Goal: Task Accomplishment & Management: Manage account settings

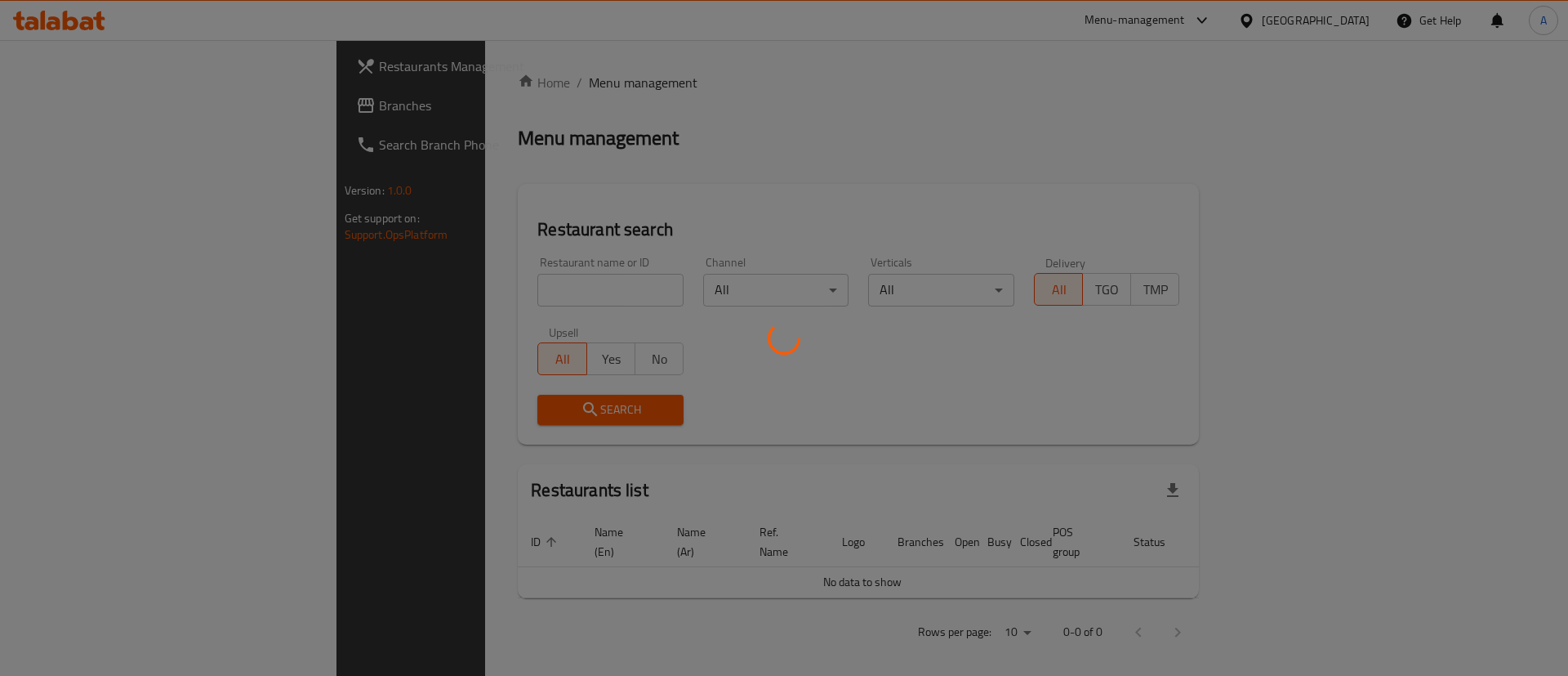
click at [410, 292] on div at bounding box center [784, 338] width 1568 height 676
click at [411, 290] on div at bounding box center [784, 338] width 1568 height 676
click at [415, 292] on div at bounding box center [784, 338] width 1568 height 676
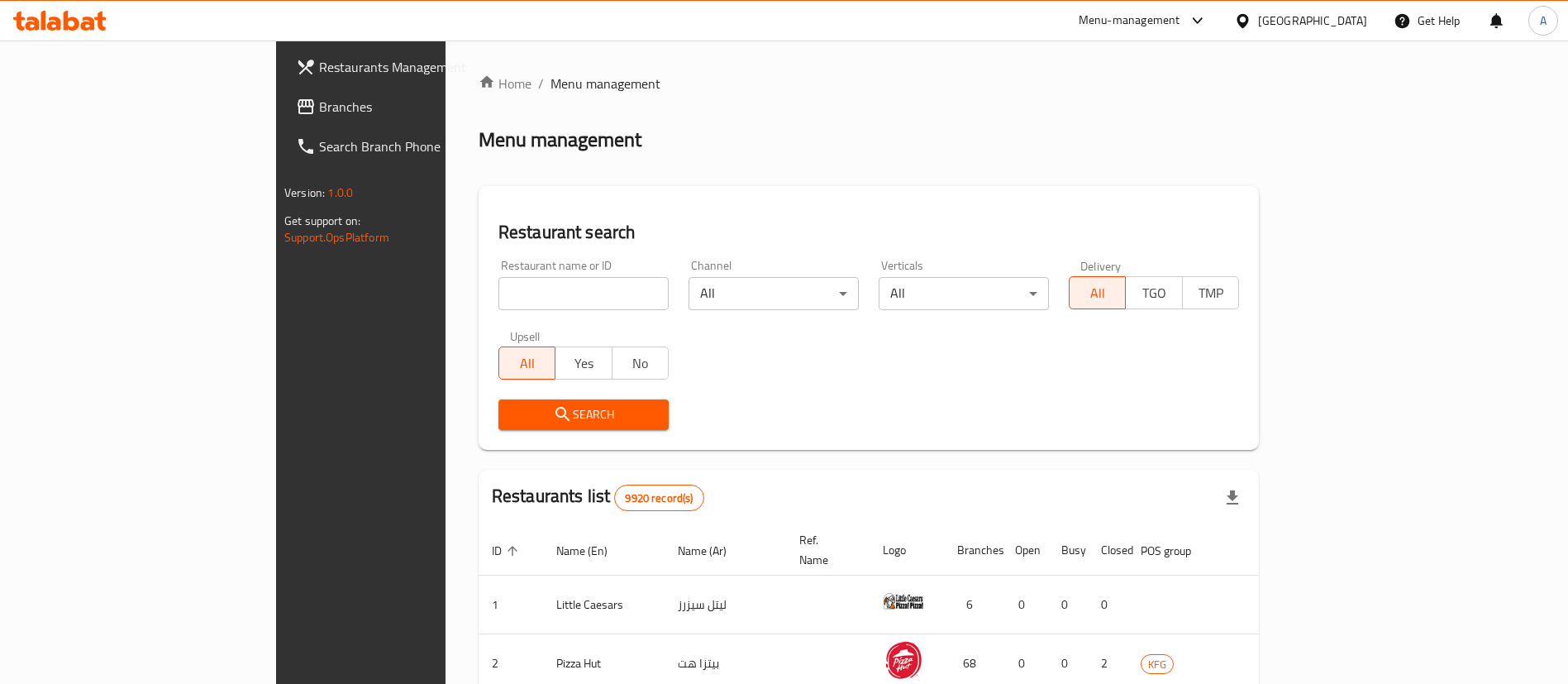
click at [525, 280] on input "search" at bounding box center [583, 293] width 170 height 33
type input "[PERSON_NAME]"
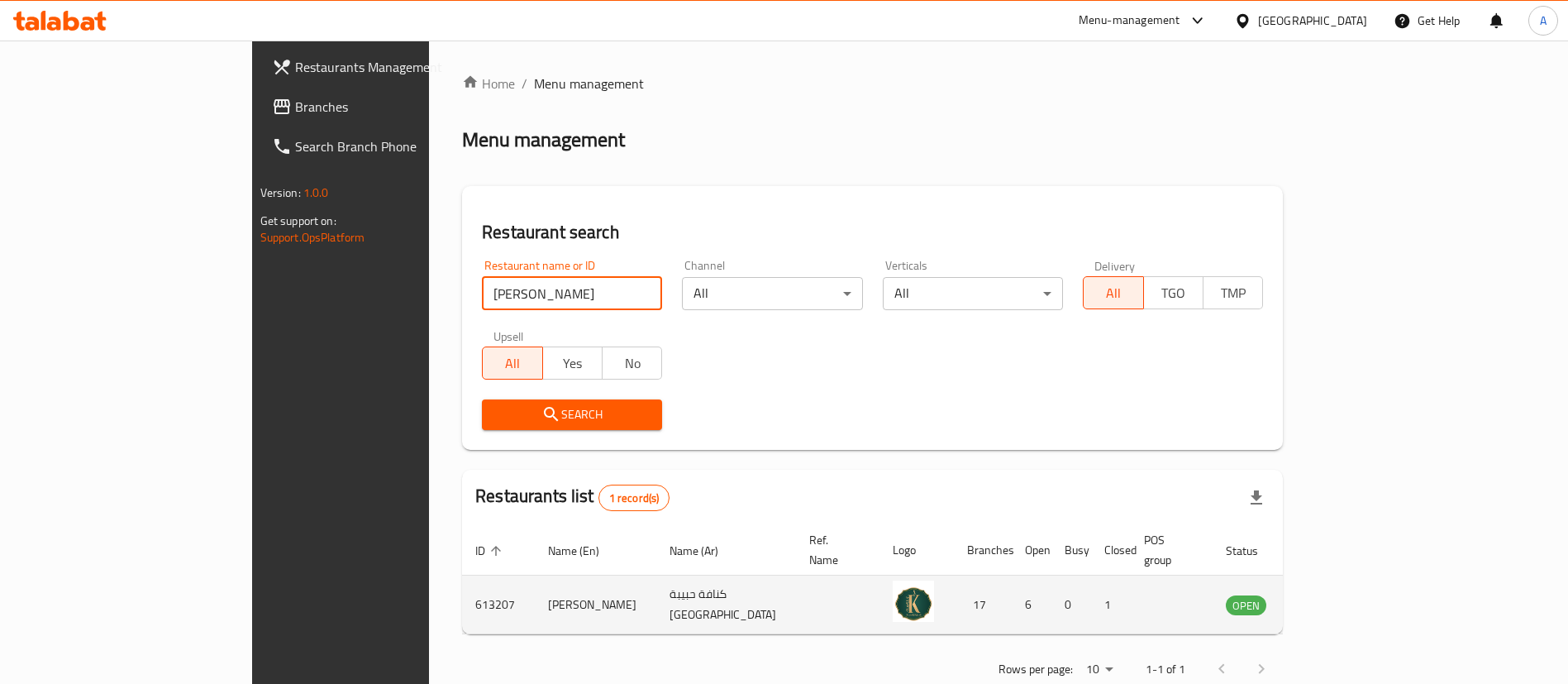
click at [1333, 595] on icon "enhanced table" at bounding box center [1322, 604] width 20 height 20
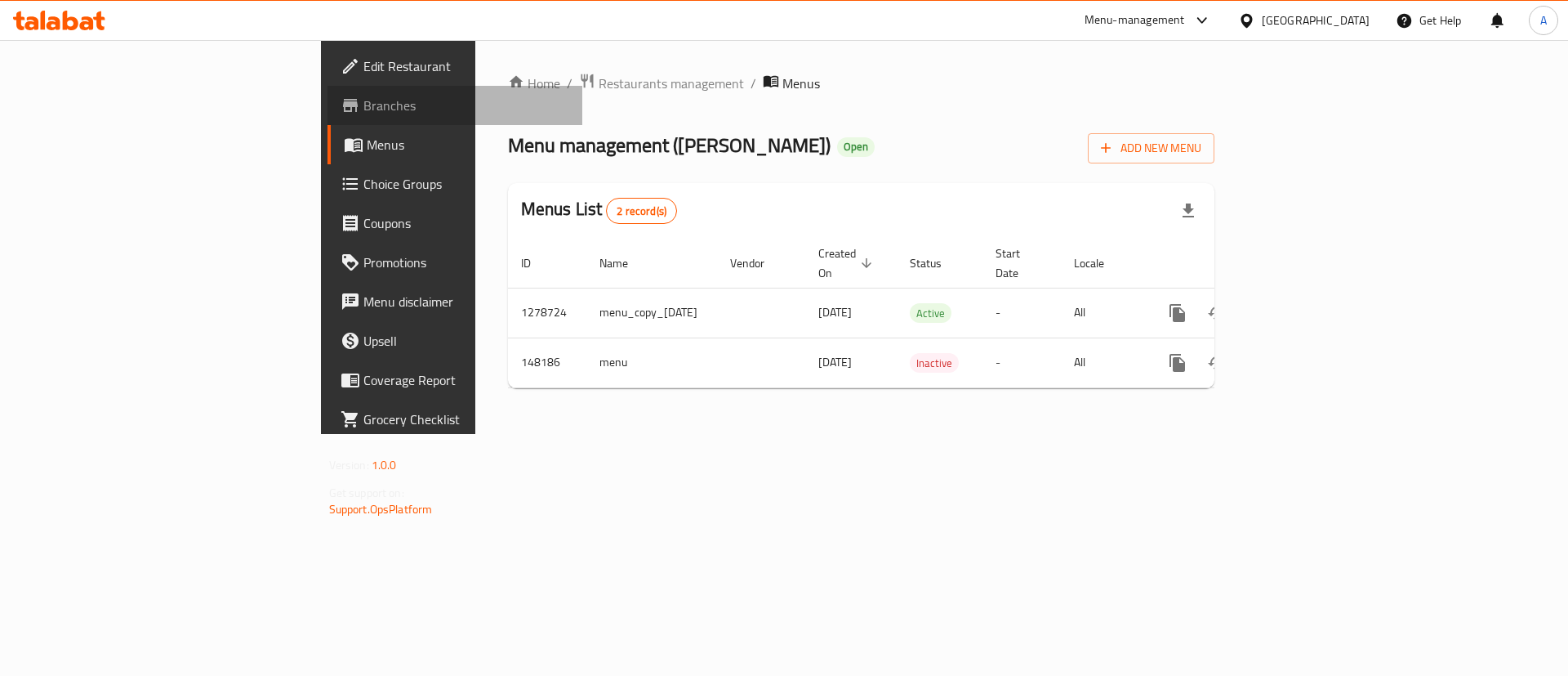
click at [363, 109] on span "Branches" at bounding box center [466, 105] width 206 height 20
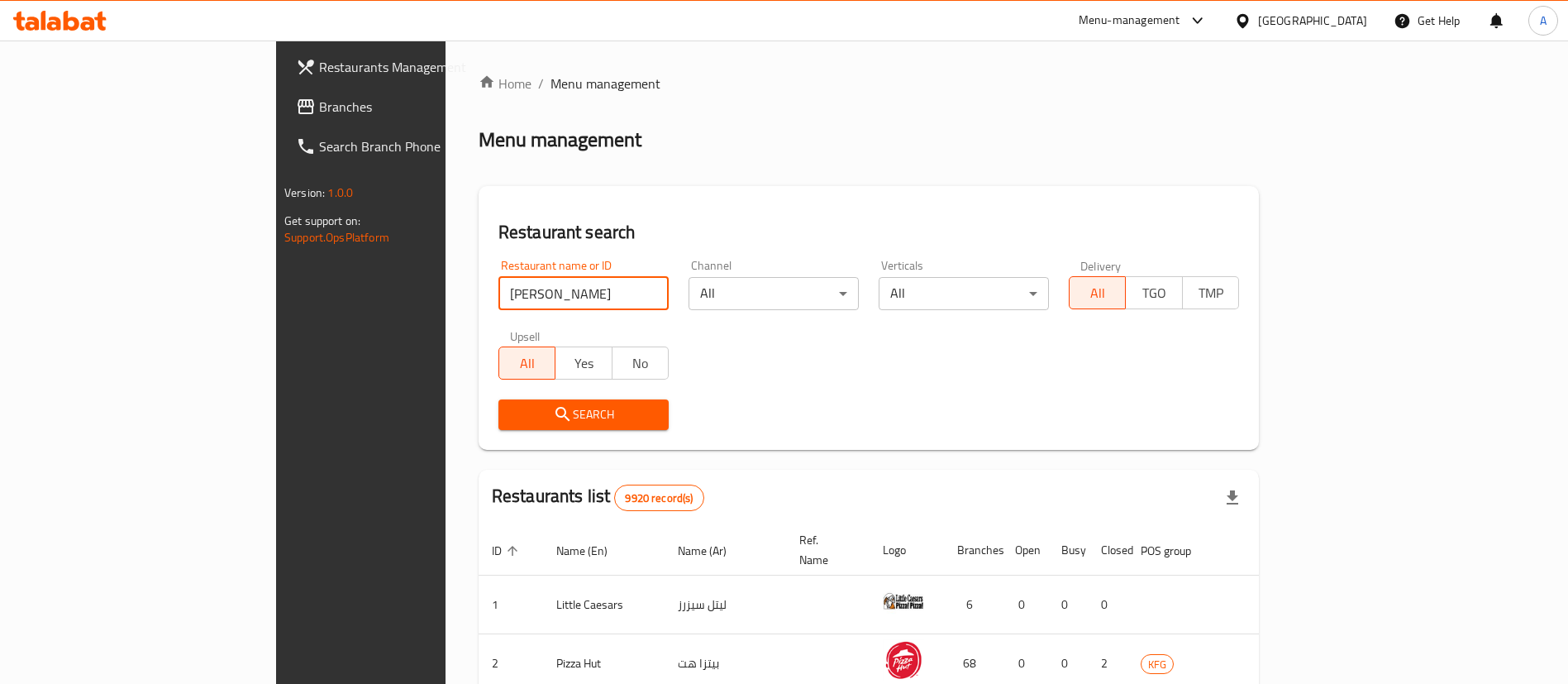
type input "[PERSON_NAME]"
click button "Search" at bounding box center [583, 415] width 170 height 31
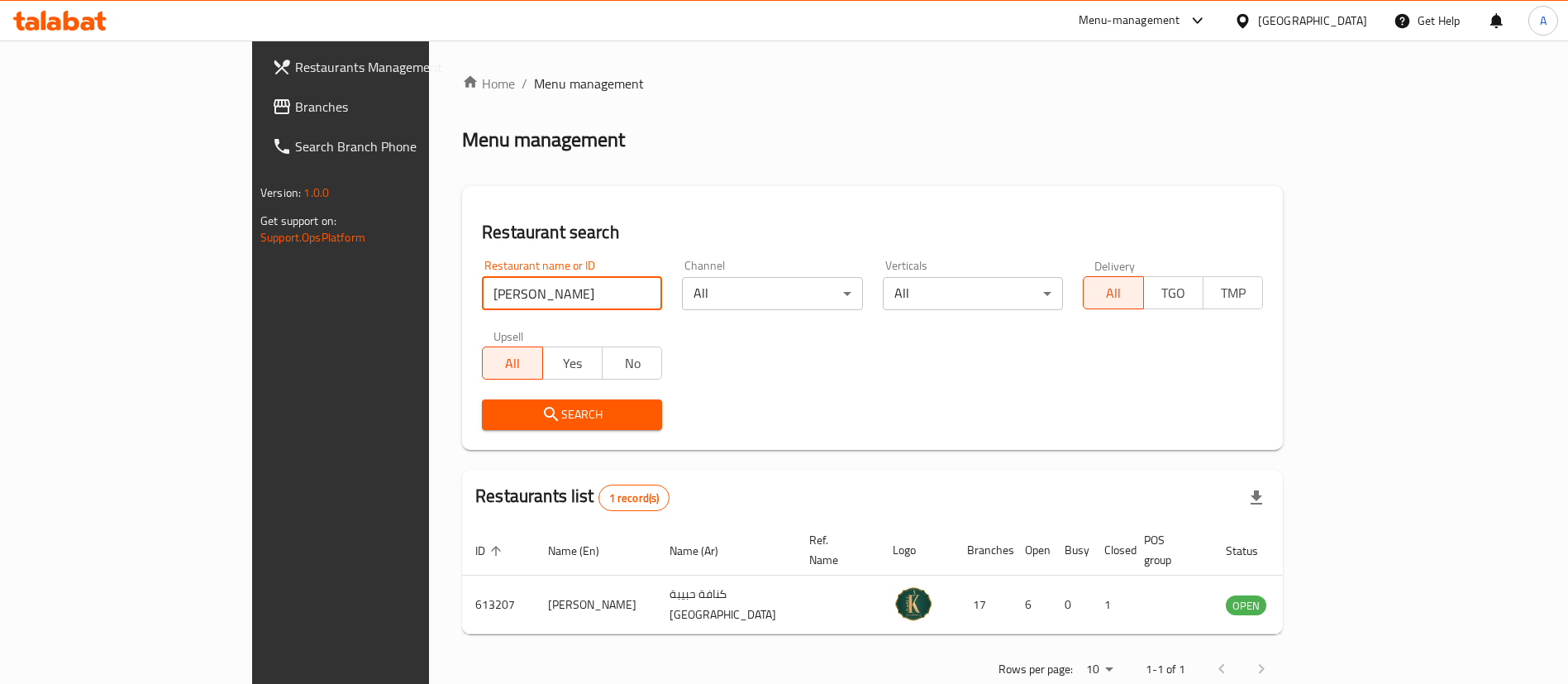
scroll to position [21, 0]
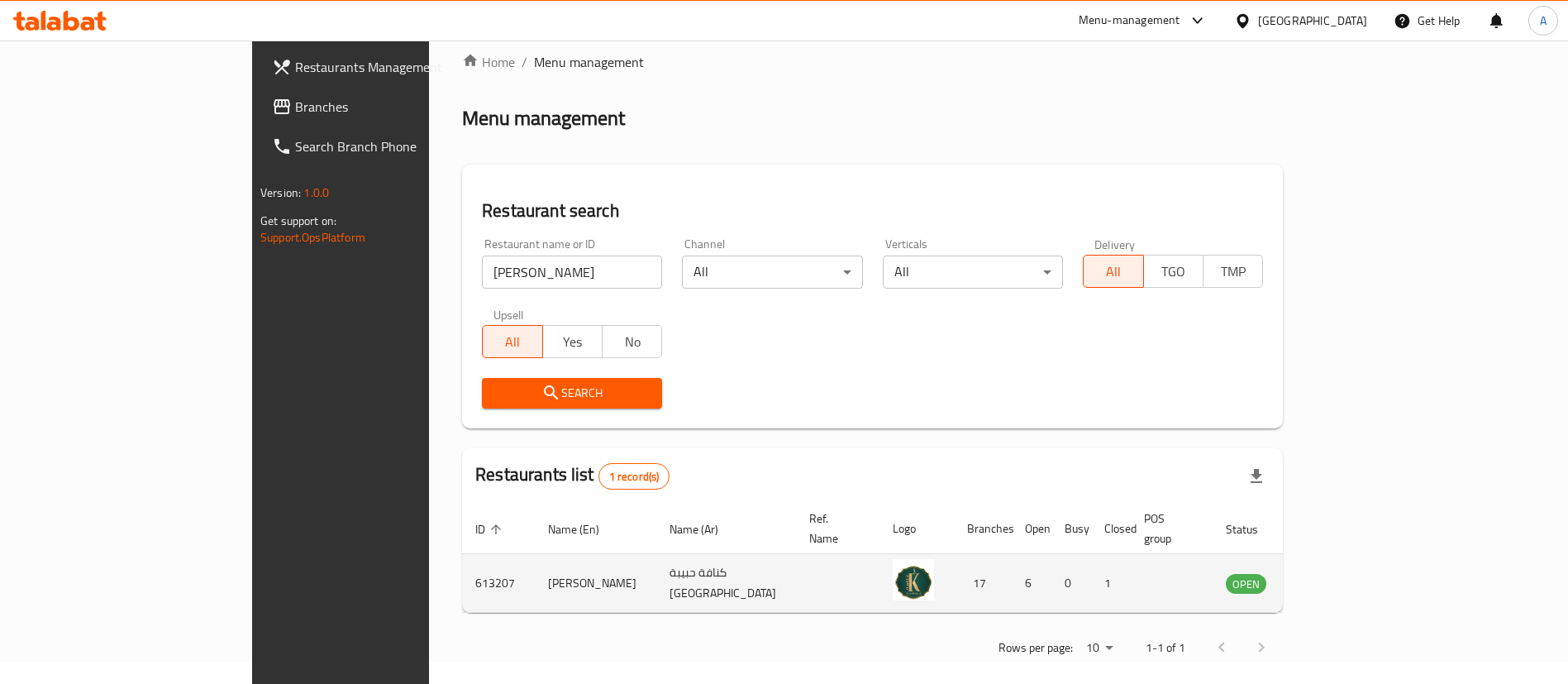
click at [462, 565] on td "613207" at bounding box center [498, 583] width 73 height 58
copy td "613207"
click at [1332, 577] on icon "enhanced table" at bounding box center [1322, 584] width 18 height 14
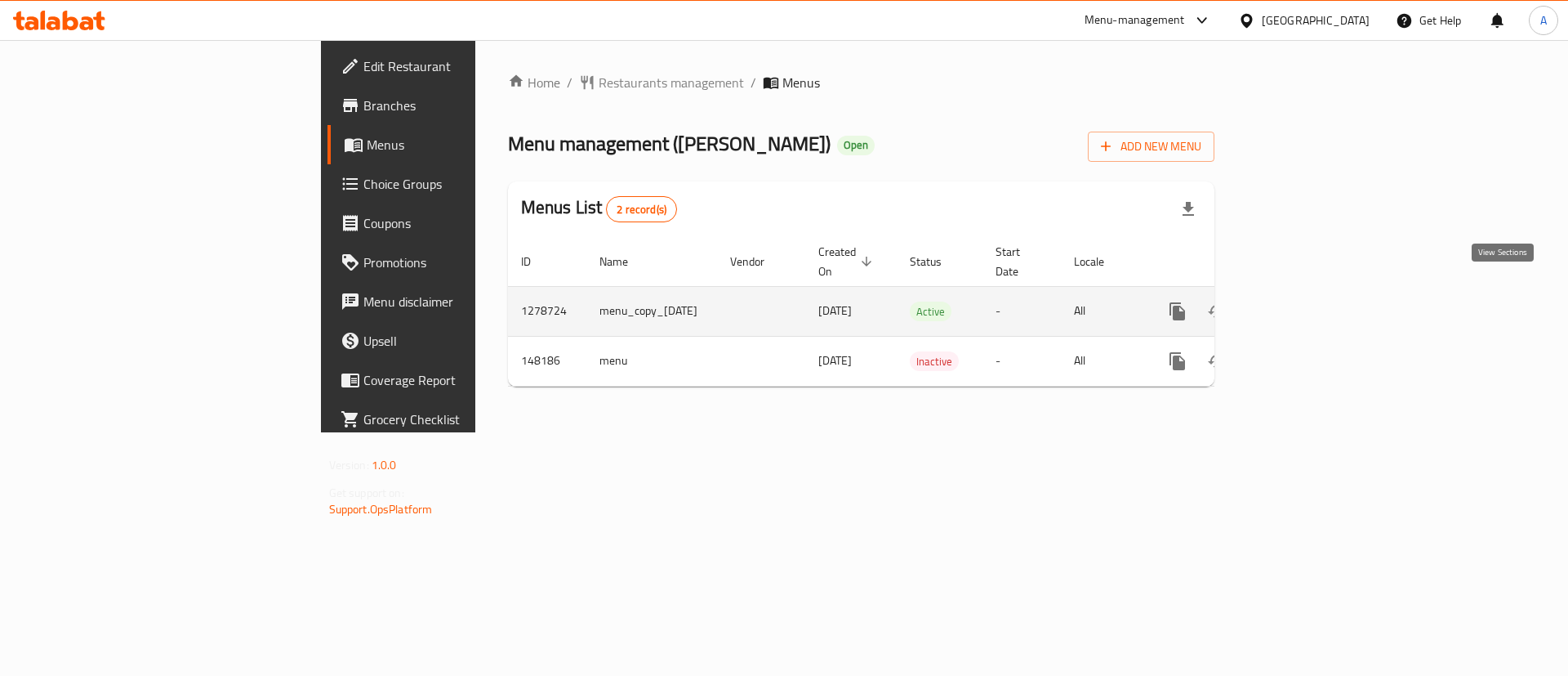
click at [1315, 301] on link "enhanced table" at bounding box center [1295, 311] width 39 height 39
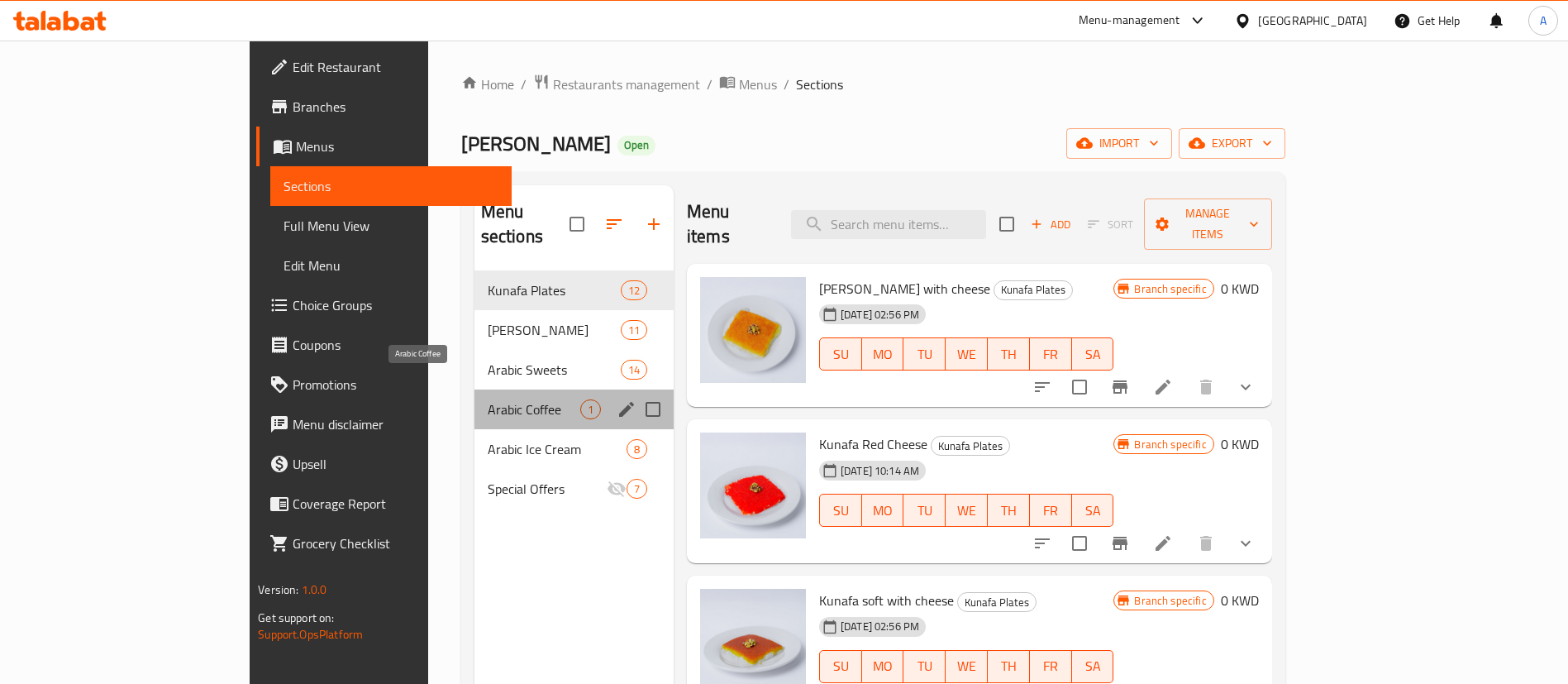
click at [488, 400] on span "Arabic Coffee" at bounding box center [534, 409] width 93 height 20
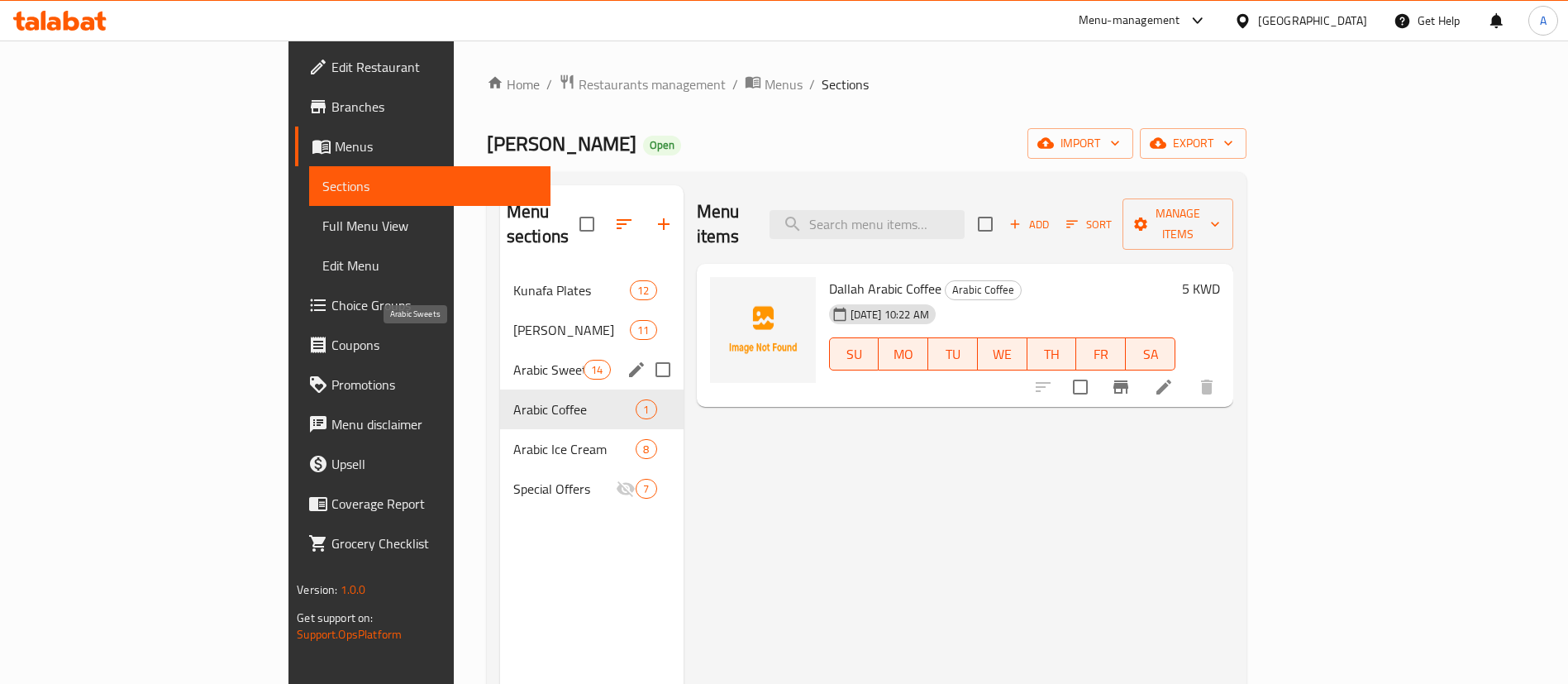
click at [514, 360] on span "Arabic Sweets" at bounding box center [549, 369] width 70 height 20
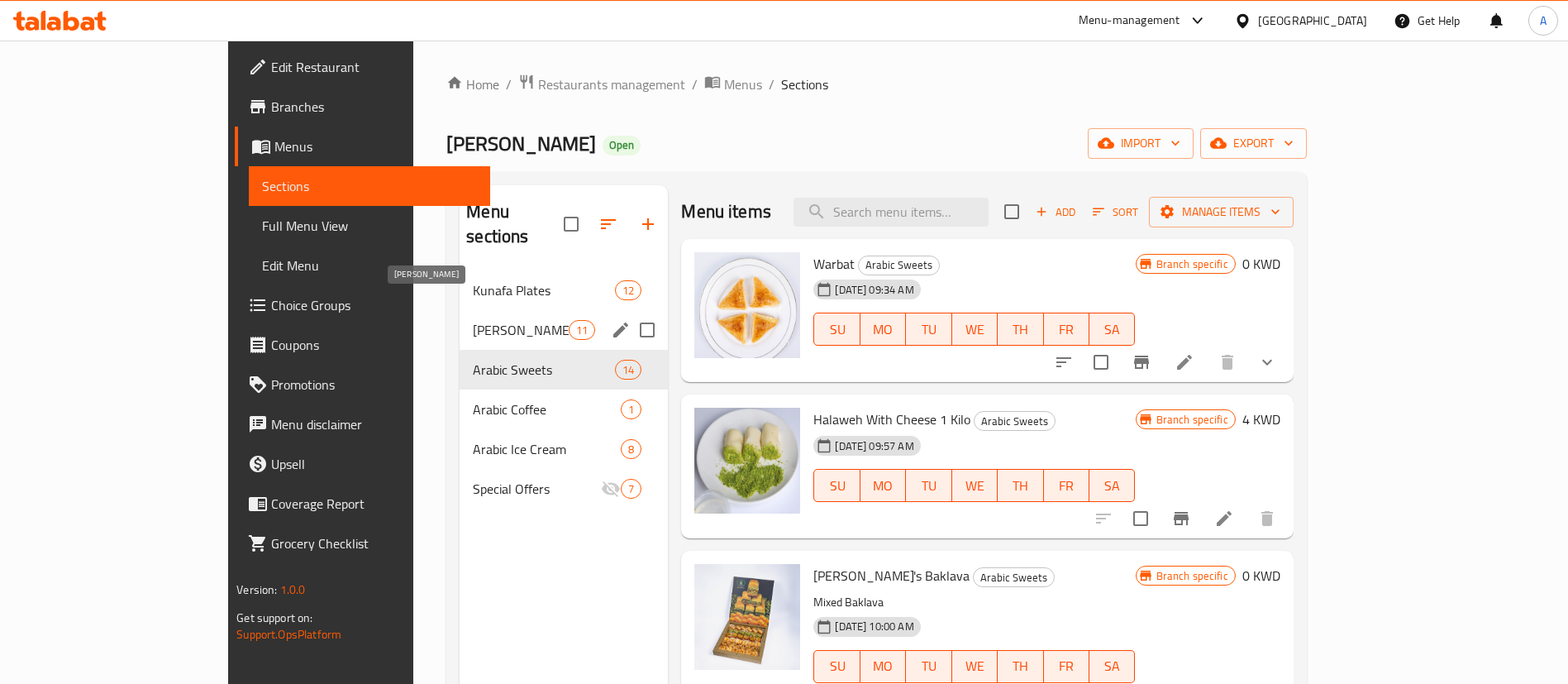
click at [473, 320] on span "[PERSON_NAME]" at bounding box center [521, 329] width 96 height 20
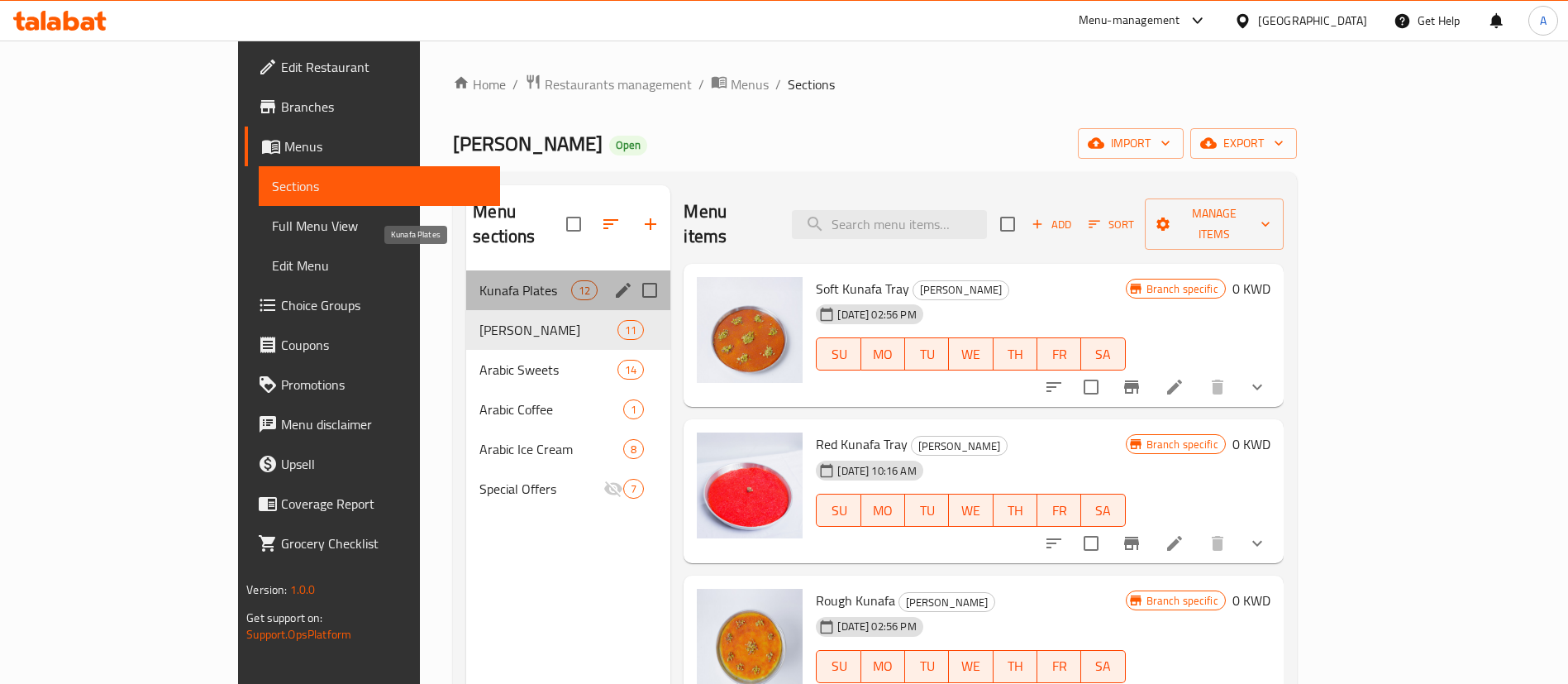
click at [479, 280] on span "Kunafa Plates" at bounding box center [525, 290] width 92 height 20
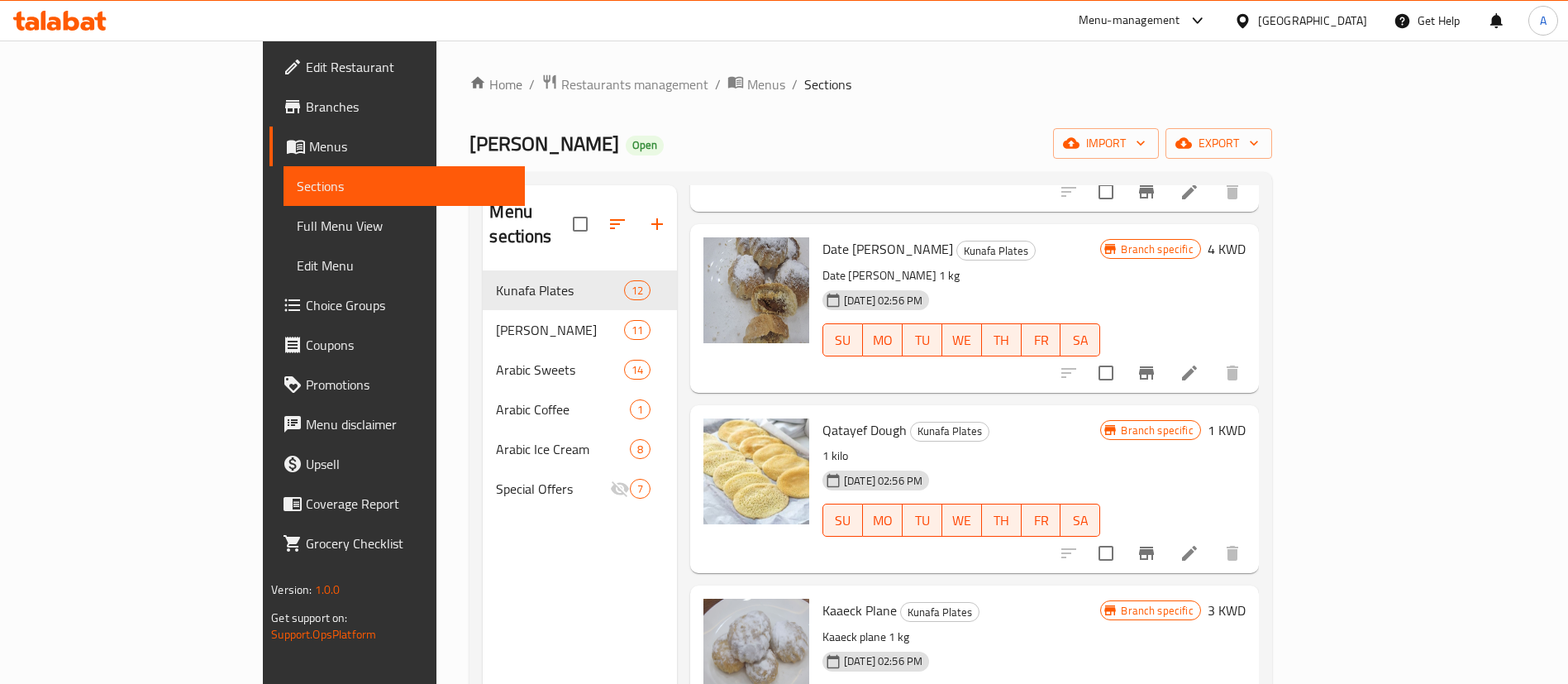
scroll to position [1365, 0]
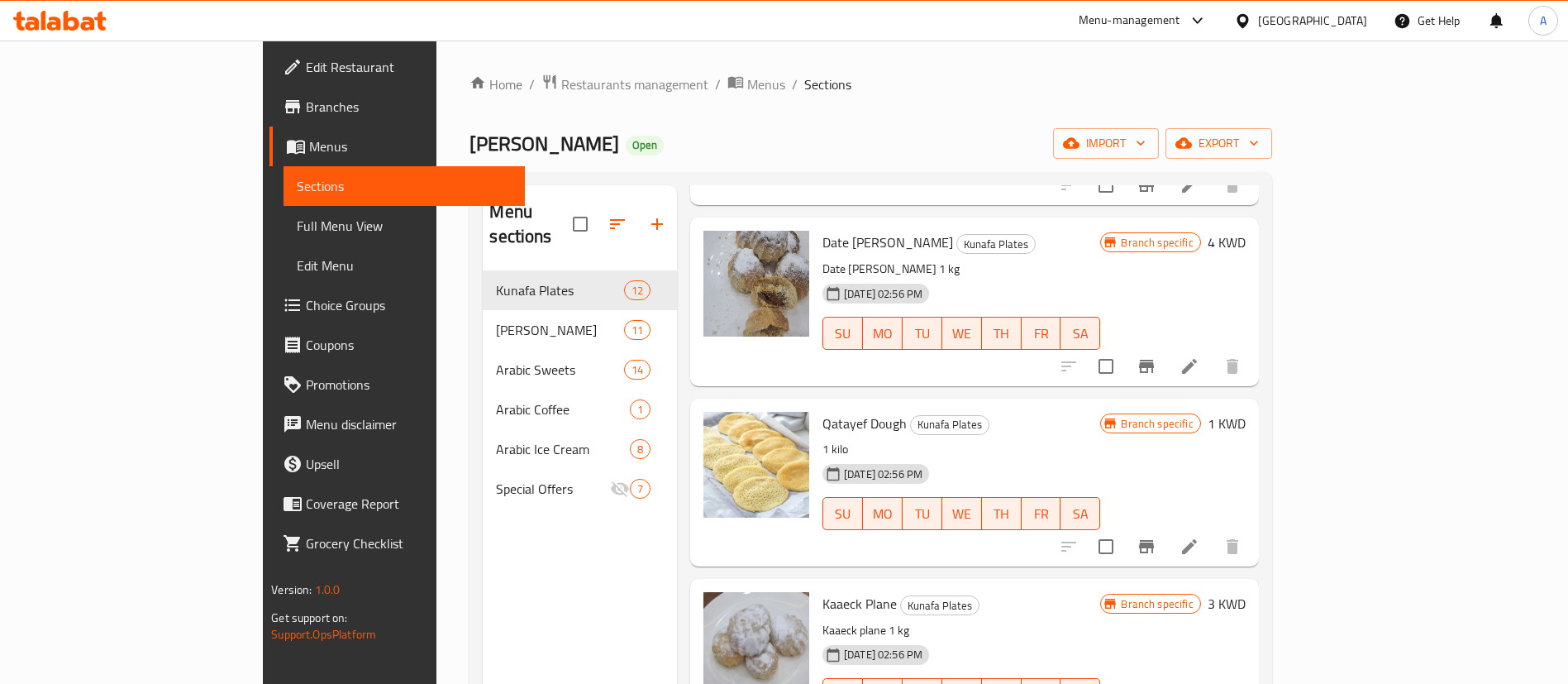
click at [688, 528] on div "Menu items Add Sort Manage items Kunafa Kishne with cheese Kunafa Plates [DATE]…" at bounding box center [967, 528] width 582 height 684
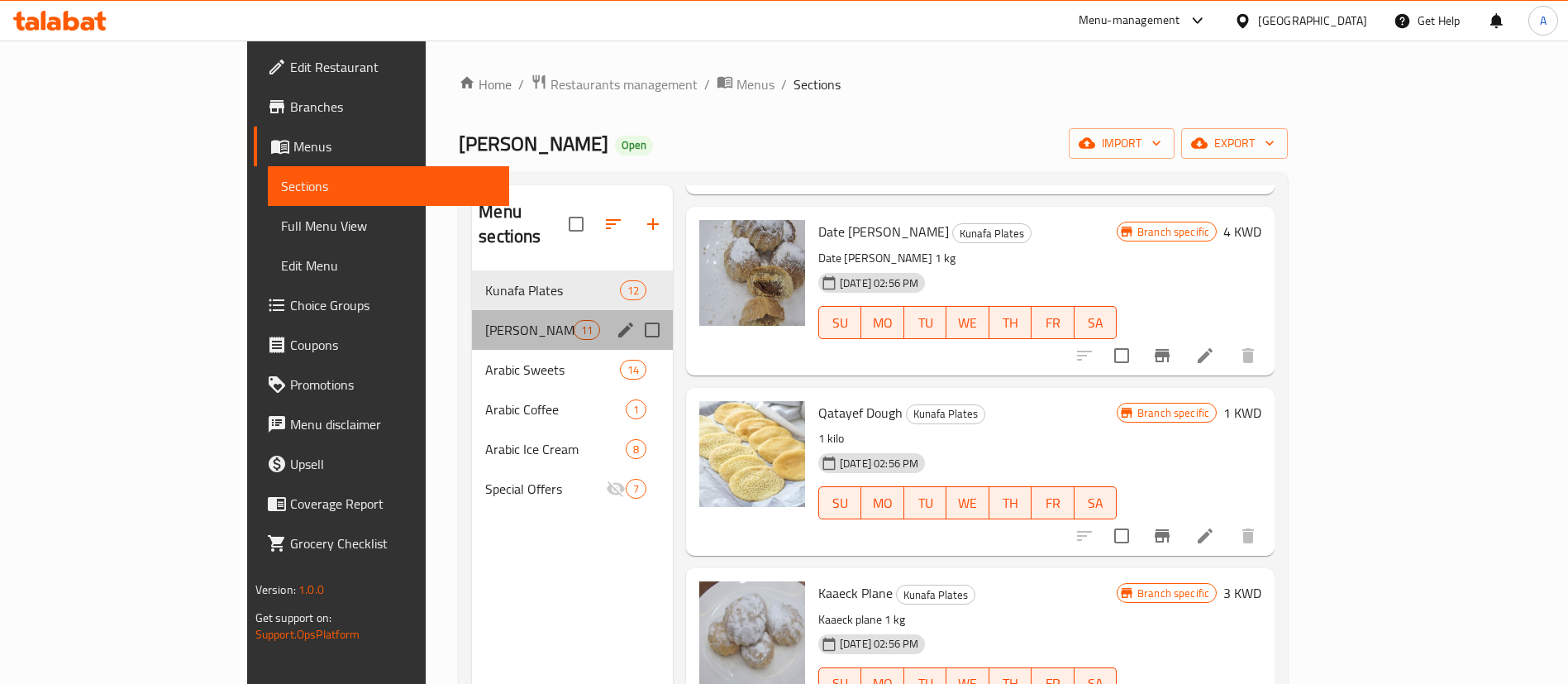
click at [472, 310] on div "Kunafa Tray 11" at bounding box center [572, 330] width 201 height 40
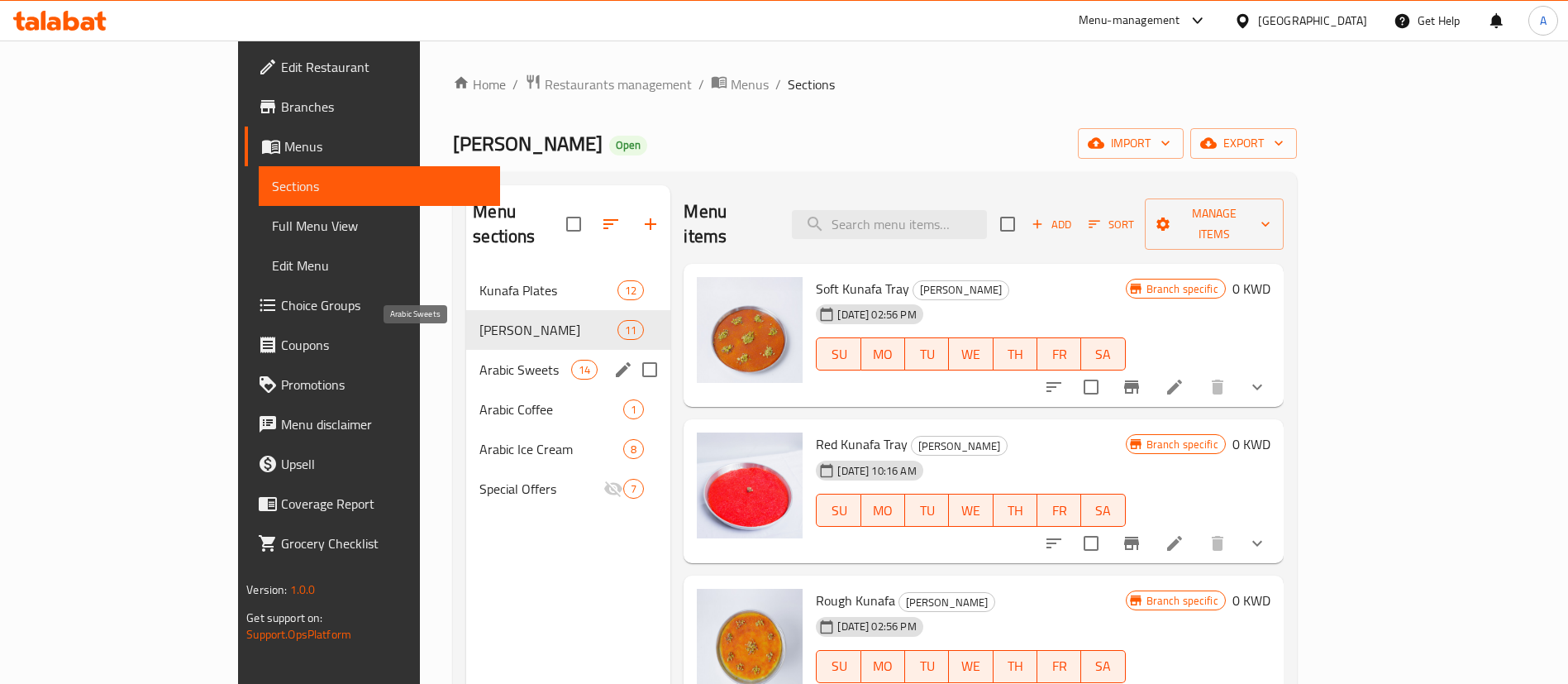
click at [479, 360] on span "Arabic Sweets" at bounding box center [525, 369] width 92 height 20
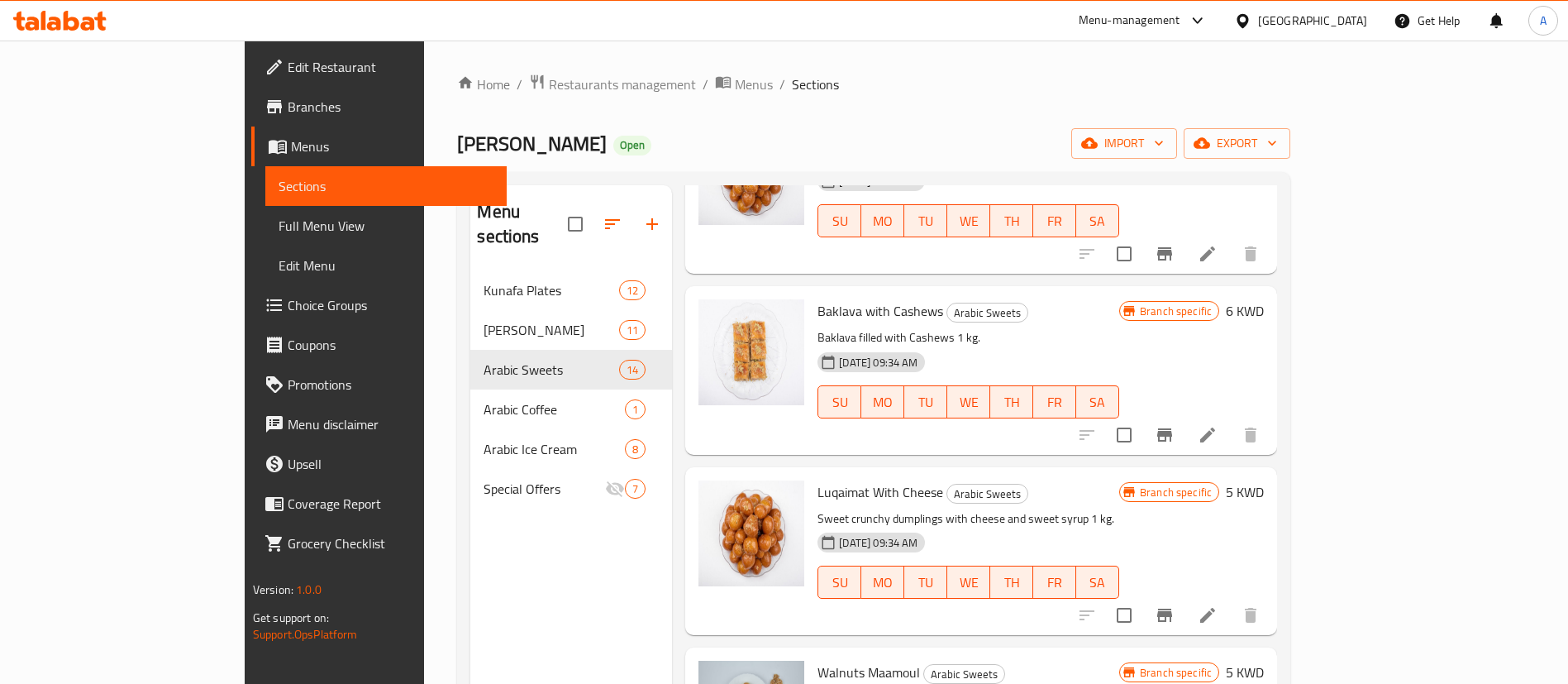
scroll to position [853, 0]
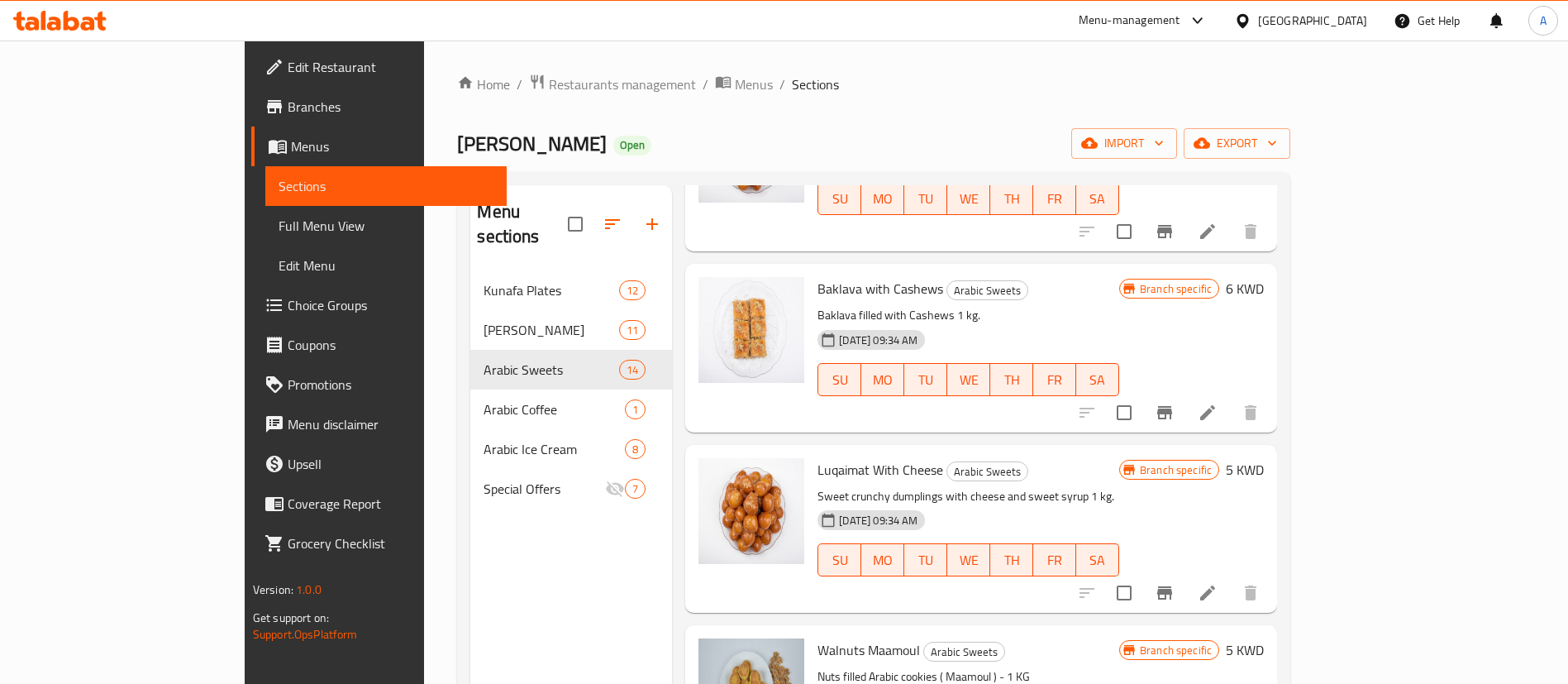
click at [991, 458] on h6 "Luqaimat With Cheese Arabic Sweets" at bounding box center [968, 469] width 302 height 23
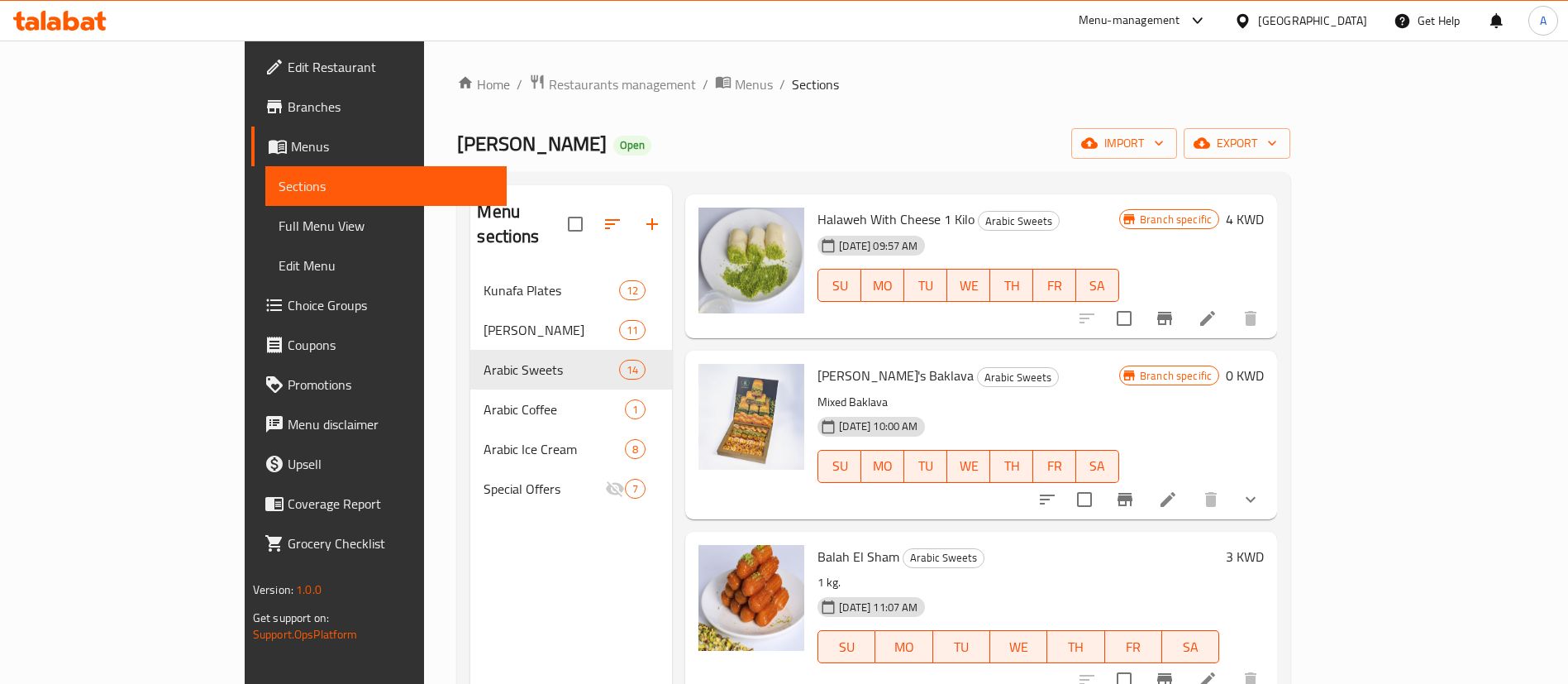
scroll to position [223, 0]
click at [1260, 492] on icon "show more" at bounding box center [1250, 501] width 20 height 20
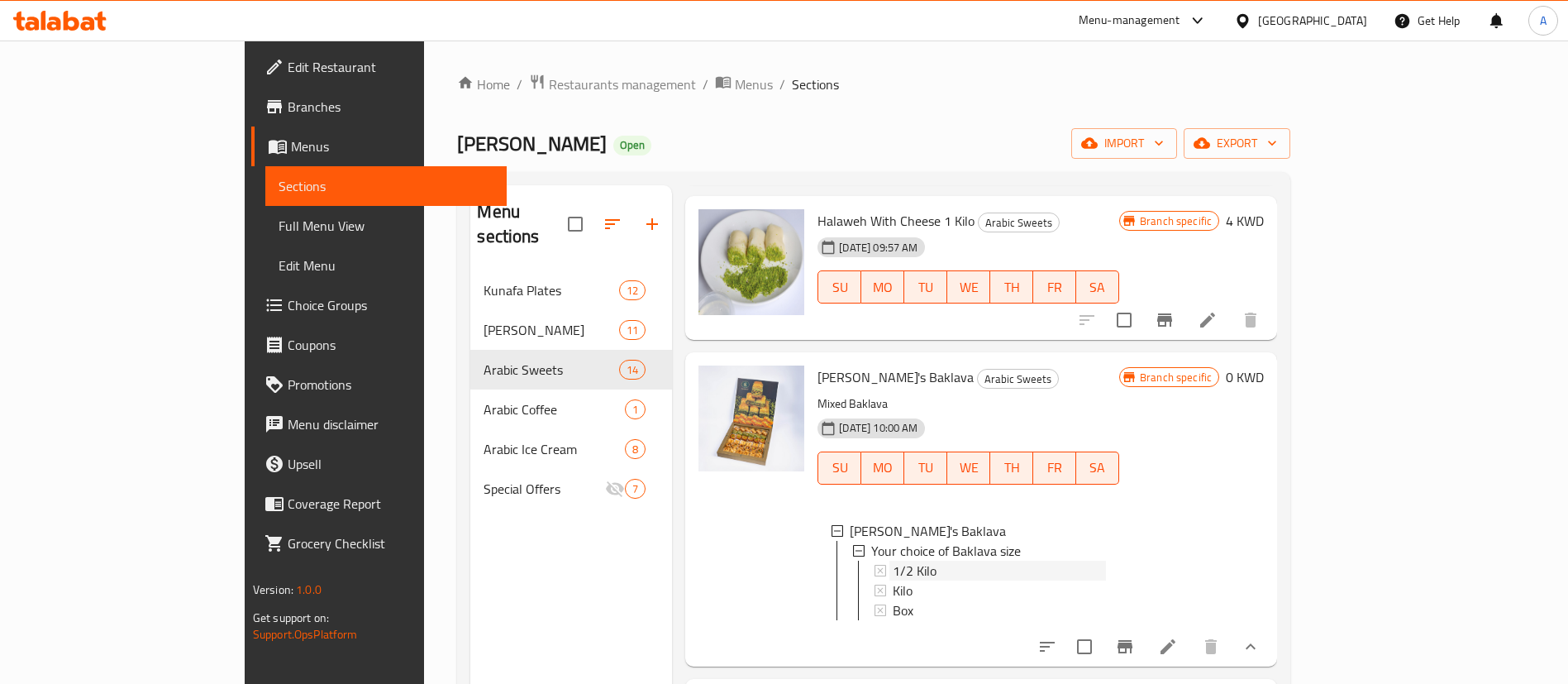
click at [893, 560] on span "1/2 Kilo" at bounding box center [914, 570] width 44 height 20
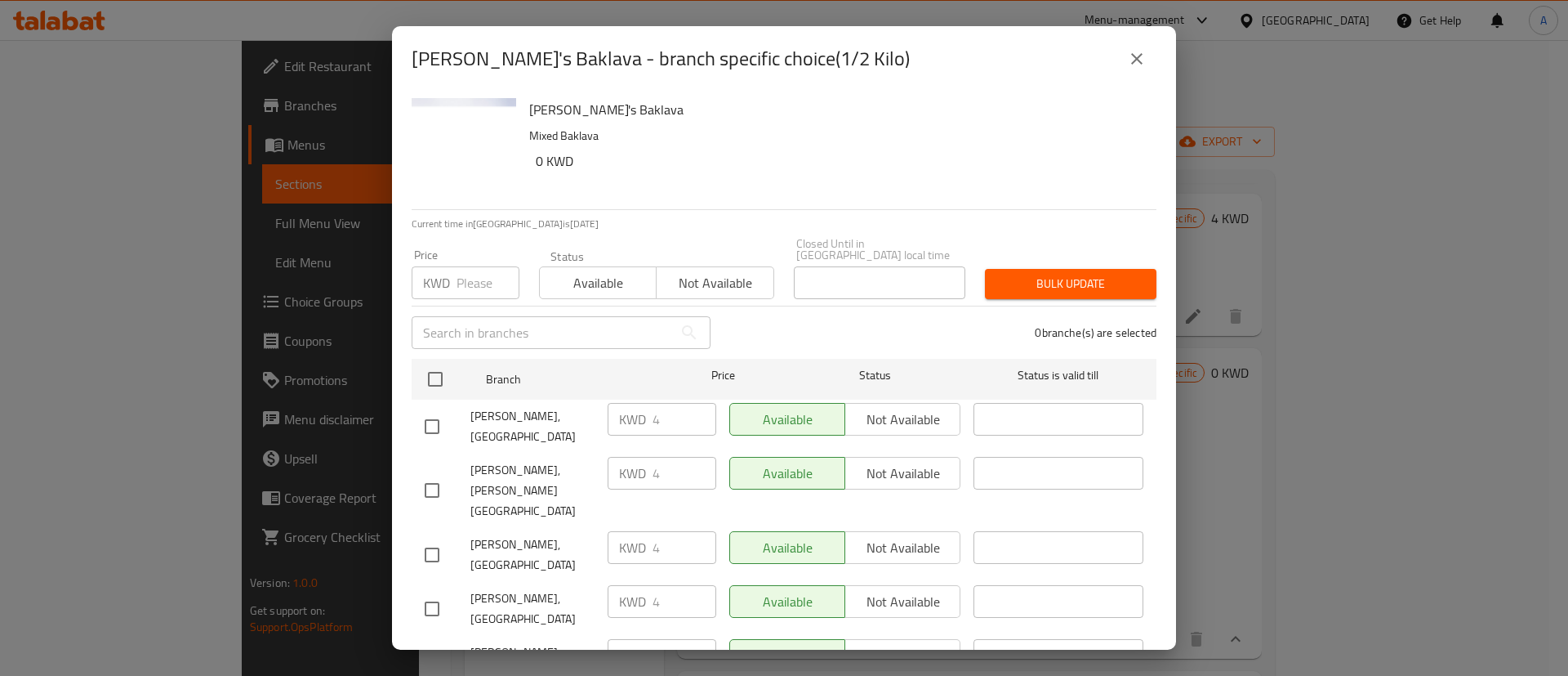
click at [1266, 541] on div "Habiba's Baklava - branch specific choice(1/2 Kilo) Habiba's Baklava Mixed Bakl…" at bounding box center [784, 338] width 1568 height 676
click at [1127, 74] on button "close" at bounding box center [1137, 59] width 39 height 39
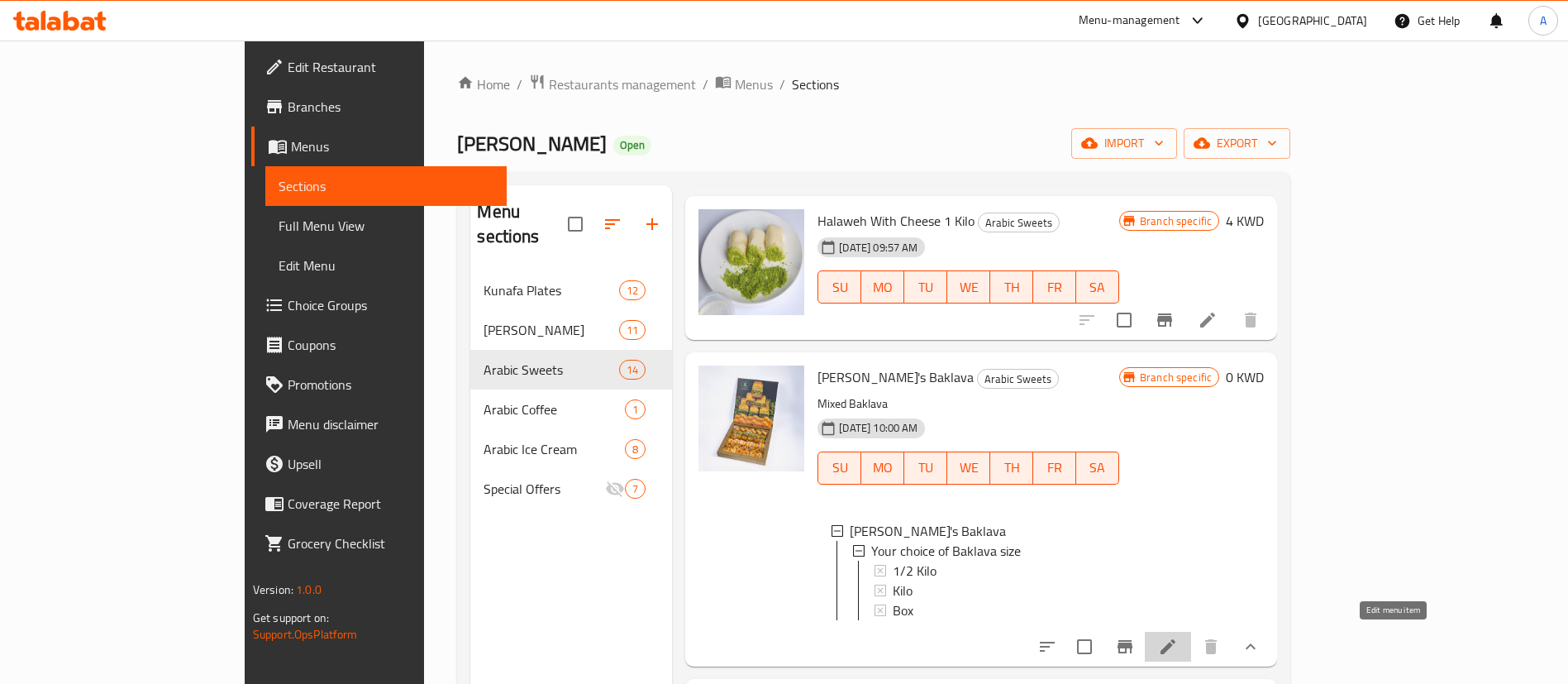
click at [1178, 637] on icon at bounding box center [1168, 646] width 20 height 20
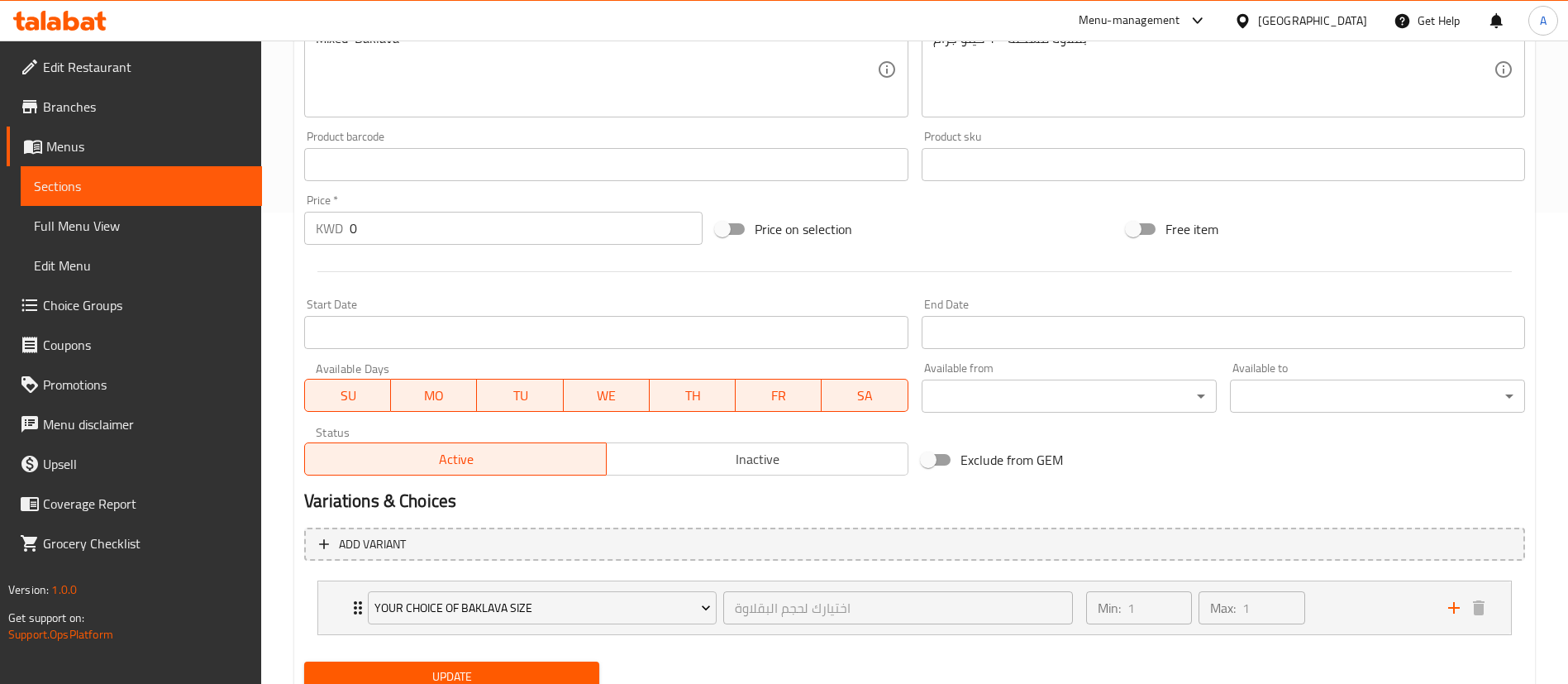
scroll to position [535, 0]
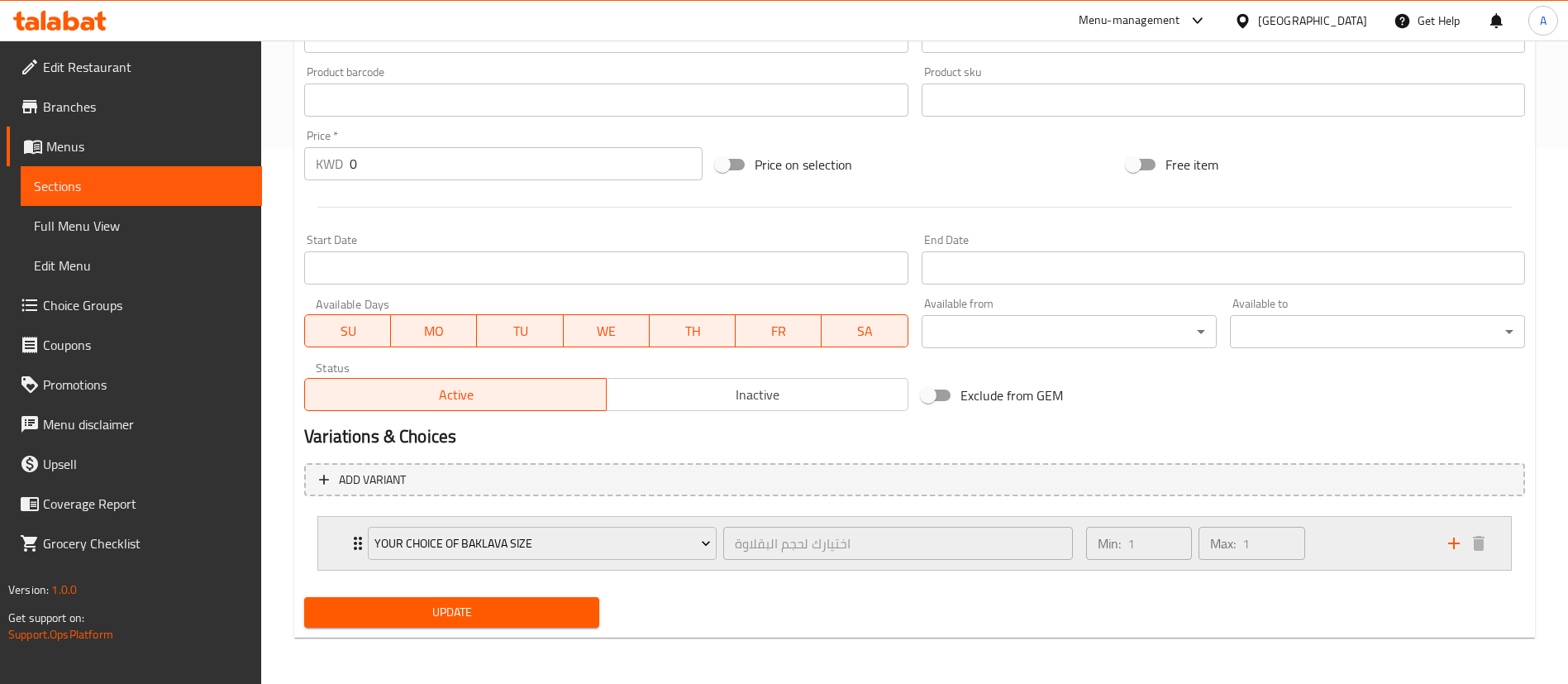
click at [1322, 556] on div "Min: 1 ​ Max: 1 ​" at bounding box center [1257, 543] width 362 height 53
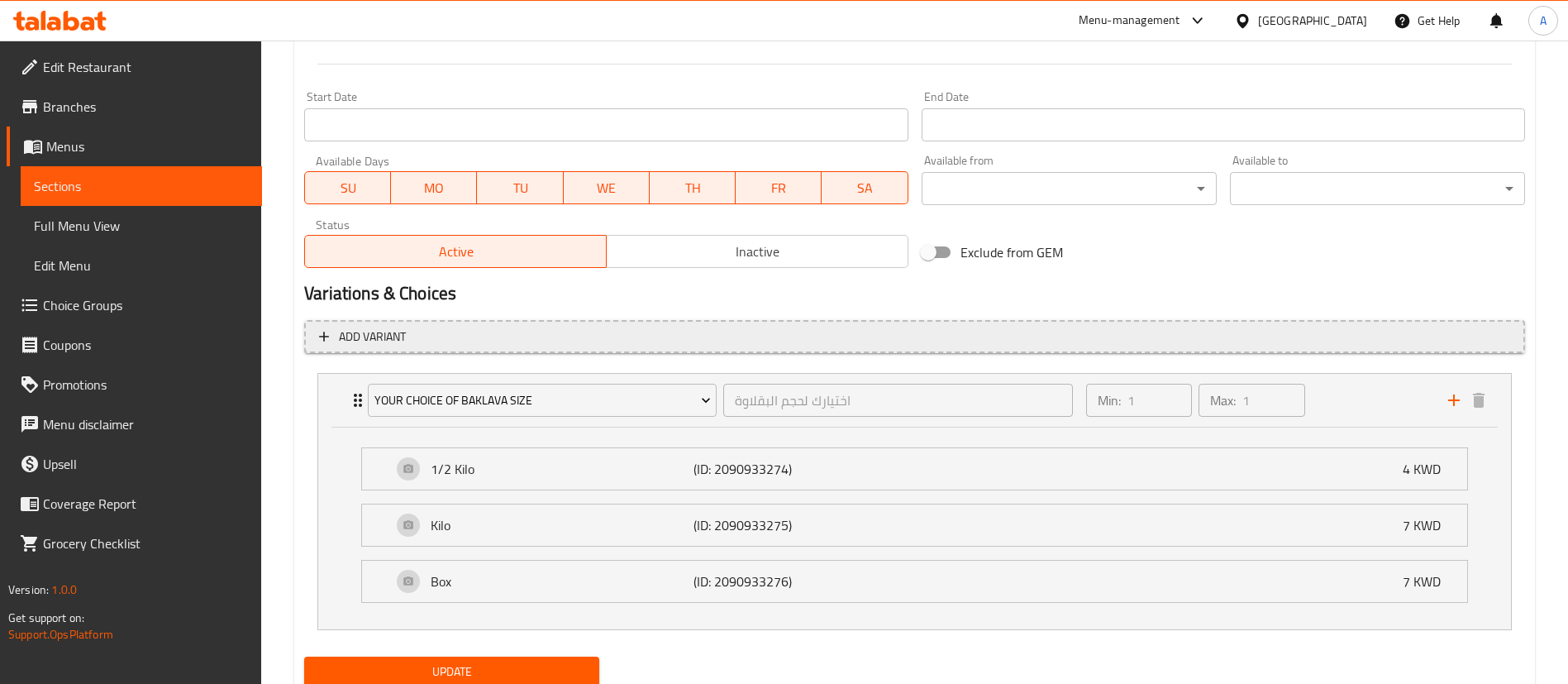
scroll to position [684, 0]
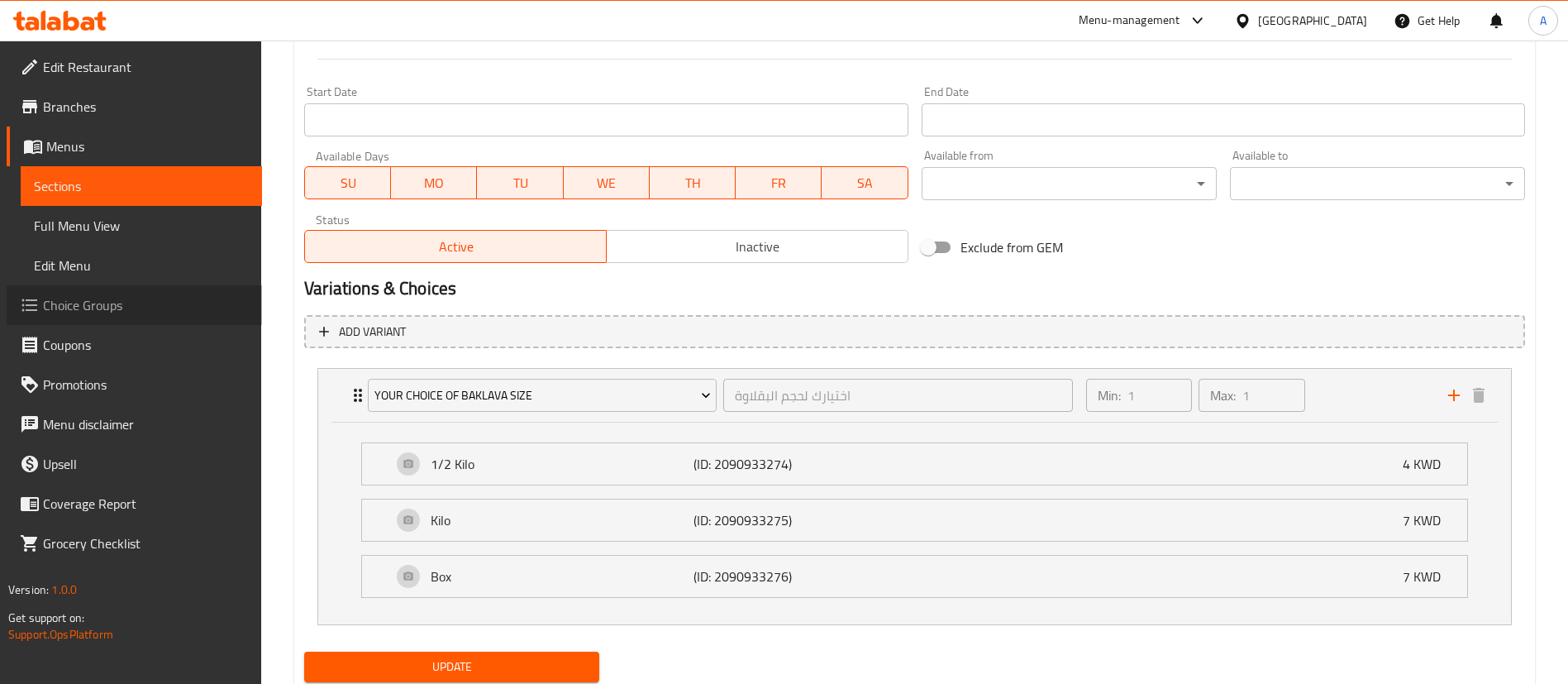
click at [120, 313] on span "Choice Groups" at bounding box center [146, 304] width 206 height 20
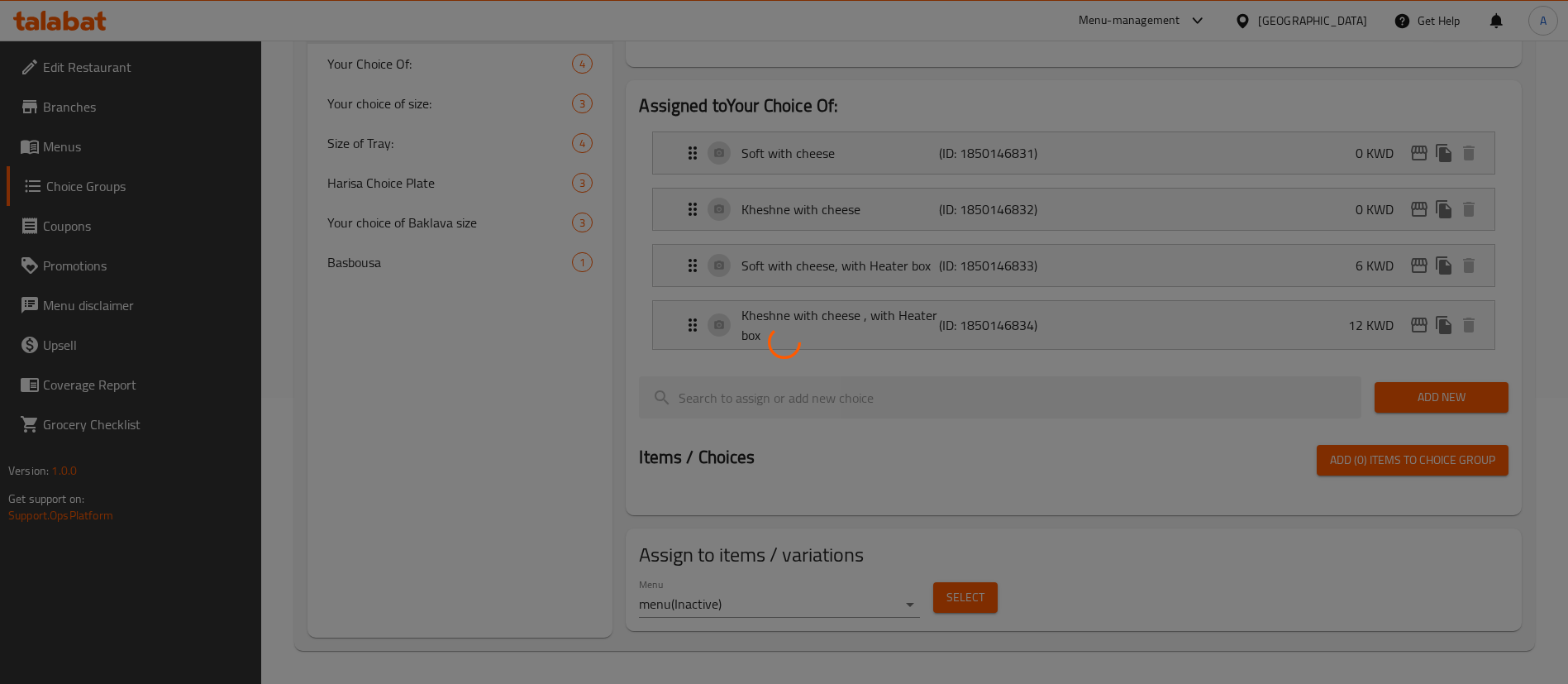
scroll to position [234, 0]
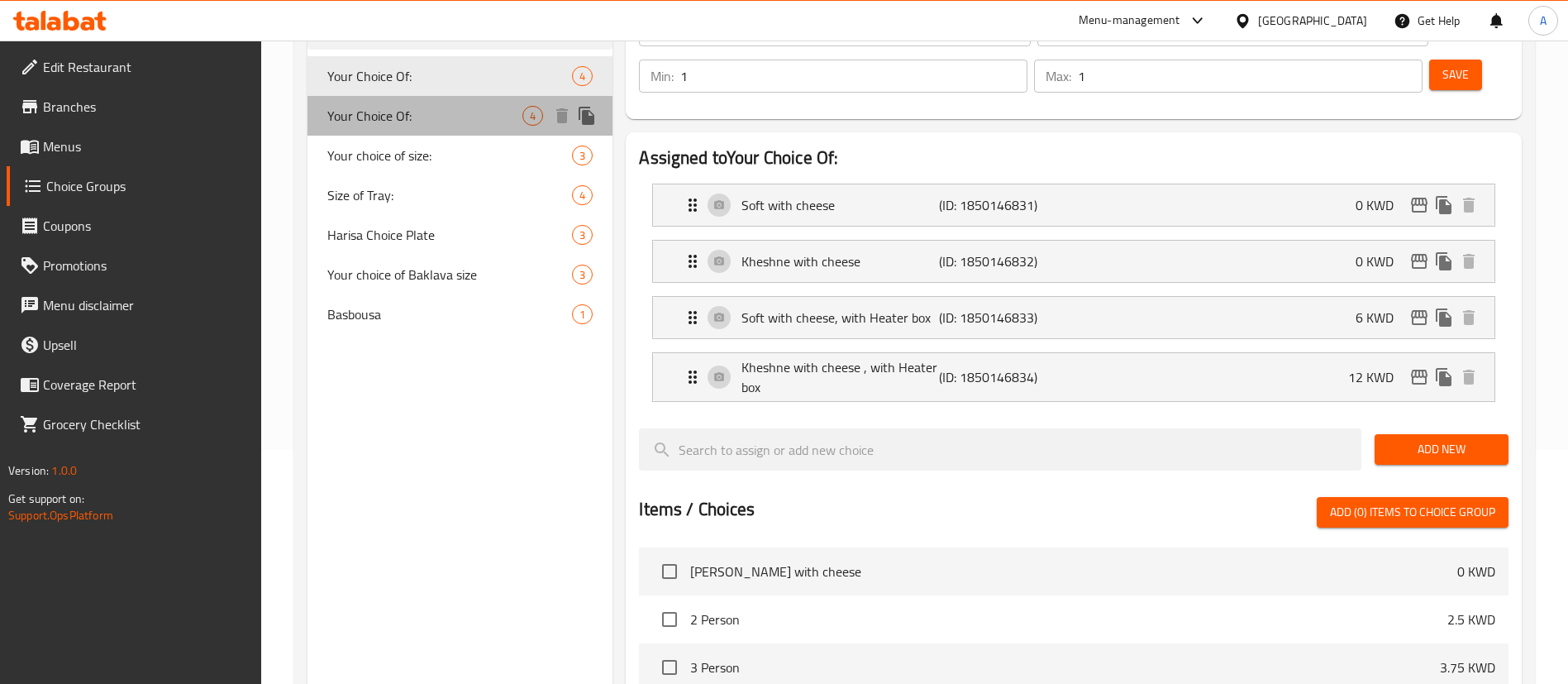
click at [406, 131] on div "Your Choice Of: 4" at bounding box center [460, 116] width 305 height 40
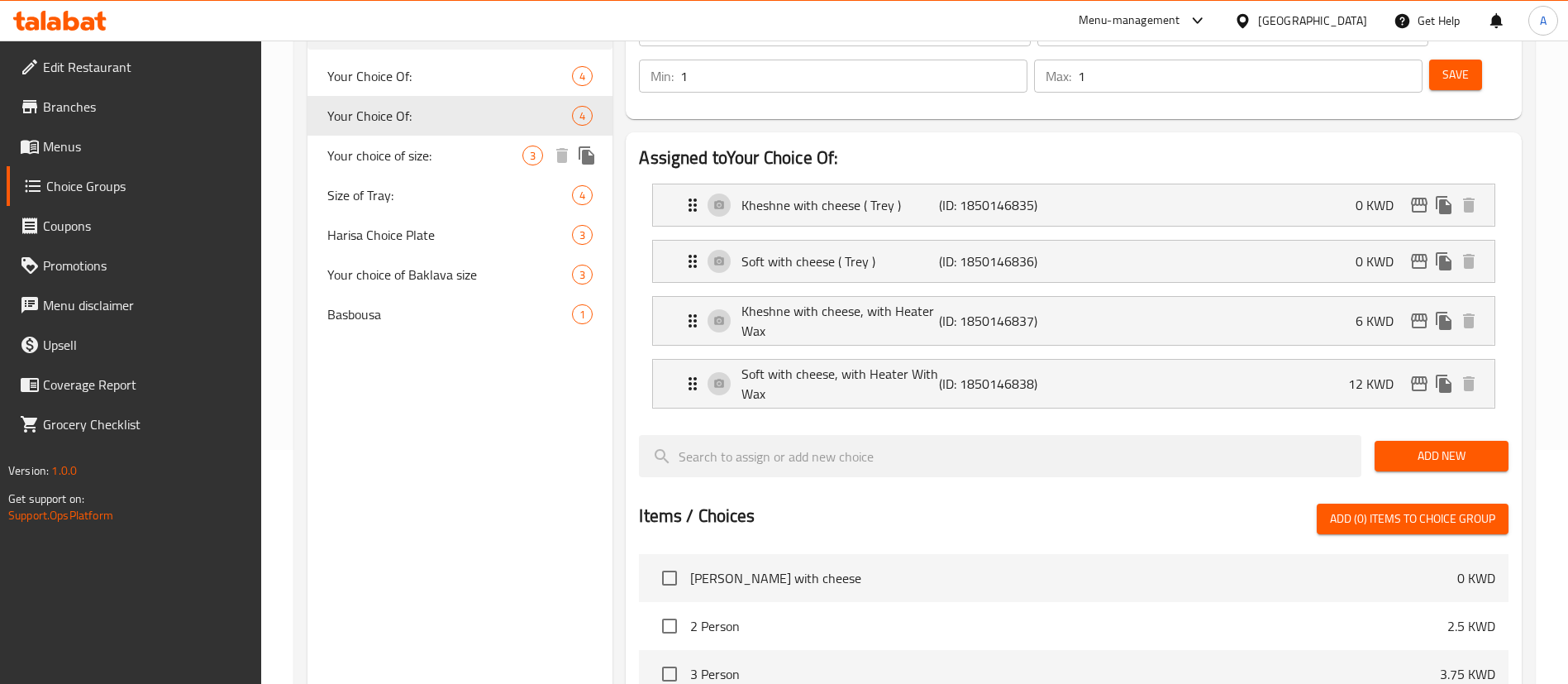
click at [406, 170] on div "Your choice of size: 3" at bounding box center [460, 156] width 305 height 40
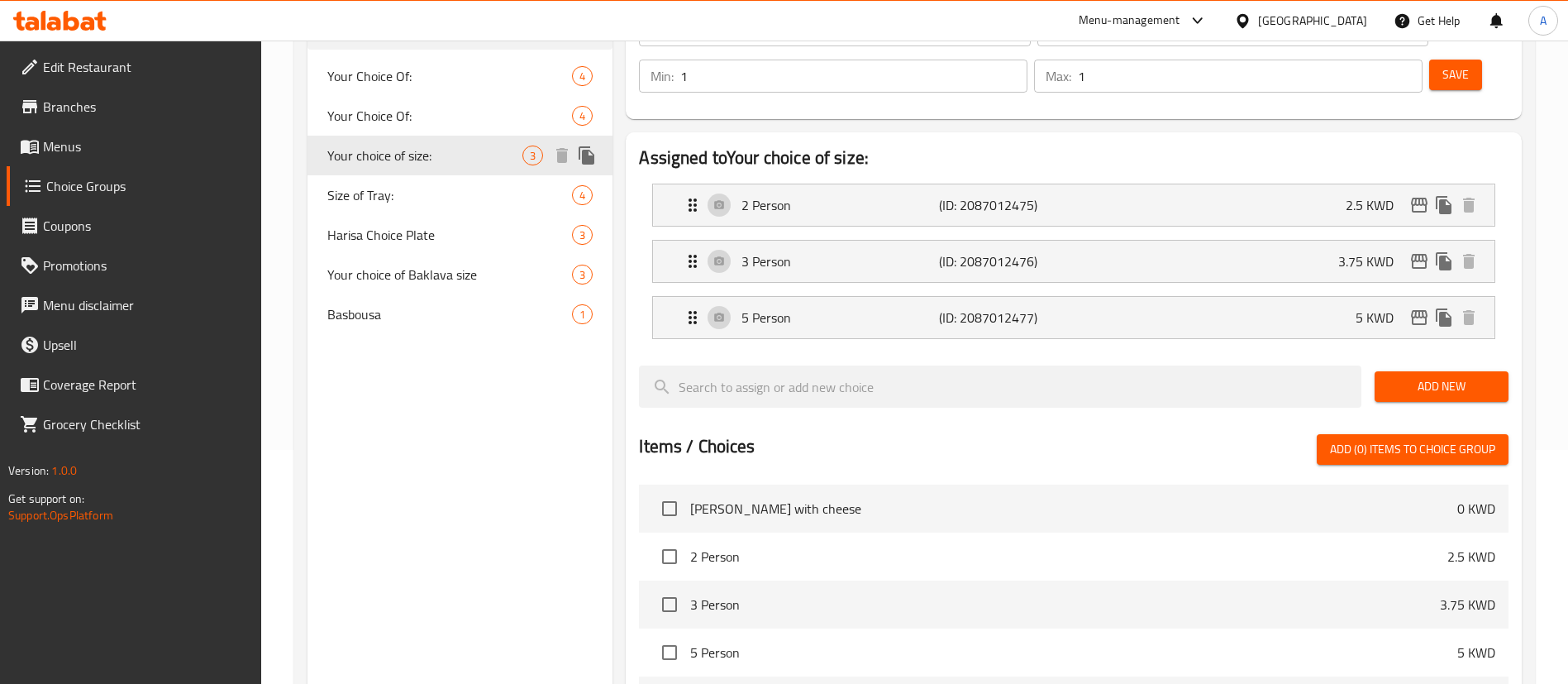
type input "Your choice of size:"
type input "اختيارك للحجم"
click at [412, 218] on div "Harisa Choice Plate 3" at bounding box center [460, 235] width 305 height 40
type input "Harisa Choice Plate"
type input "طبق الهريسة المختار"
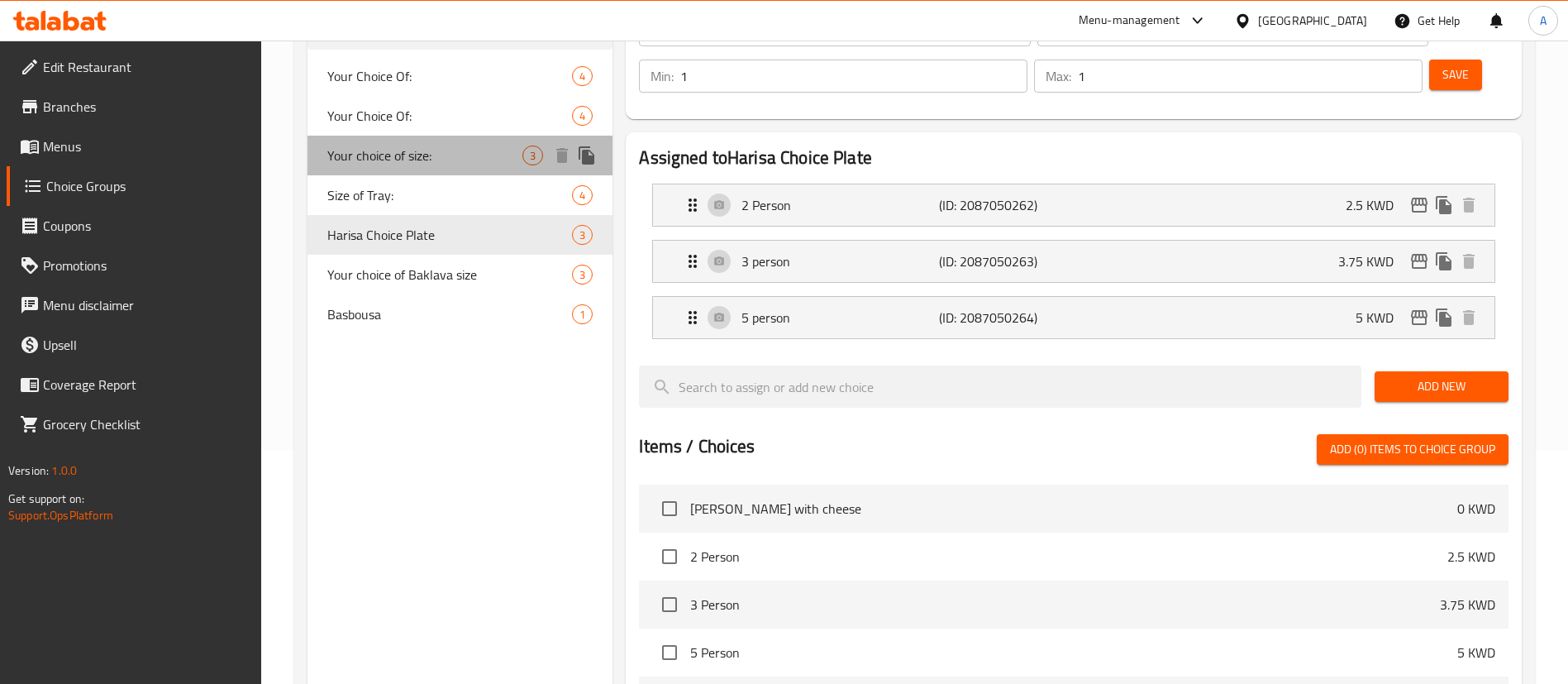
click at [380, 154] on span "Your choice of size:" at bounding box center [424, 155] width 195 height 20
type input "Your choice of size:"
type input "اختيارك للحجم"
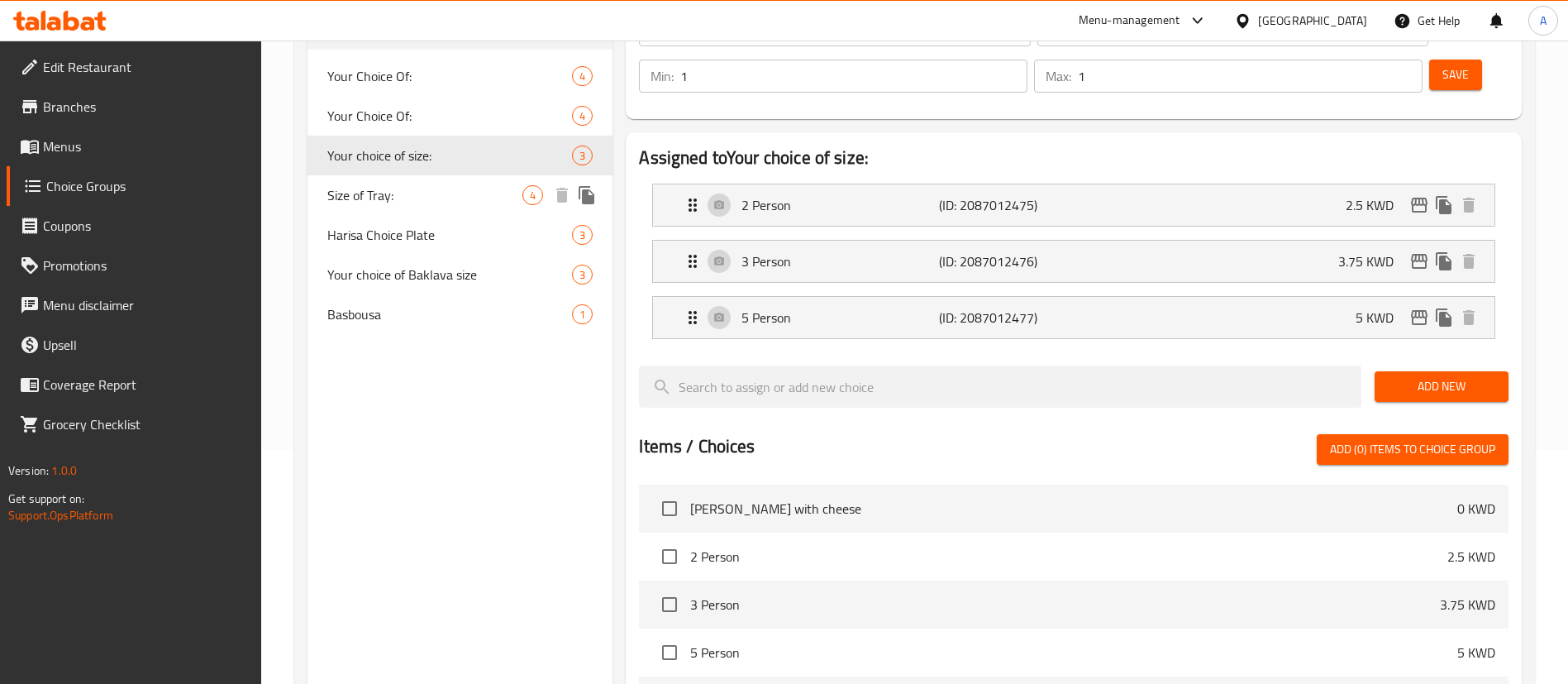
click at [402, 216] on div "Harisa Choice Plate 3" at bounding box center [460, 235] width 305 height 40
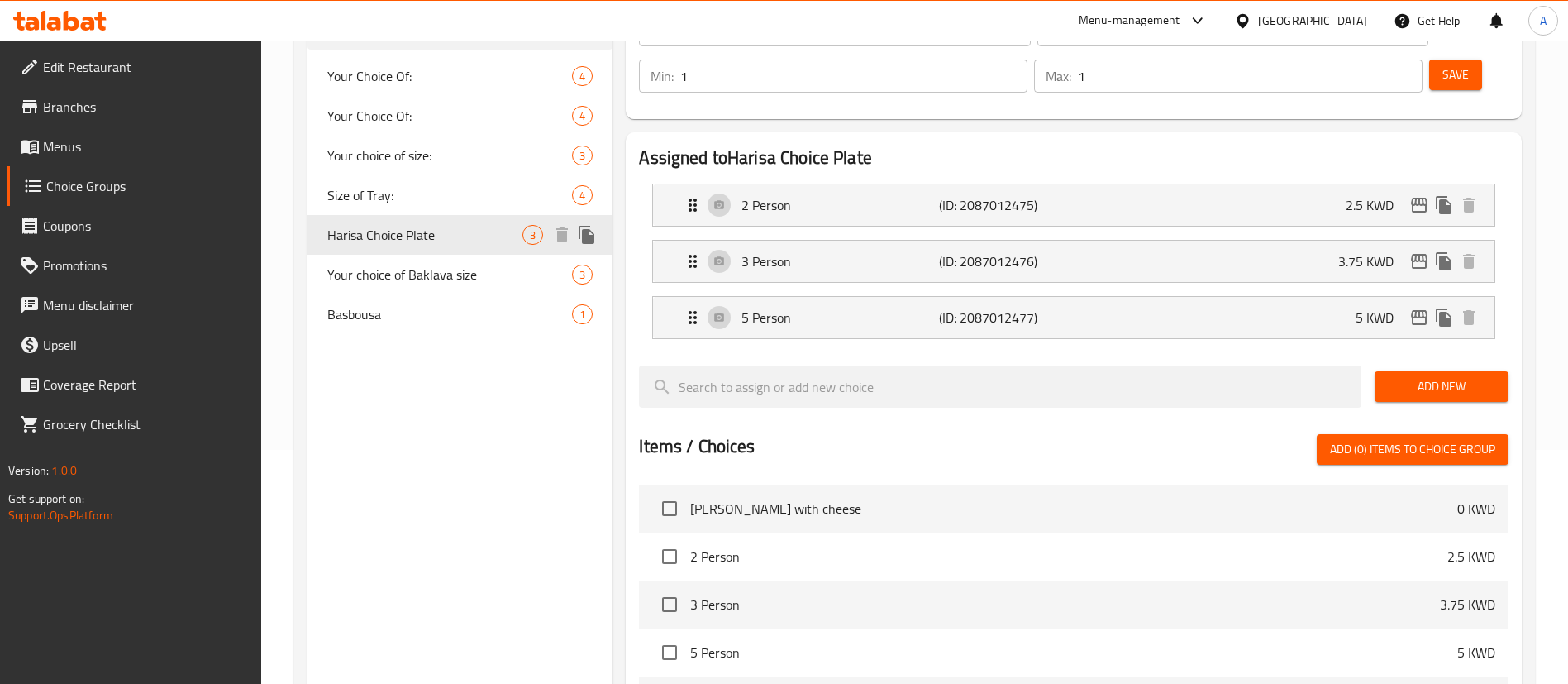
type input "Harisa Choice Plate"
type input "طبق الهريسة المختار"
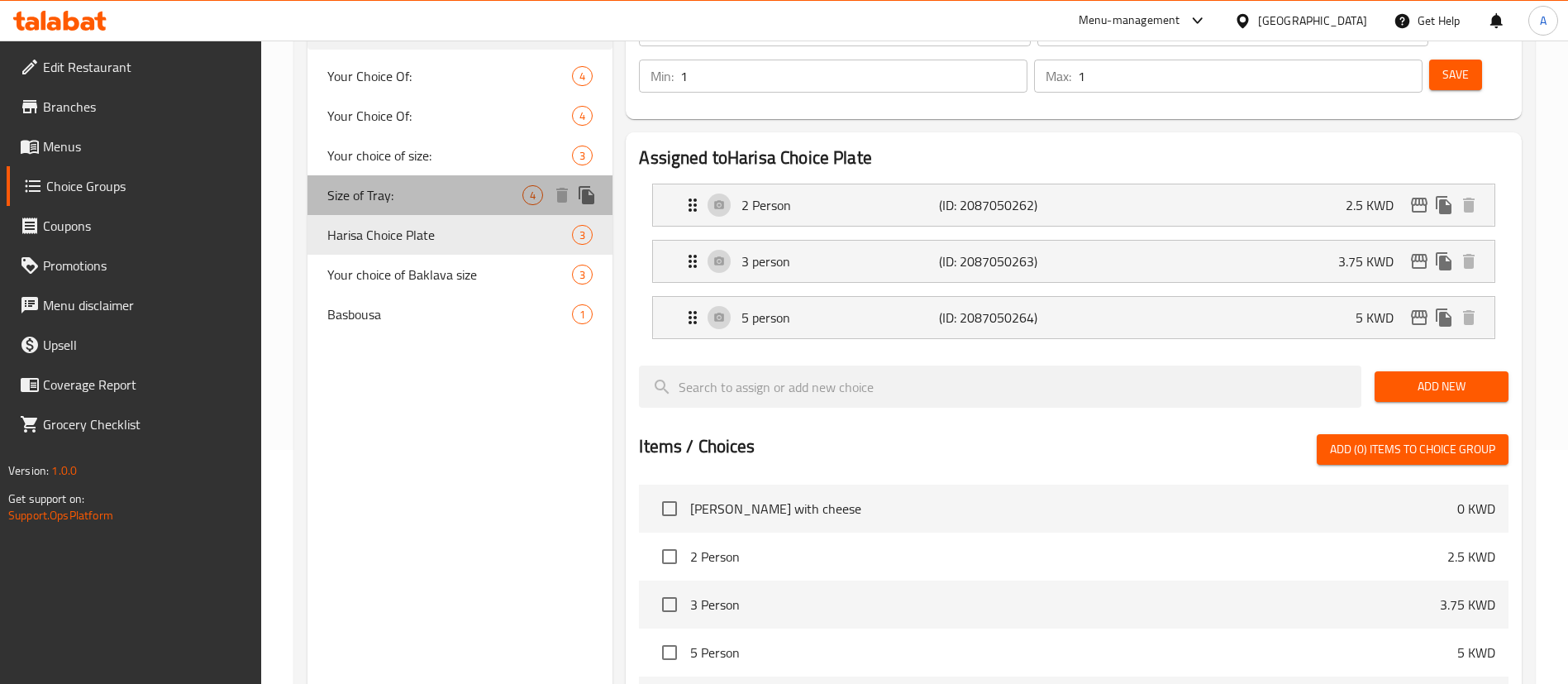
click at [386, 205] on span "Size of Tray:" at bounding box center [424, 195] width 195 height 20
type input "Size of Tray:"
type input "حجم الصواني"
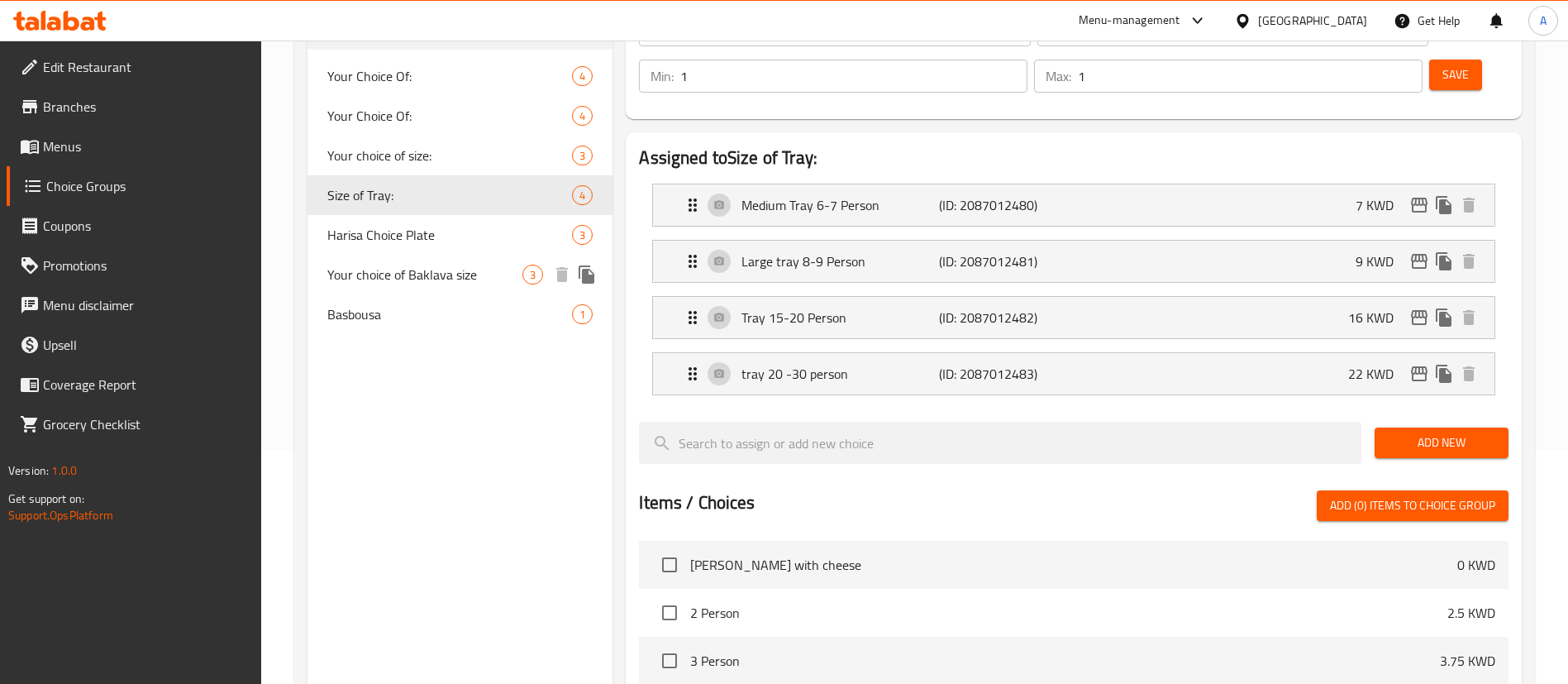
click at [518, 288] on div "Your choice of Baklava size 3" at bounding box center [460, 274] width 305 height 40
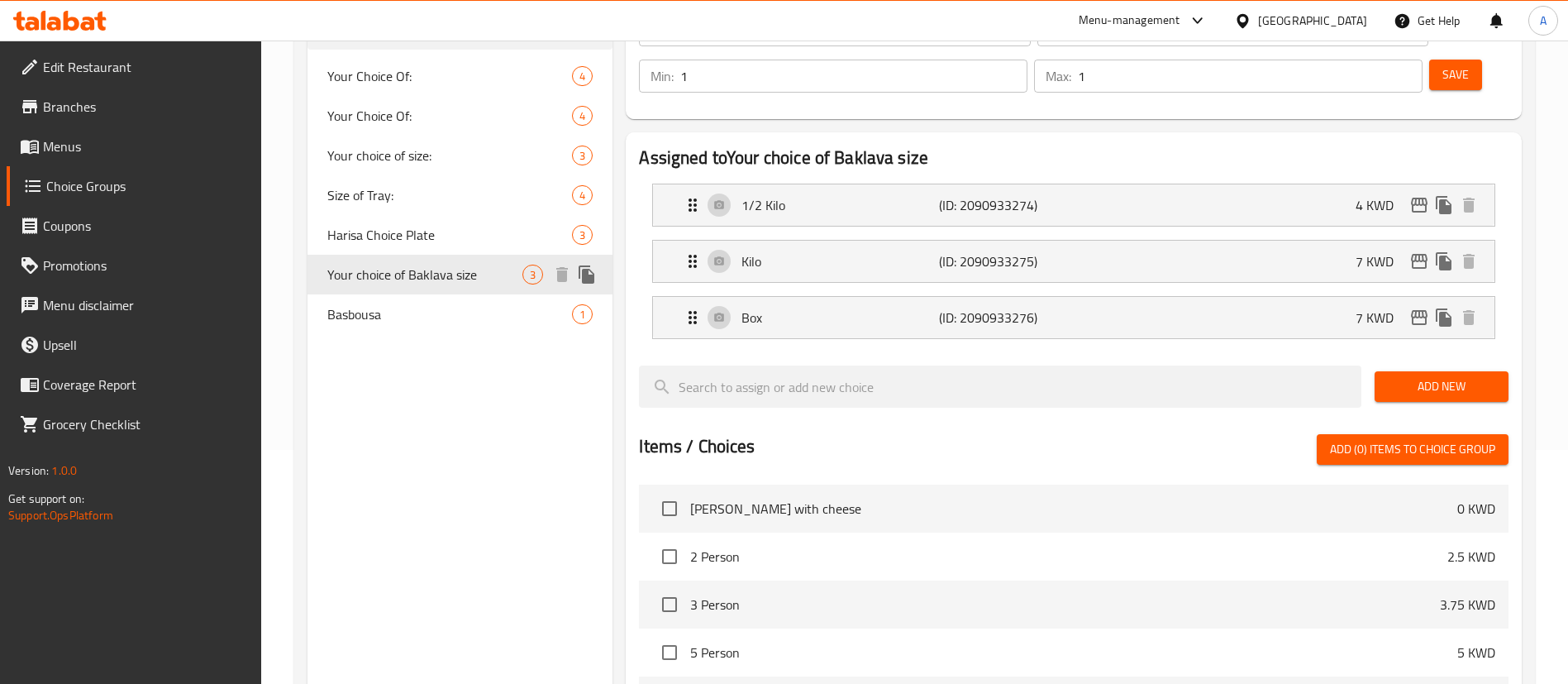
type input "Your choice of Baklava size"
type input "اختيارك لحجم البقلاوة"
click at [744, 185] on div "1/2 Kilo (ID: 2090933274) 4 KWD" at bounding box center [1079, 205] width 792 height 41
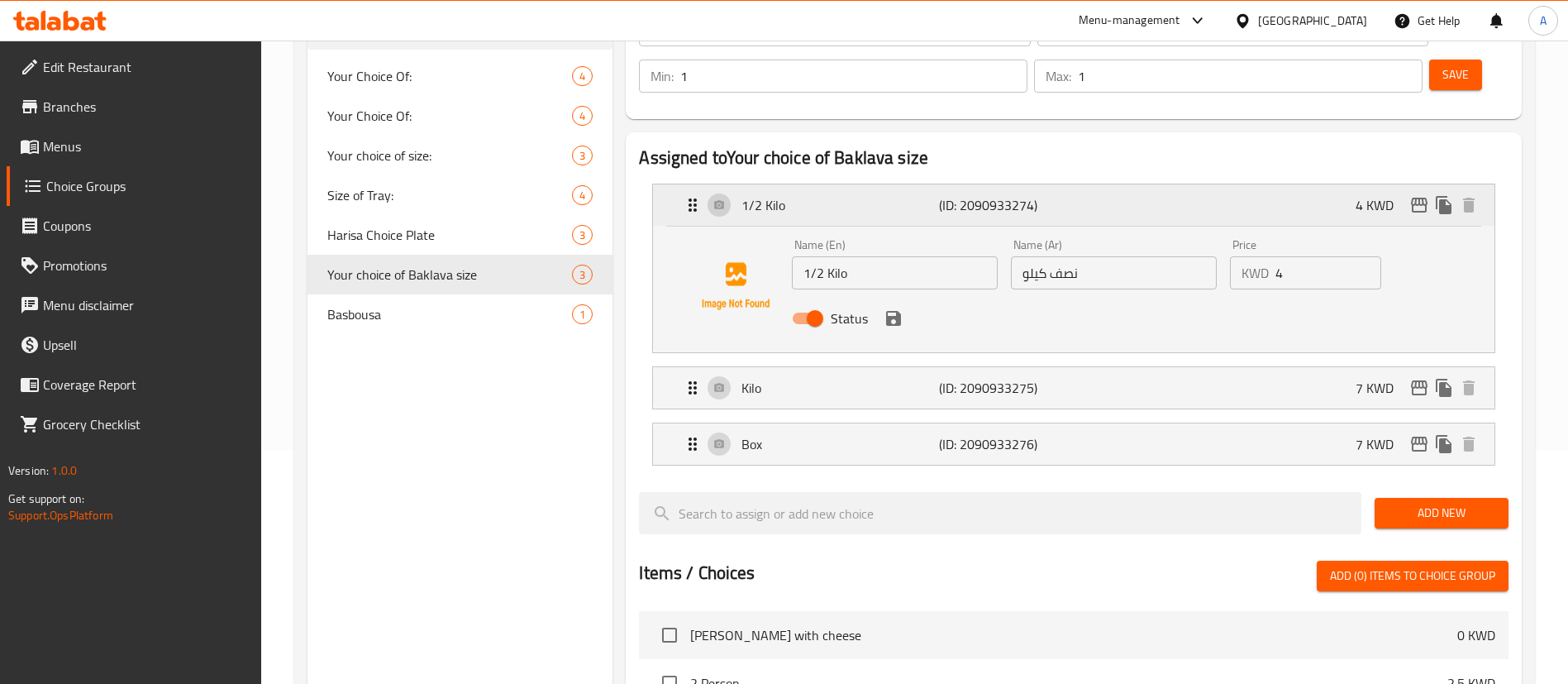
click at [744, 185] on div "1/2 Kilo (ID: 2090933274) 4 KWD" at bounding box center [1079, 205] width 792 height 41
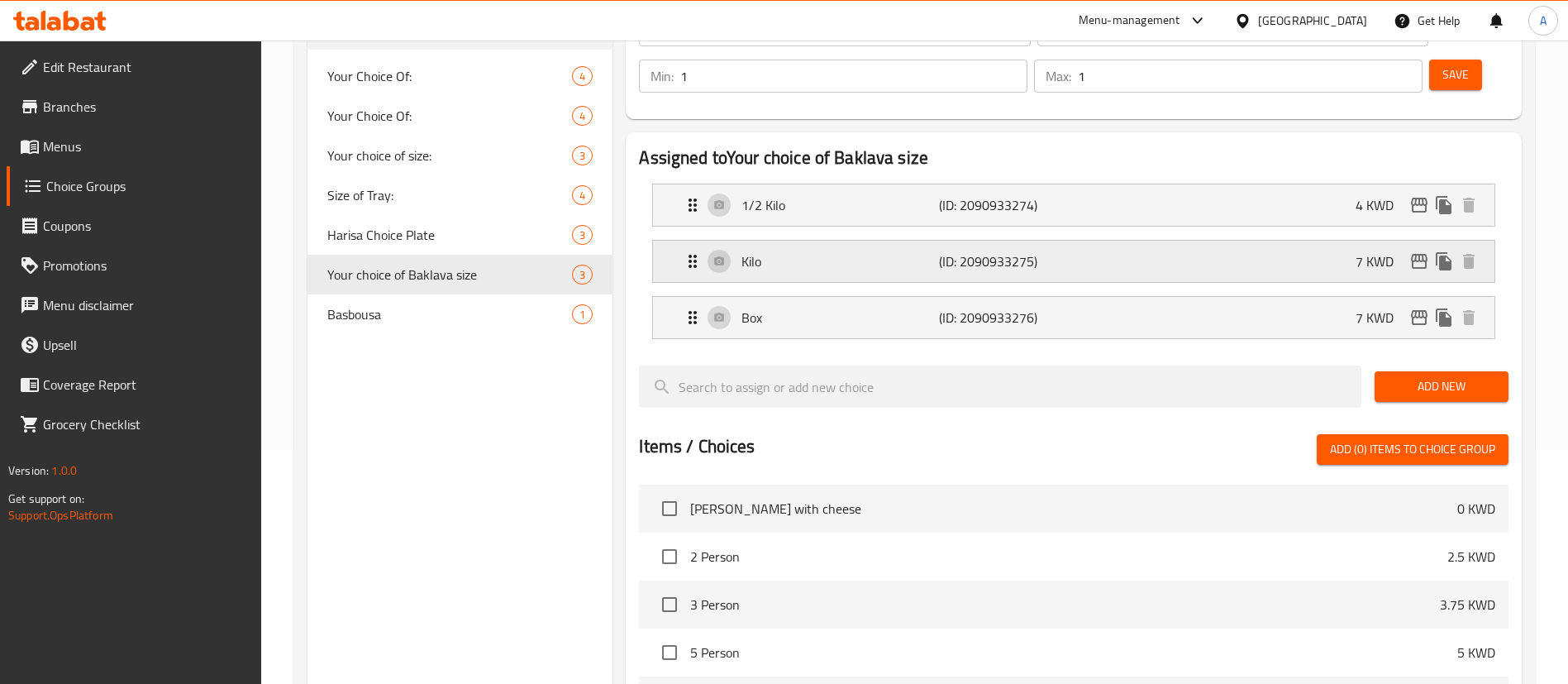
click at [768, 251] on p "Kilo" at bounding box center [839, 260] width 197 height 20
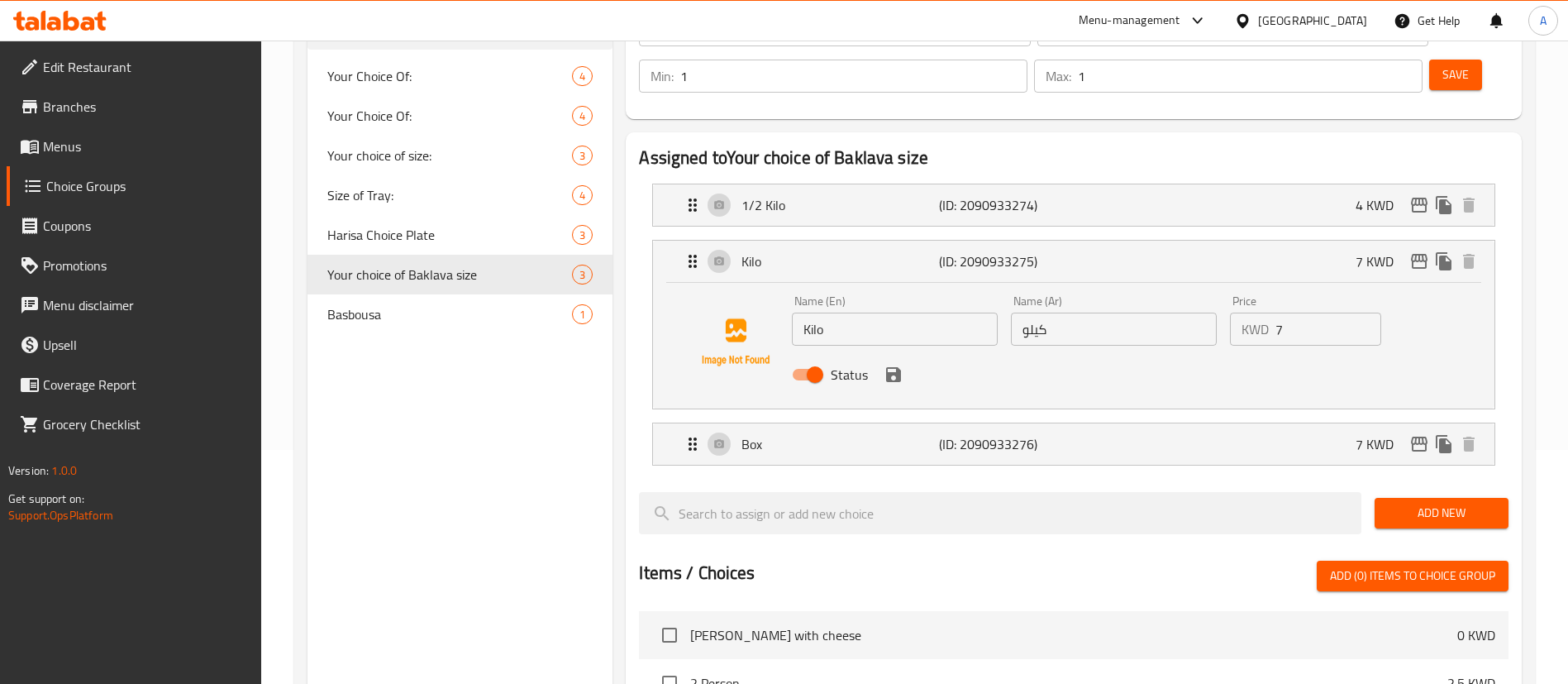
scroll to position [0, 0]
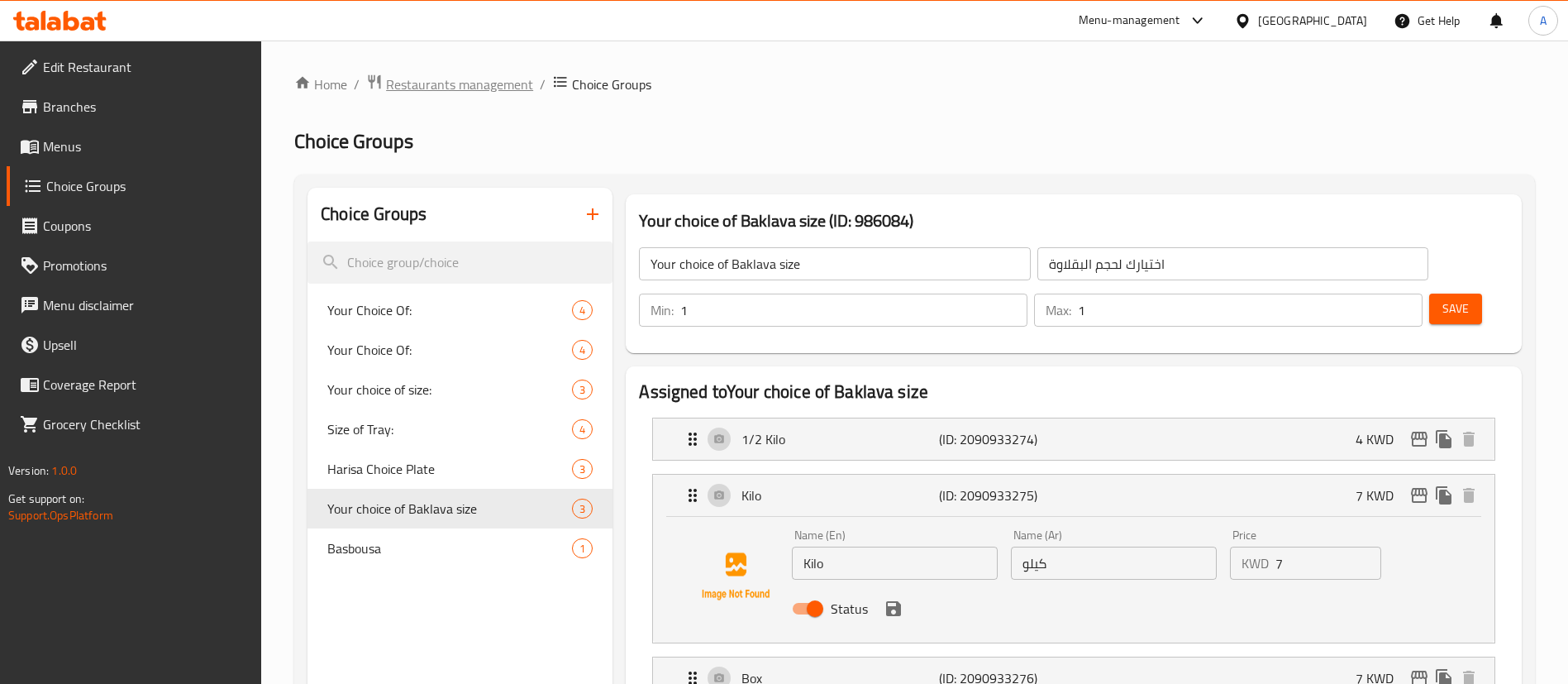
click at [445, 86] on span "Restaurants management" at bounding box center [459, 84] width 147 height 20
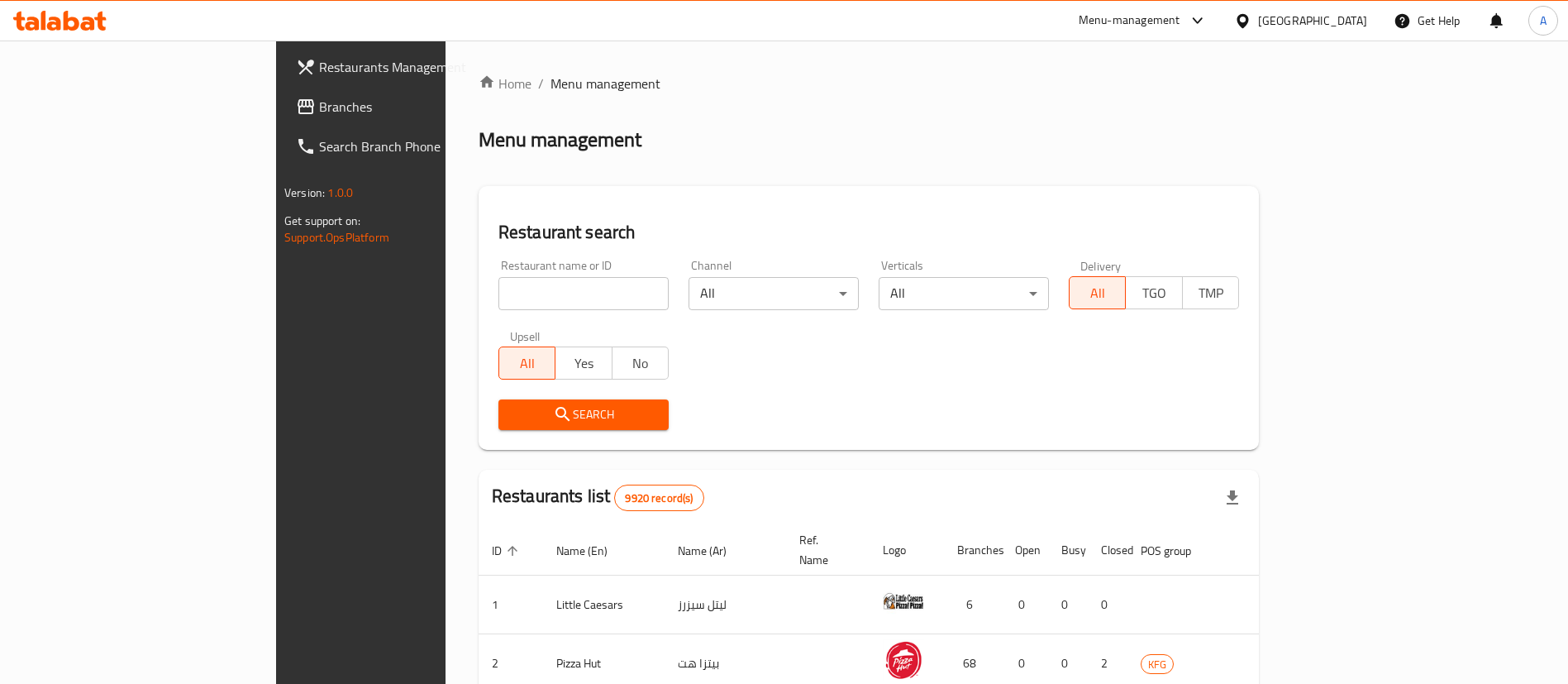
click at [507, 292] on input "search" at bounding box center [583, 293] width 170 height 33
click button "Search" at bounding box center [583, 415] width 170 height 31
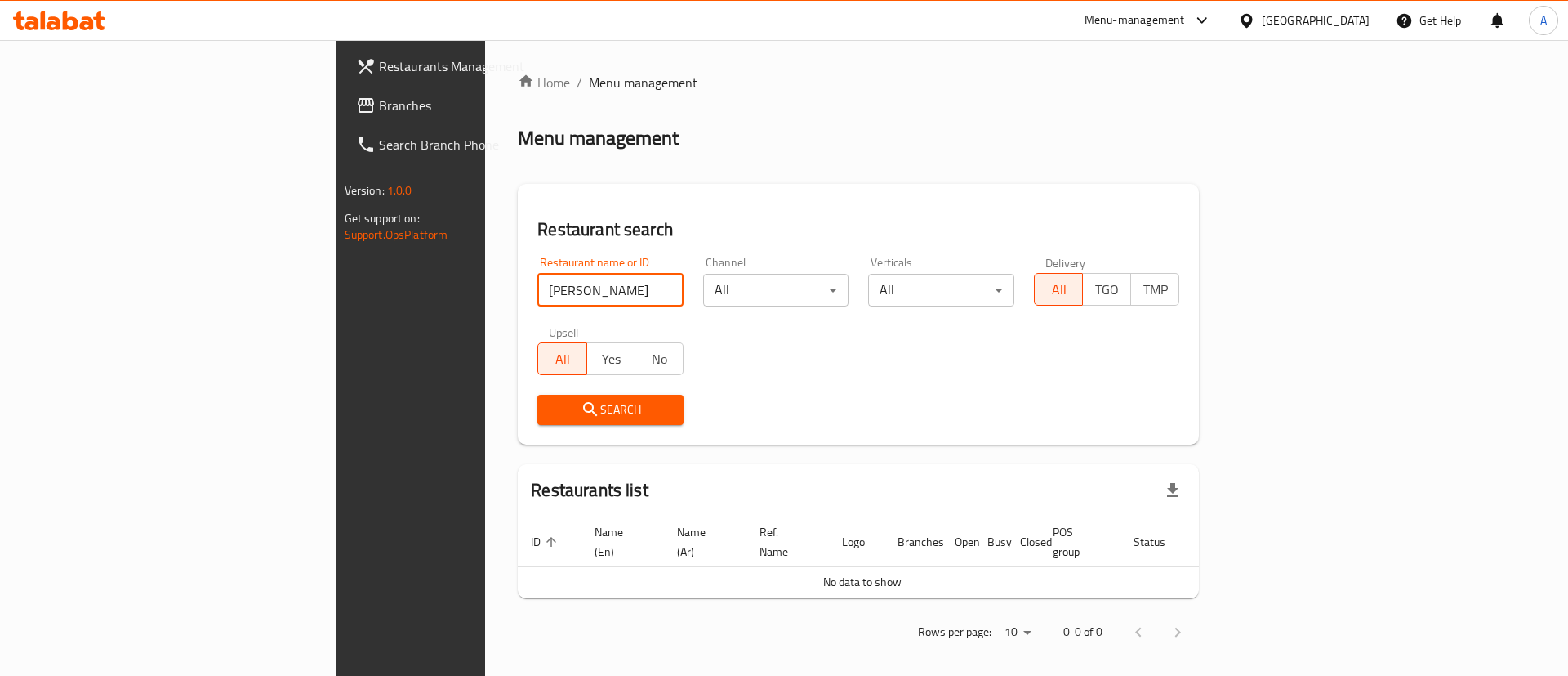
click at [537, 296] on input "[PERSON_NAME]" at bounding box center [610, 290] width 146 height 32
click at [537, 280] on input "[PERSON_NAME]" at bounding box center [610, 290] width 146 height 32
type input "kunafa"
click button "Search" at bounding box center [610, 410] width 146 height 31
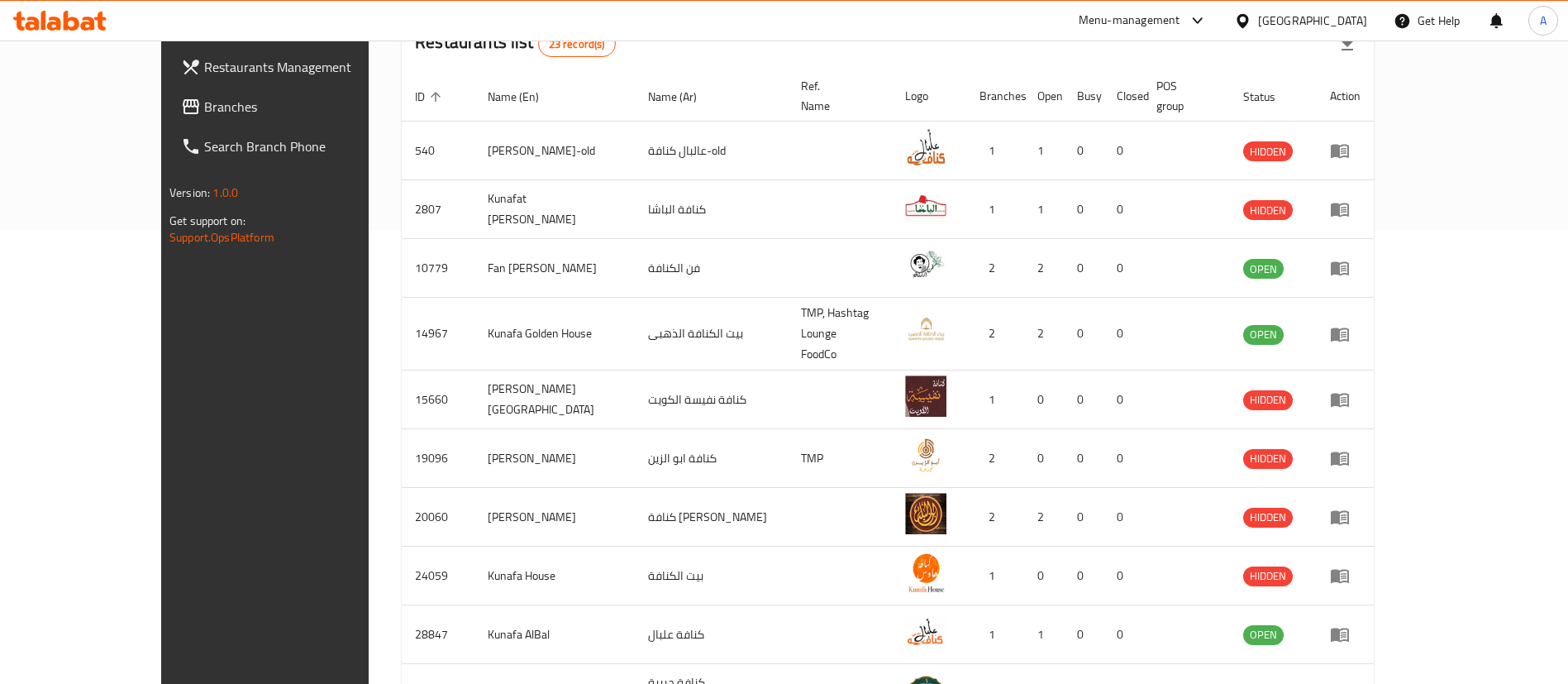
scroll to position [550, 0]
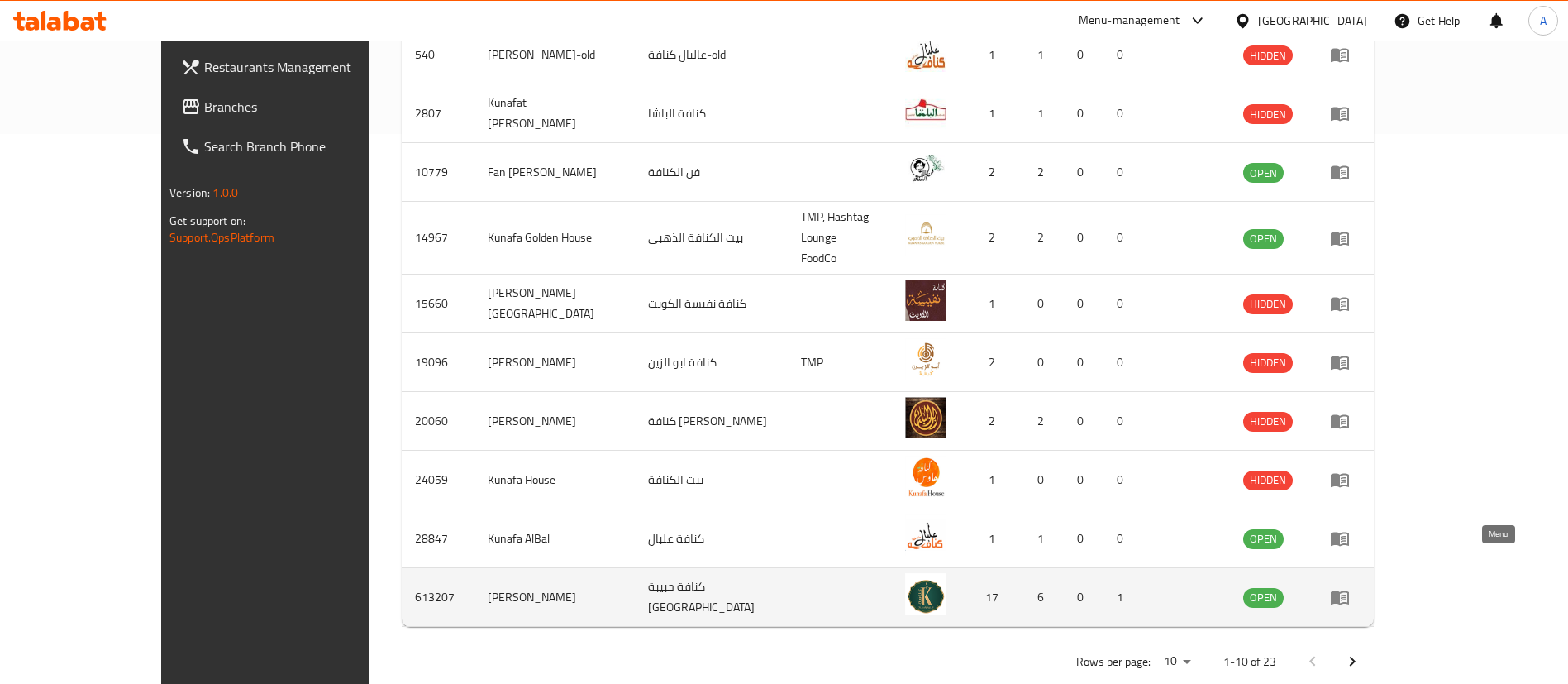
click at [1349, 591] on icon "enhanced table" at bounding box center [1339, 598] width 18 height 14
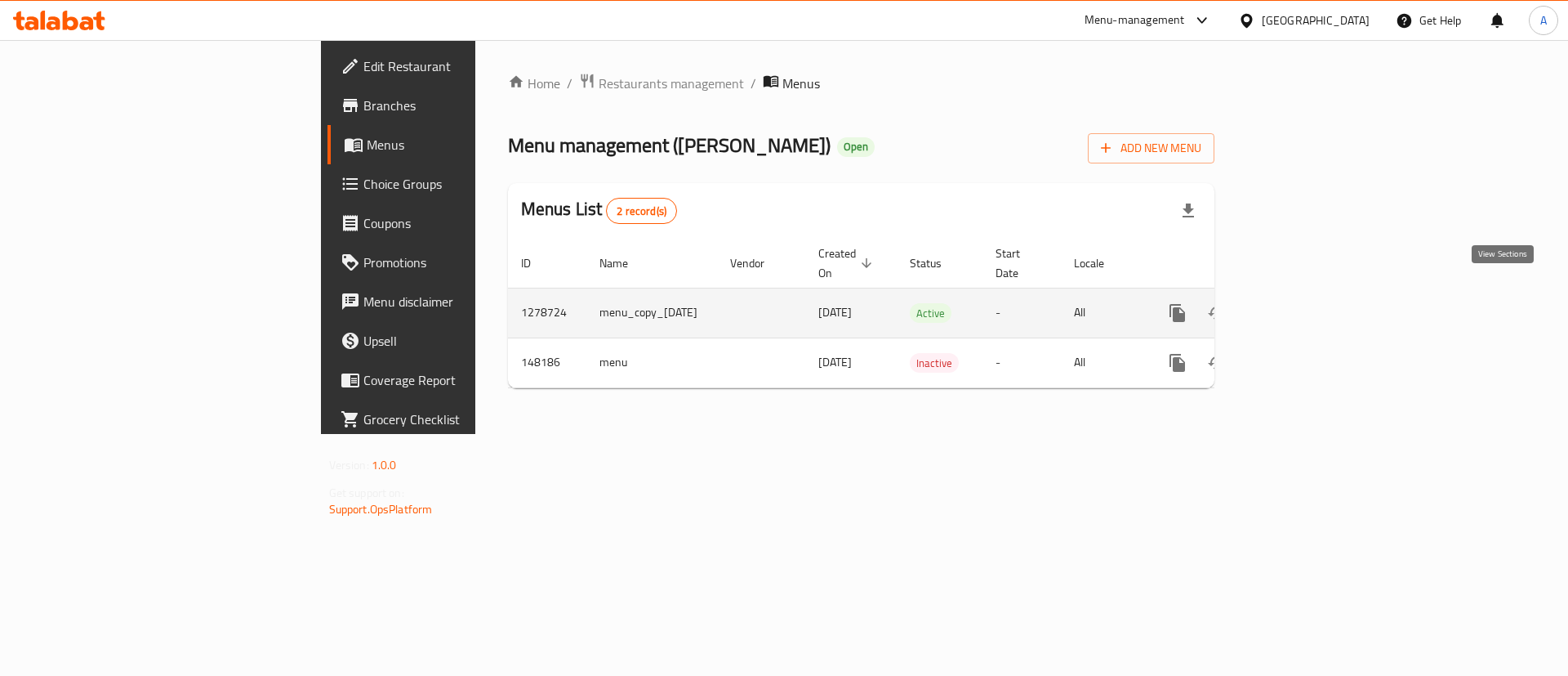
click at [1306, 303] on icon "enhanced table" at bounding box center [1295, 313] width 20 height 20
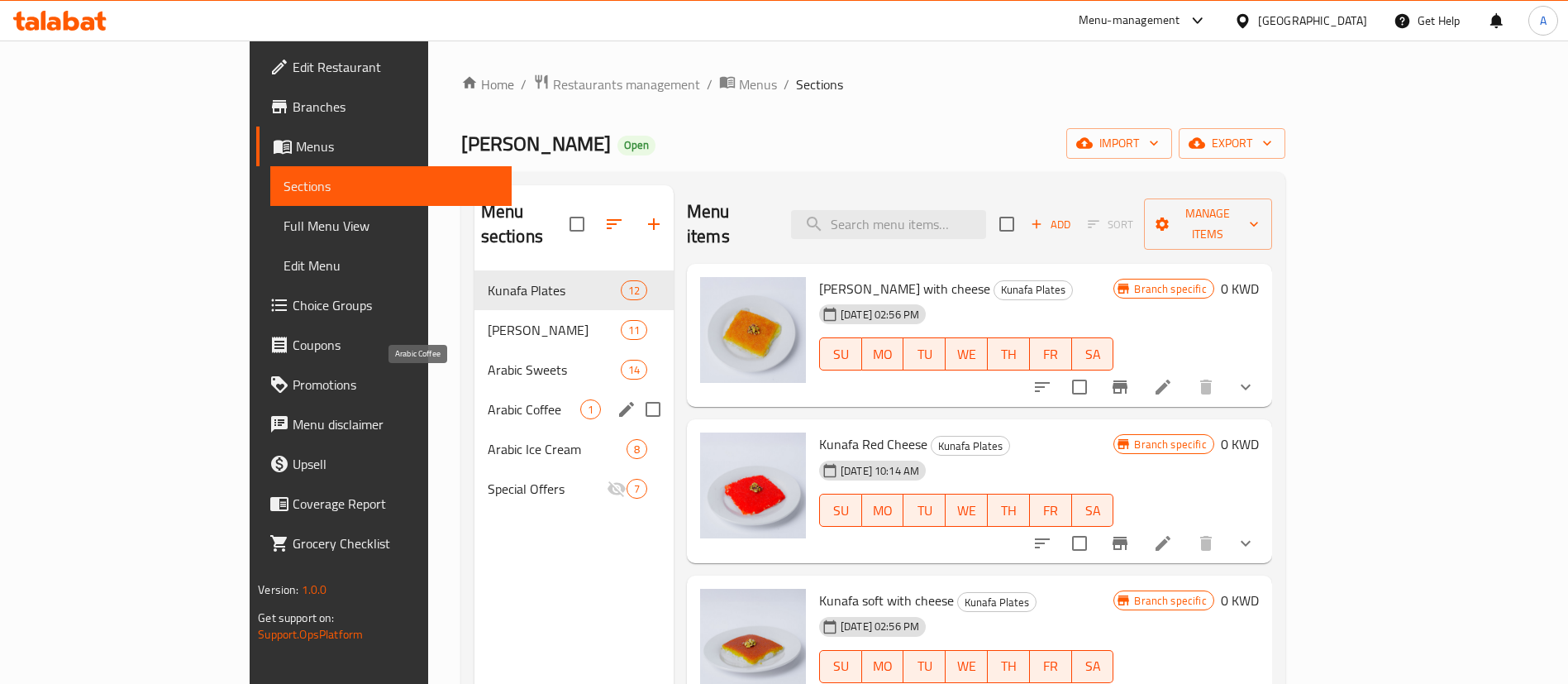
click at [488, 400] on span "Arabic Coffee" at bounding box center [534, 409] width 93 height 20
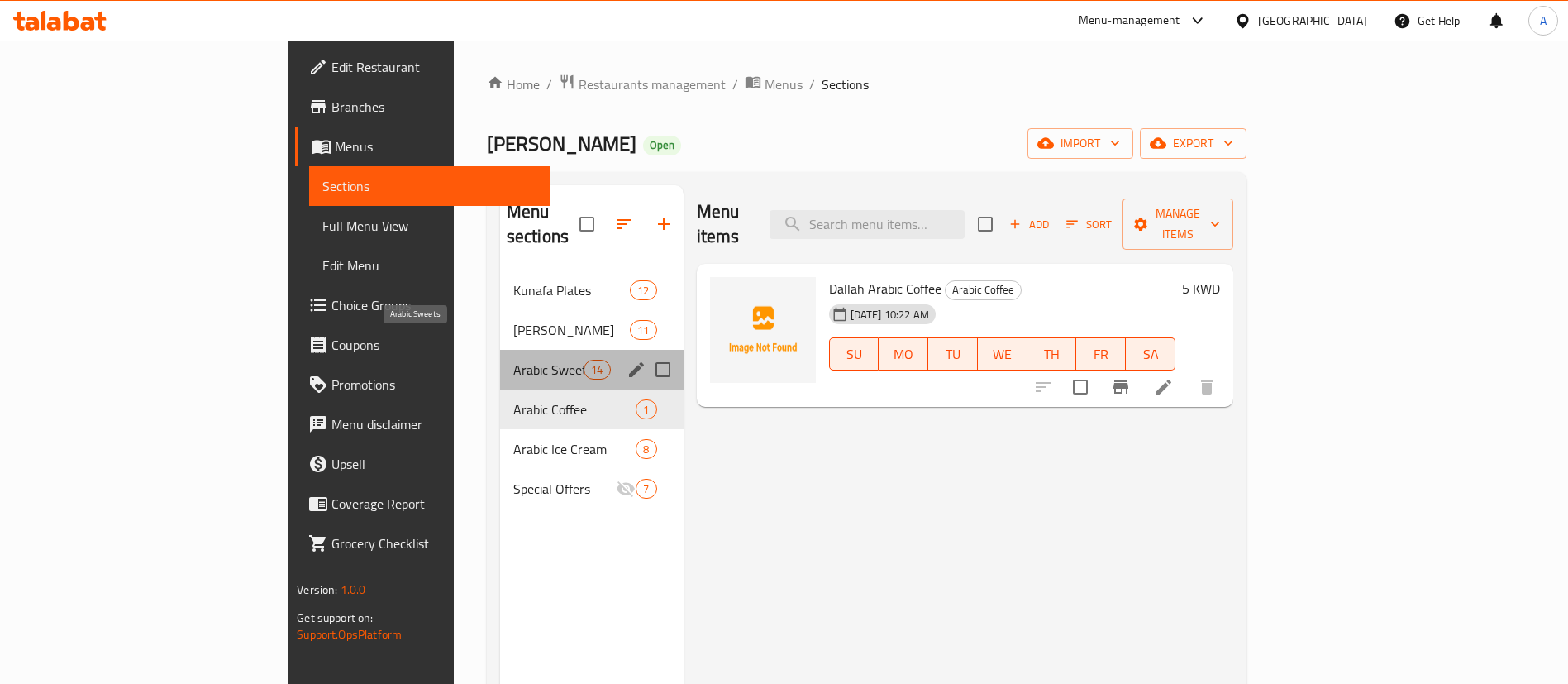
click at [514, 360] on span "Arabic Sweets" at bounding box center [549, 369] width 70 height 20
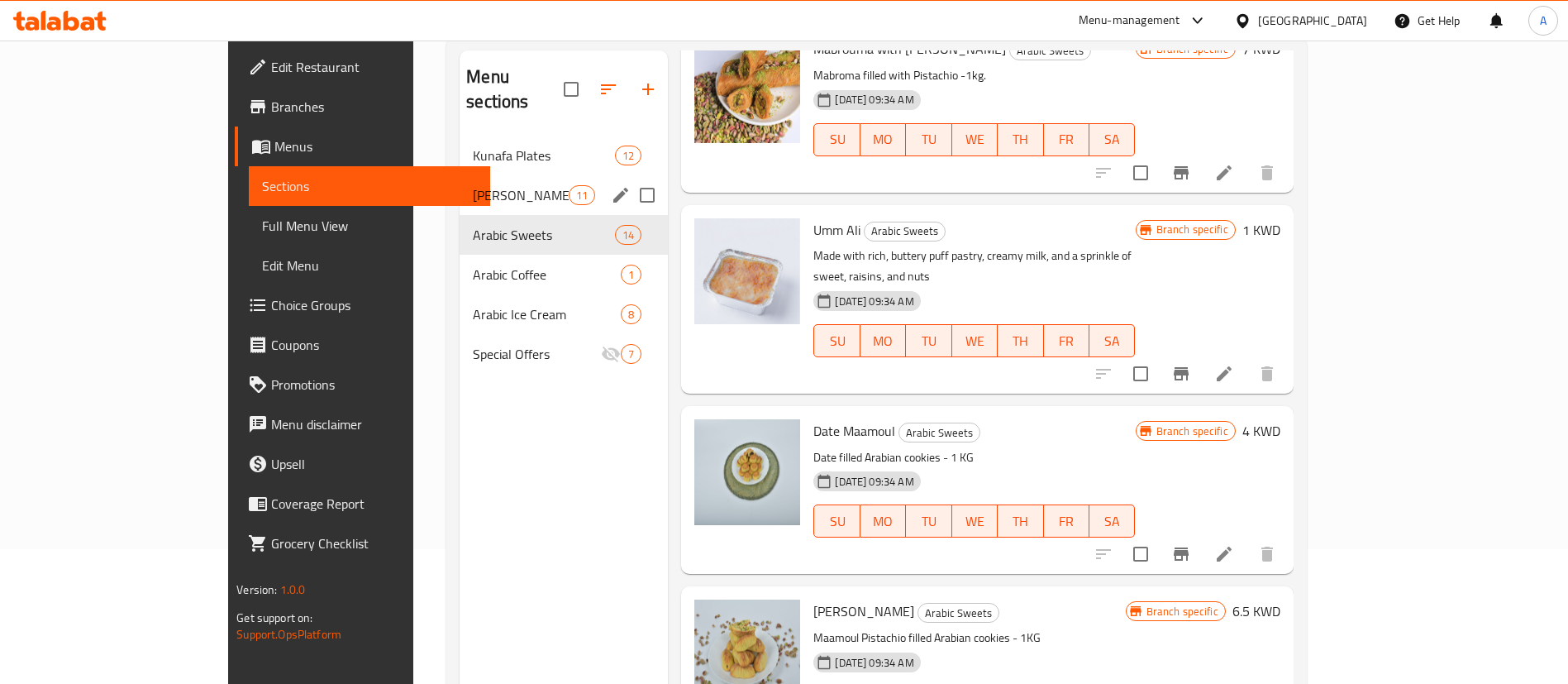
scroll to position [134, 0]
click at [479, 181] on div "Kunafa Tray 11" at bounding box center [564, 196] width 208 height 40
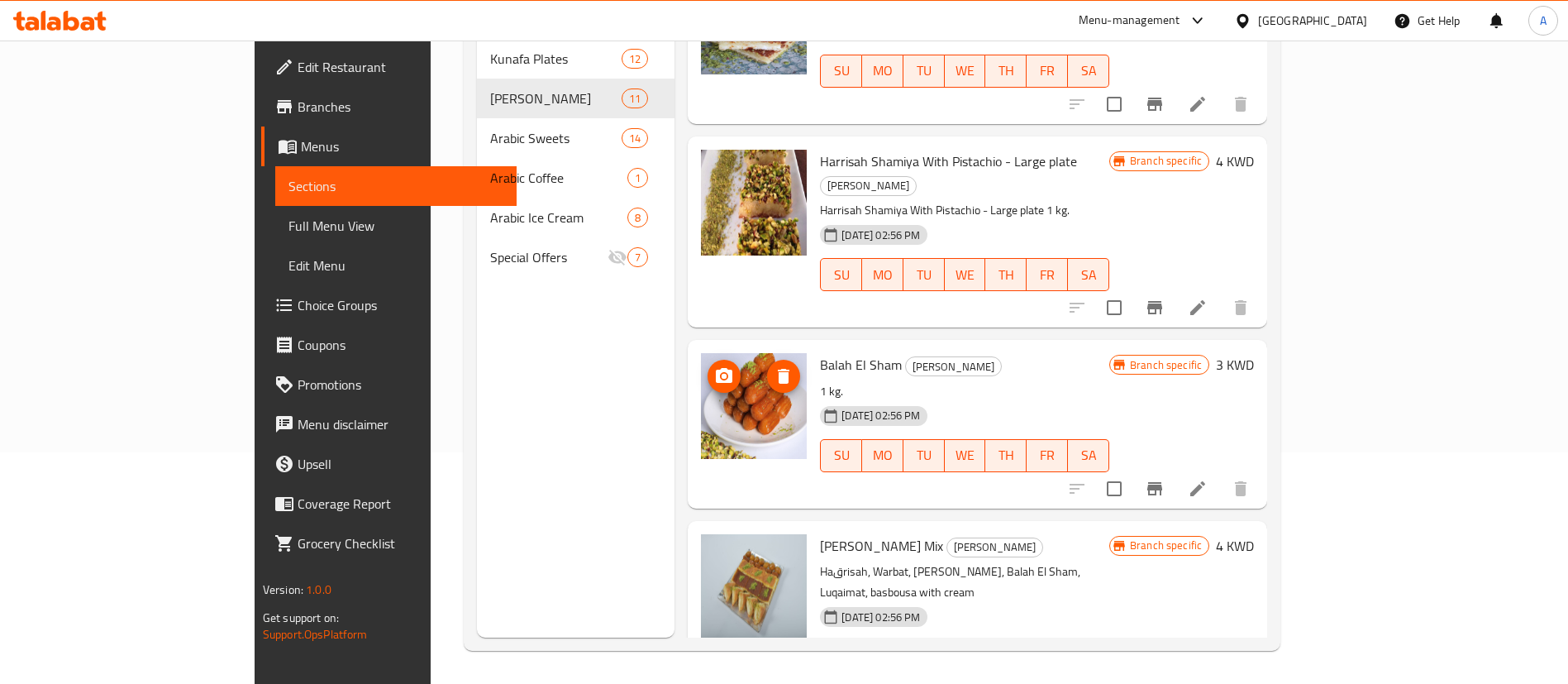
scroll to position [1246, 0]
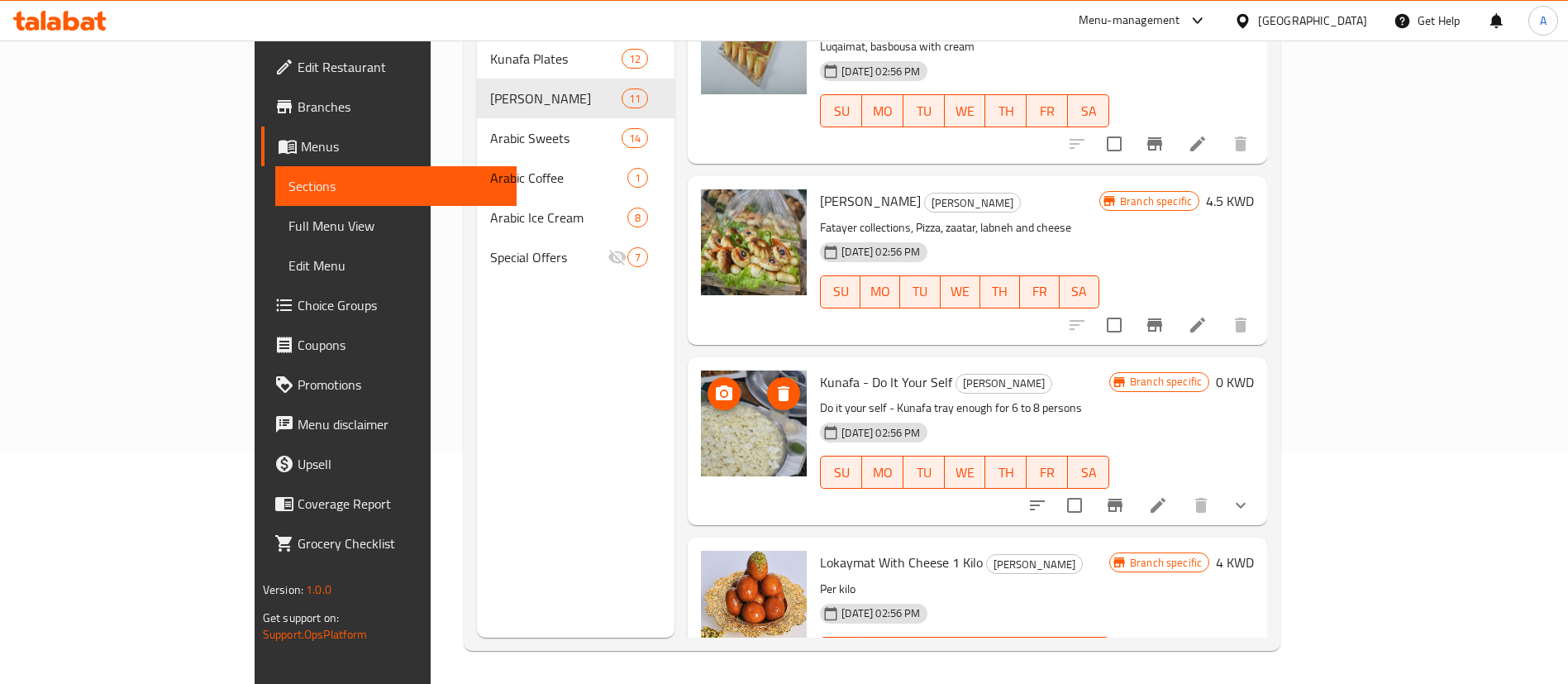
click at [713, 388] on img at bounding box center [753, 423] width 106 height 106
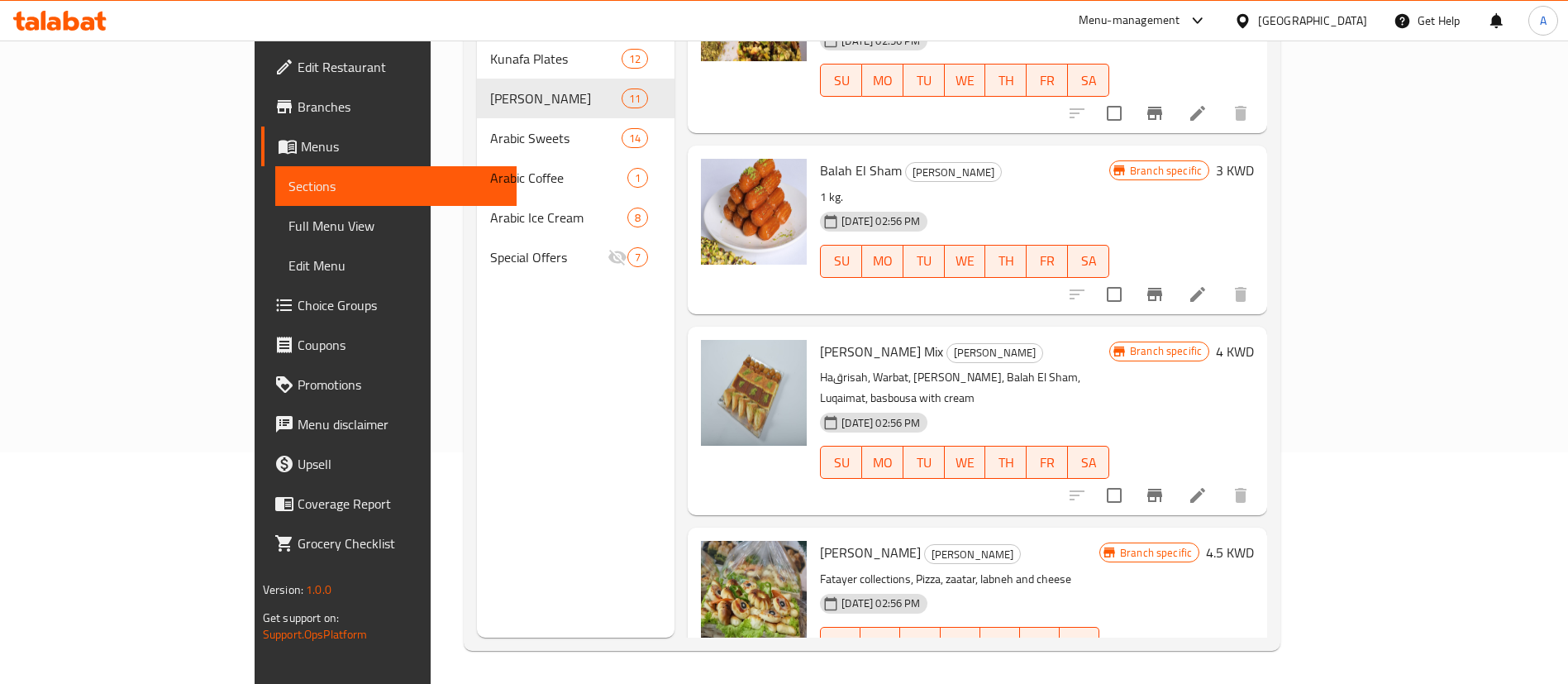
scroll to position [962, 0]
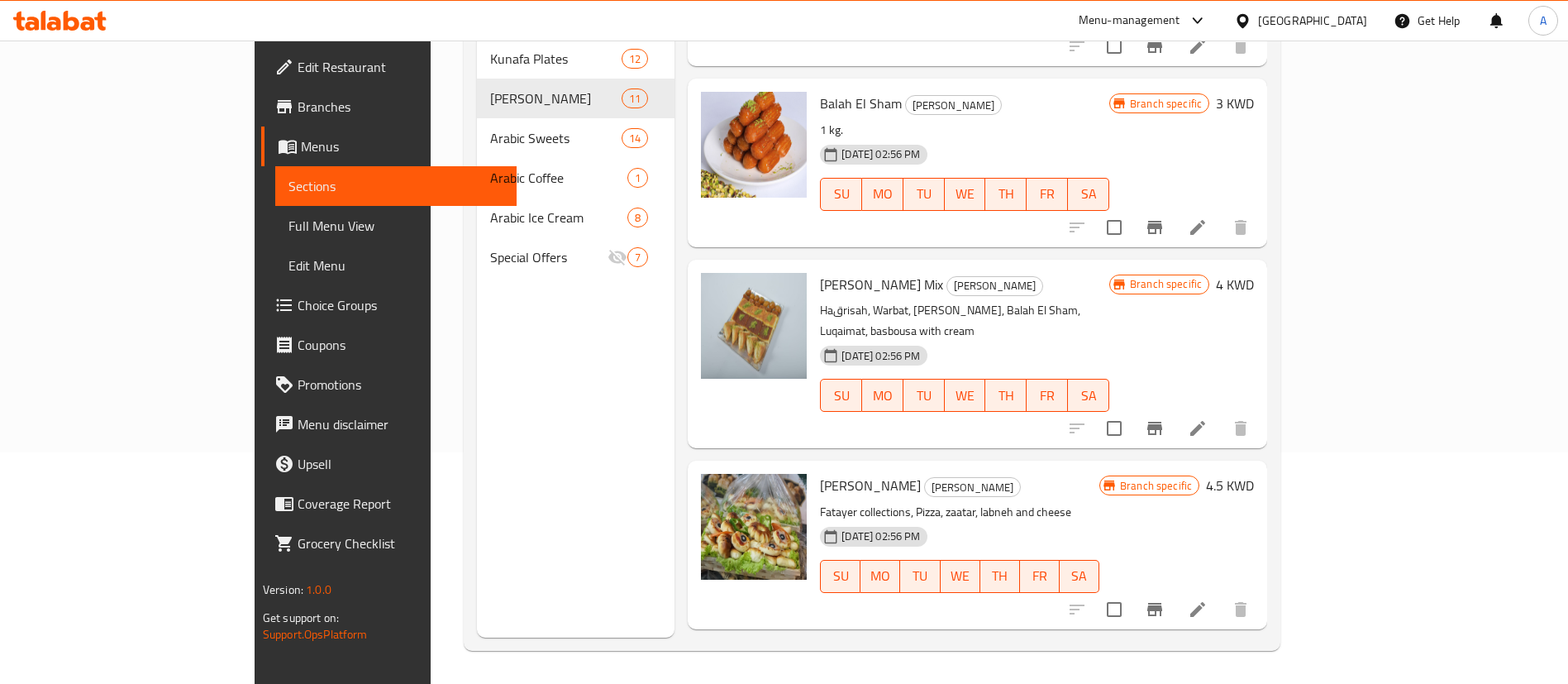
click at [1260, 408] on div at bounding box center [1159, 428] width 204 height 40
click at [1165, 418] on icon "Branch-specific-item" at bounding box center [1155, 428] width 20 height 20
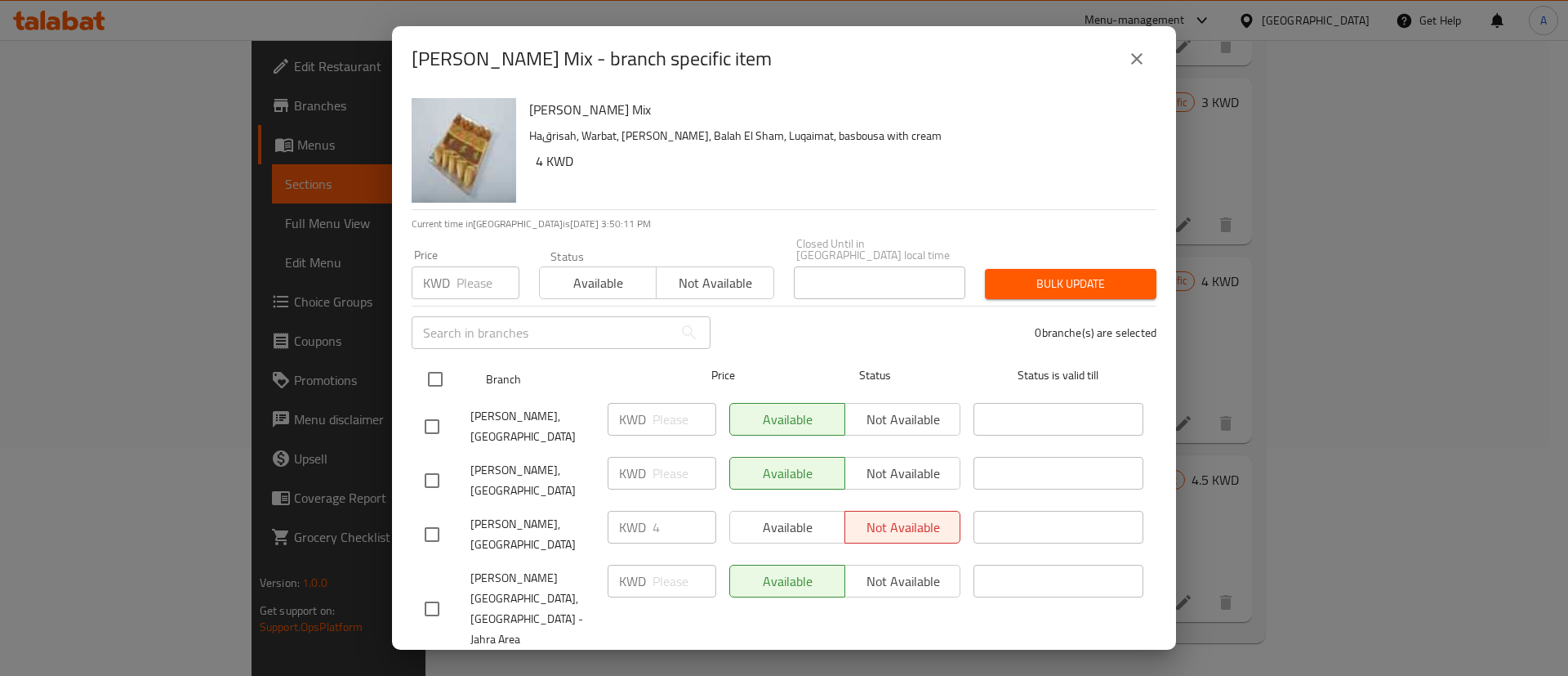
click at [433, 362] on input "checkbox" at bounding box center [436, 379] width 34 height 34
checkbox input "true"
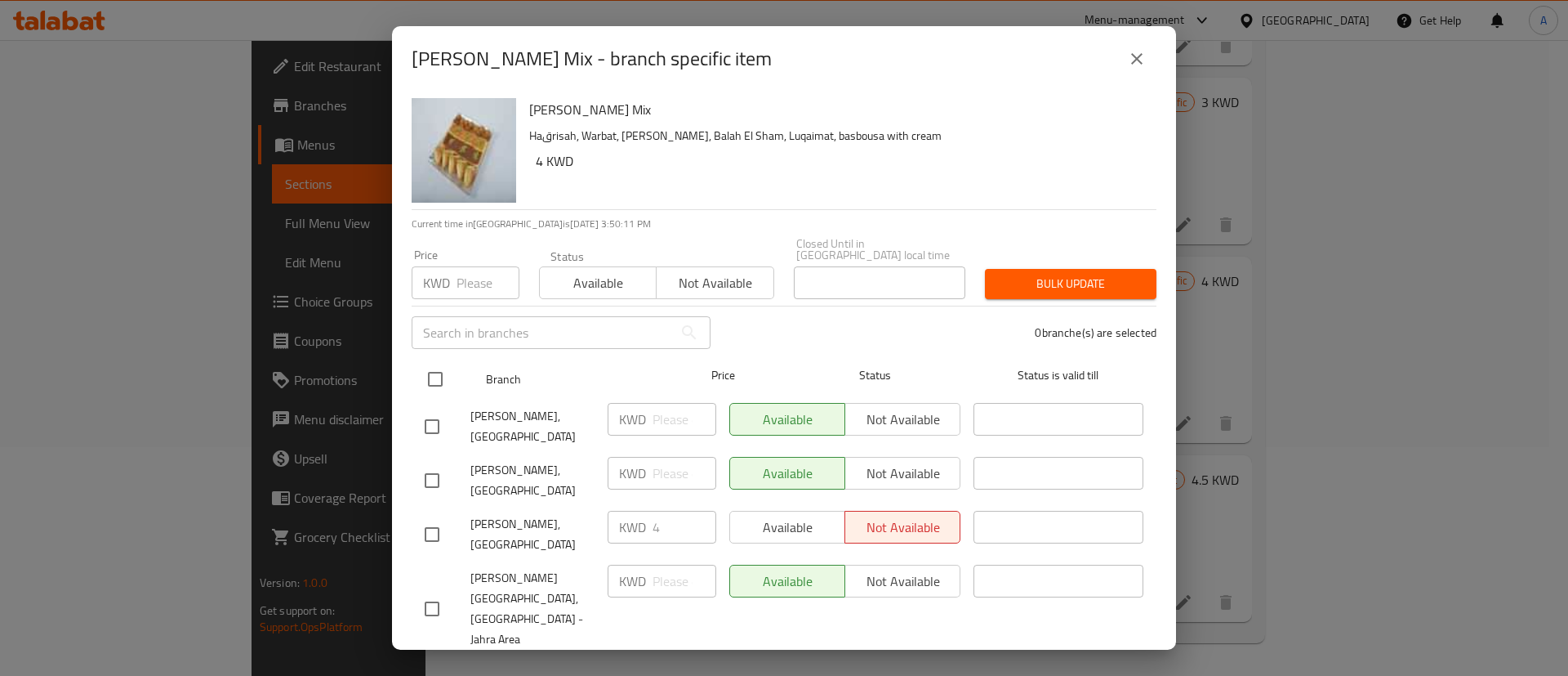
checkbox input "true"
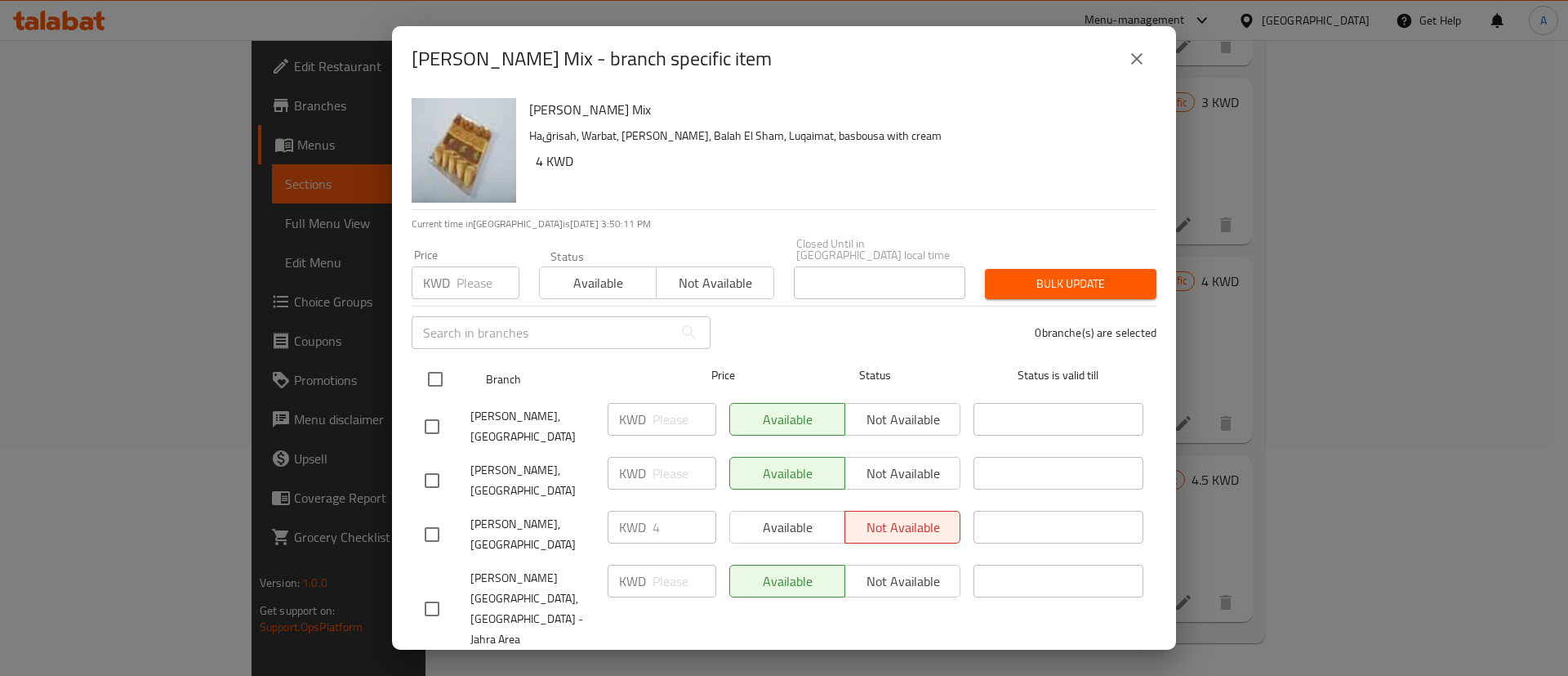
checkbox input "true"
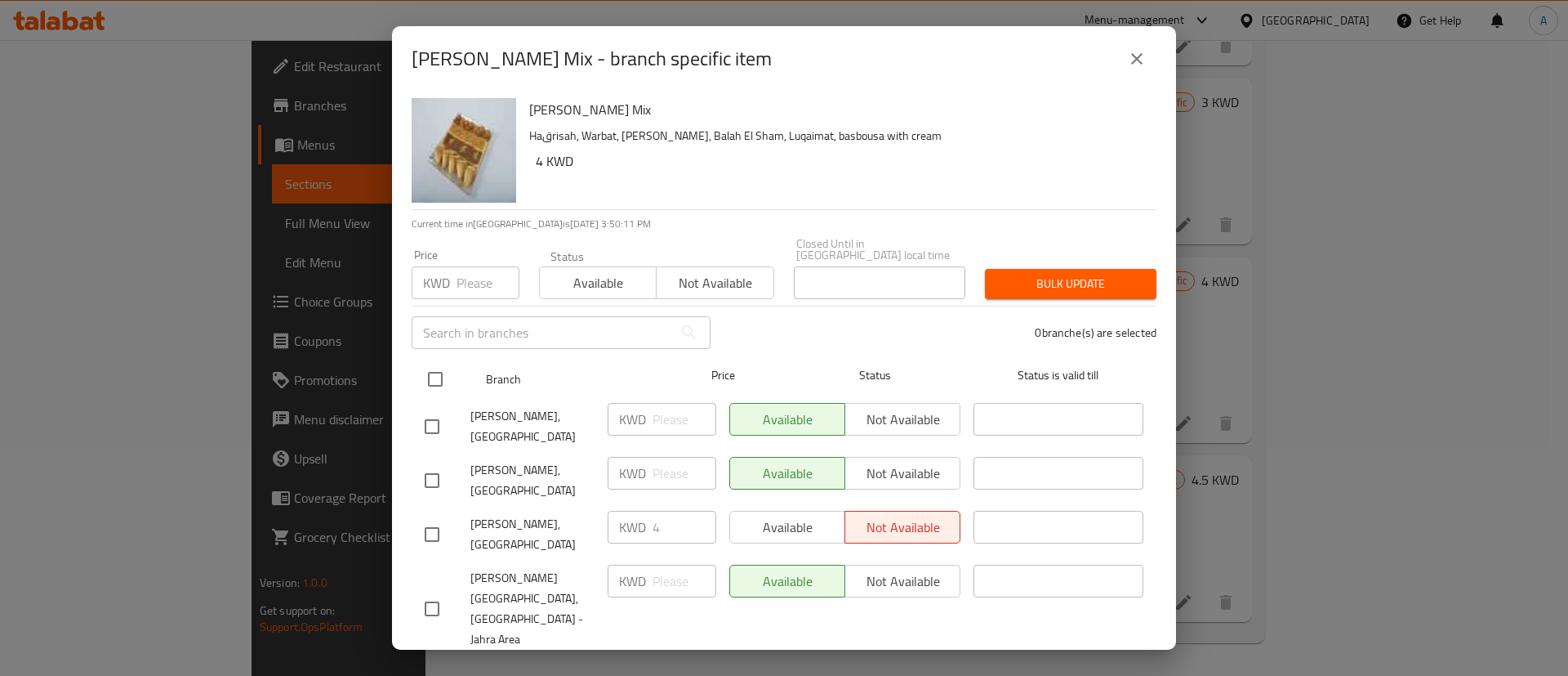
checkbox input "true"
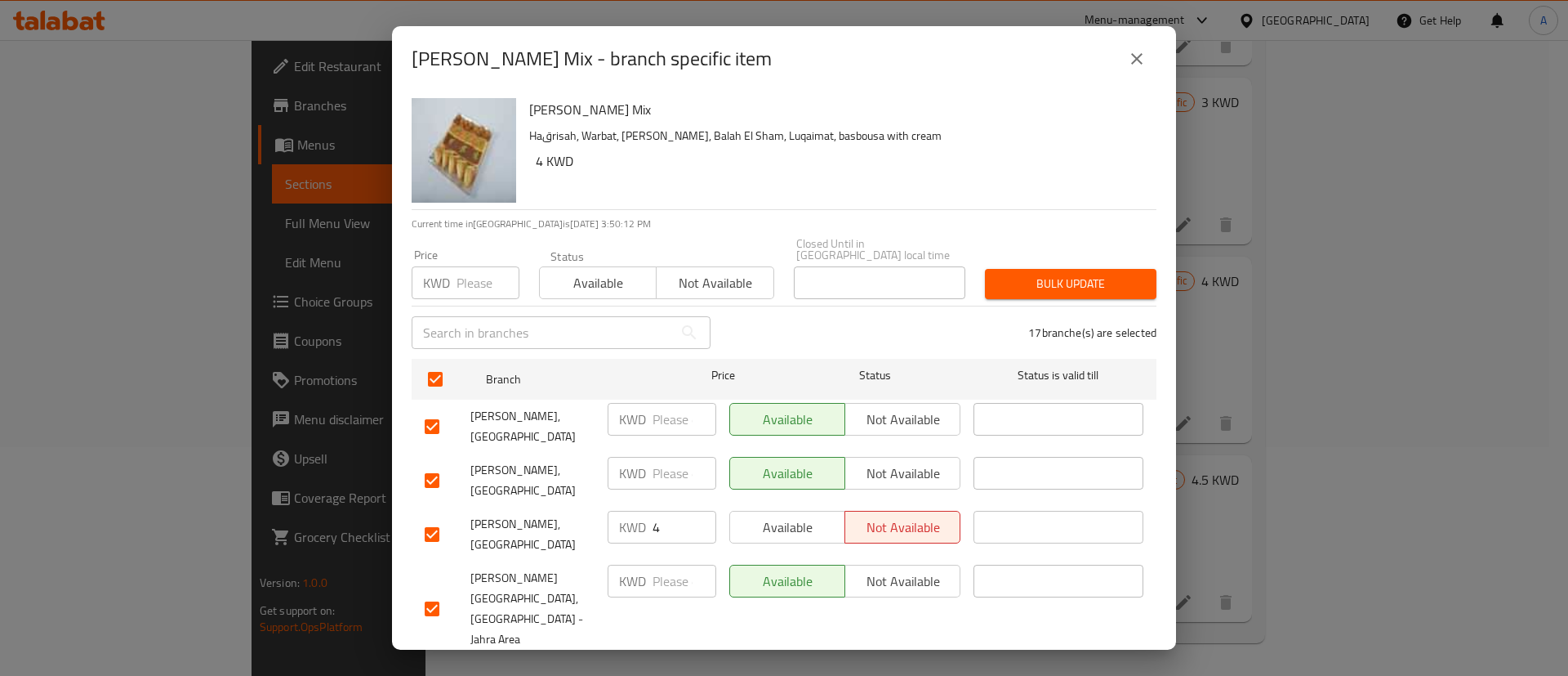
click at [462, 273] on input "number" at bounding box center [488, 283] width 63 height 32
type input "5"
click at [1039, 273] on span "Bulk update" at bounding box center [1071, 284] width 145 height 20
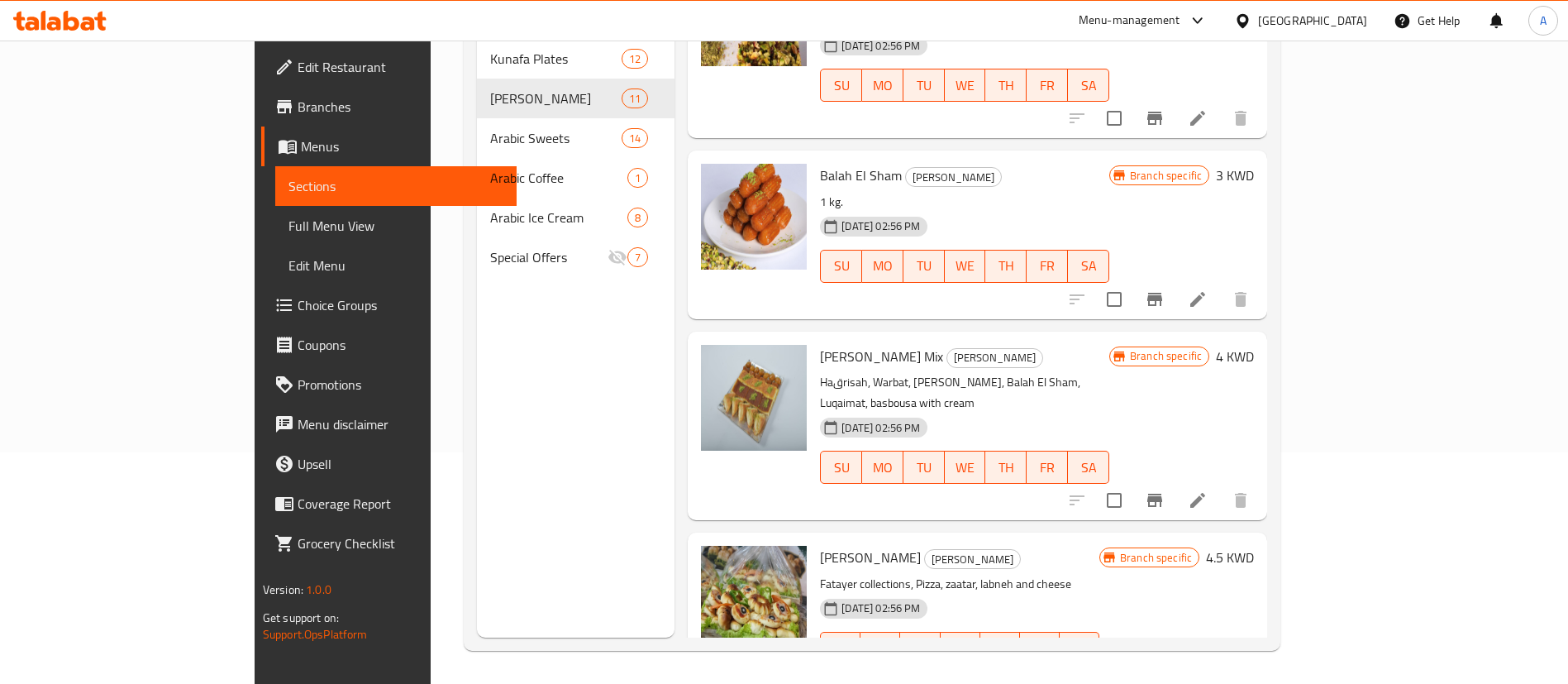
scroll to position [890, 0]
click at [1221, 485] on li at bounding box center [1198, 499] width 46 height 30
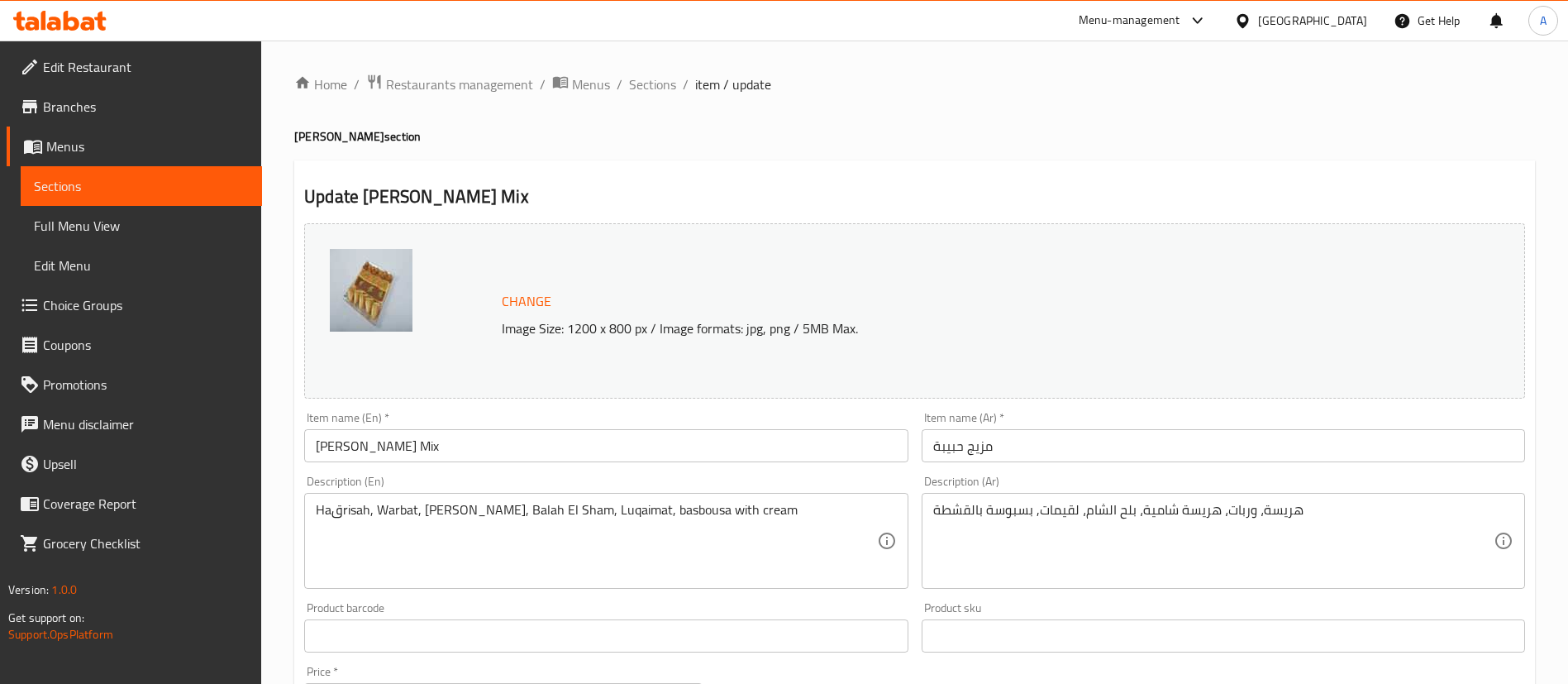
scroll to position [509, 0]
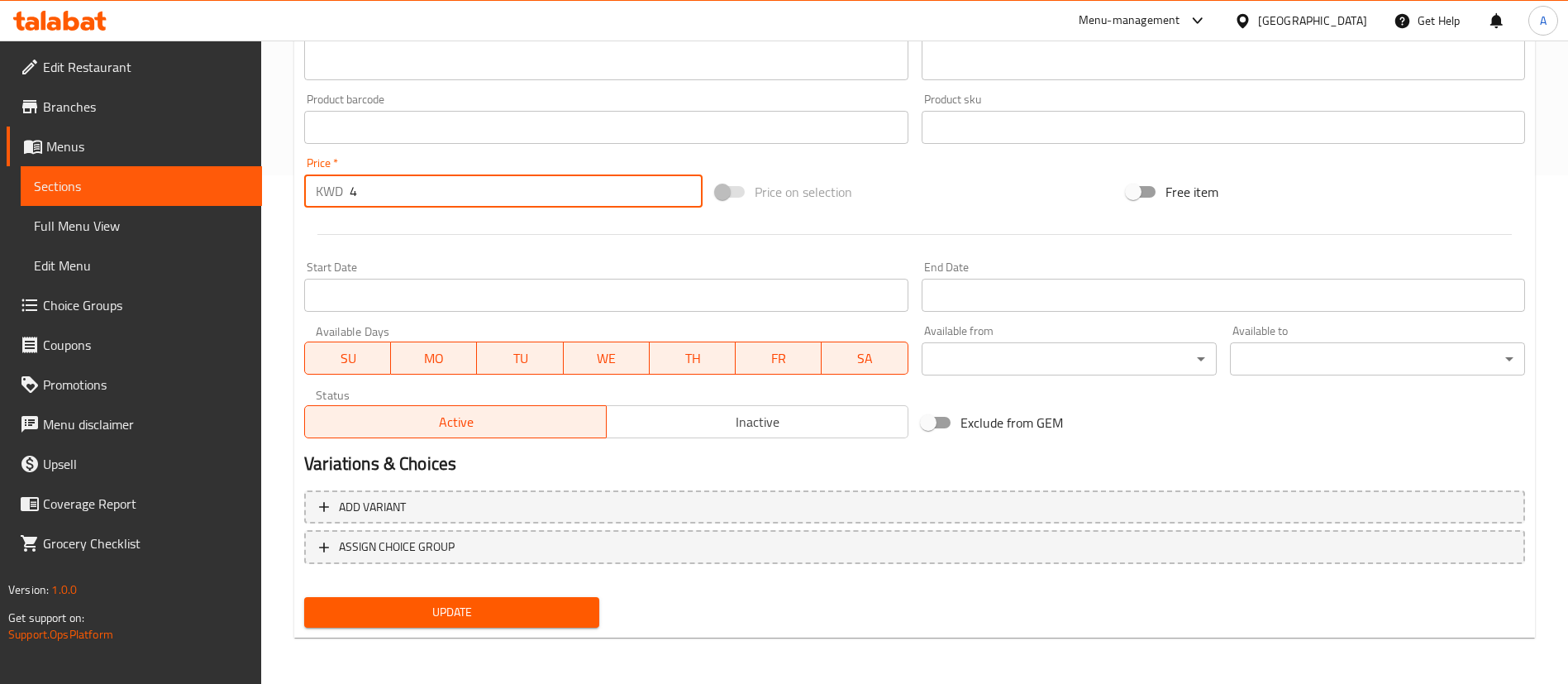
drag, startPoint x: 418, startPoint y: 195, endPoint x: 169, endPoint y: 144, distance: 254.2
click at [169, 144] on div "Edit Restaurant Branches Menus Sections Full Menu View Edit Menu Choice Groups …" at bounding box center [784, 107] width 1568 height 1151
type input "5"
click at [518, 626] on button "Update" at bounding box center [451, 613] width 295 height 31
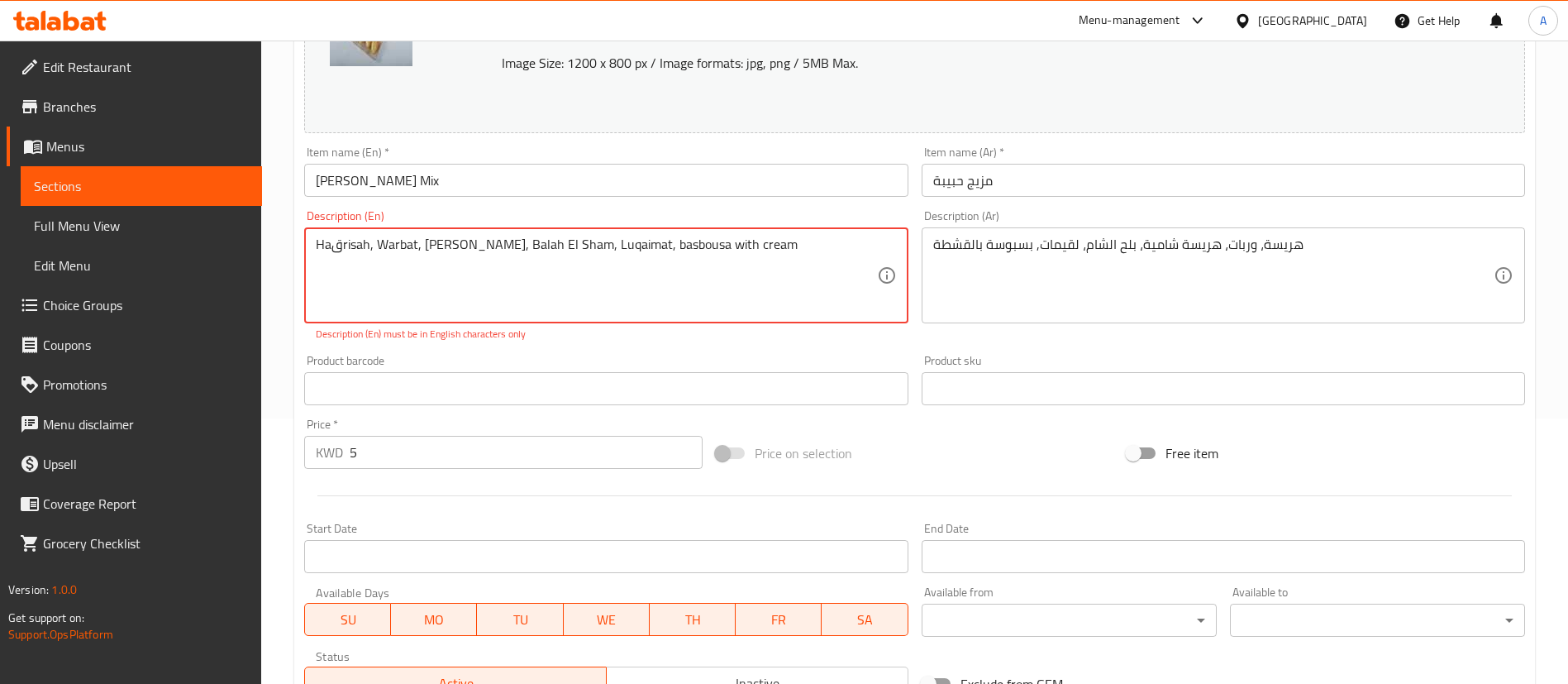
scroll to position [266, 0]
click at [672, 301] on textarea "Haقrisah, Warbat, [PERSON_NAME], Balah El Sham, Luqaimat, basbousa with cream" at bounding box center [596, 274] width 560 height 78
click at [339, 236] on textarea "Haقrisah, Warbat, [PERSON_NAME], Balah El Sham, Luqaimat, basbousa with cream" at bounding box center [596, 274] width 560 height 78
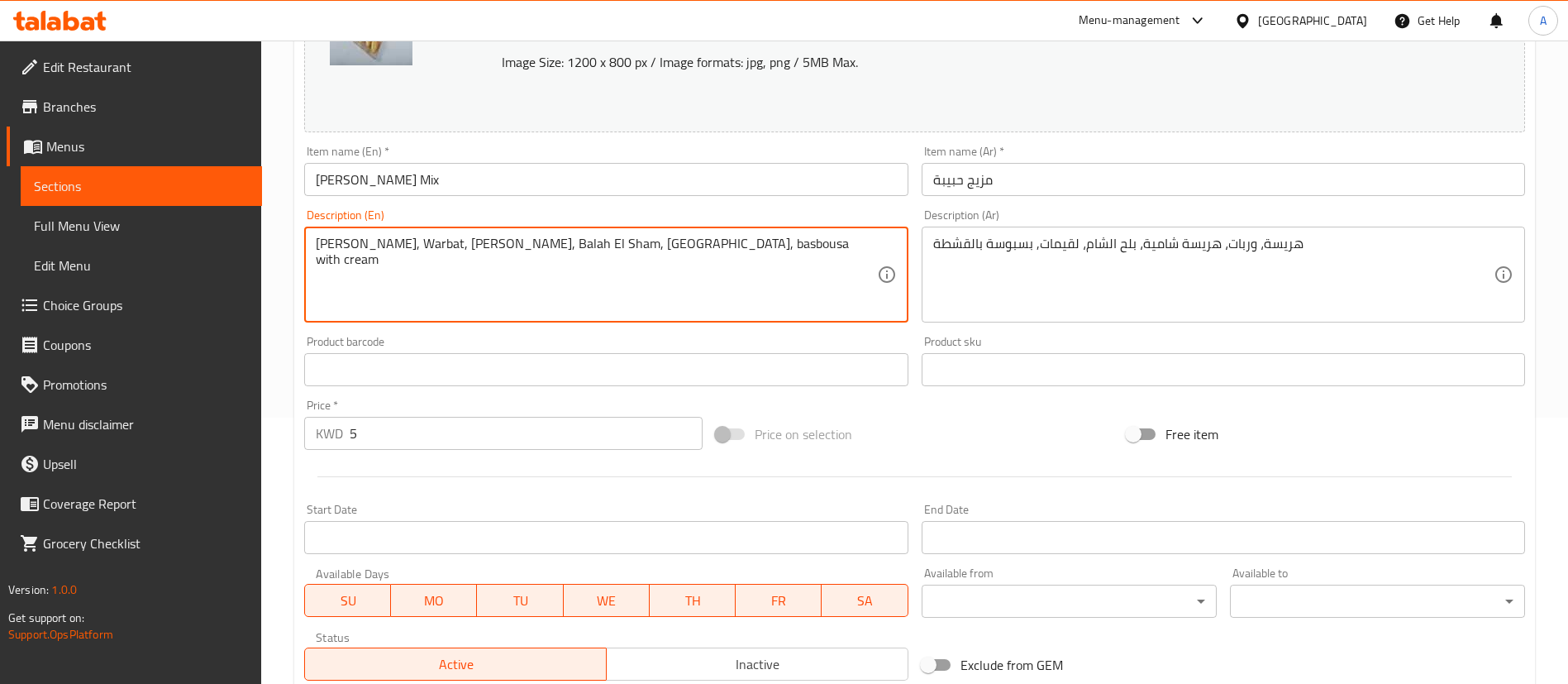
scroll to position [509, 0]
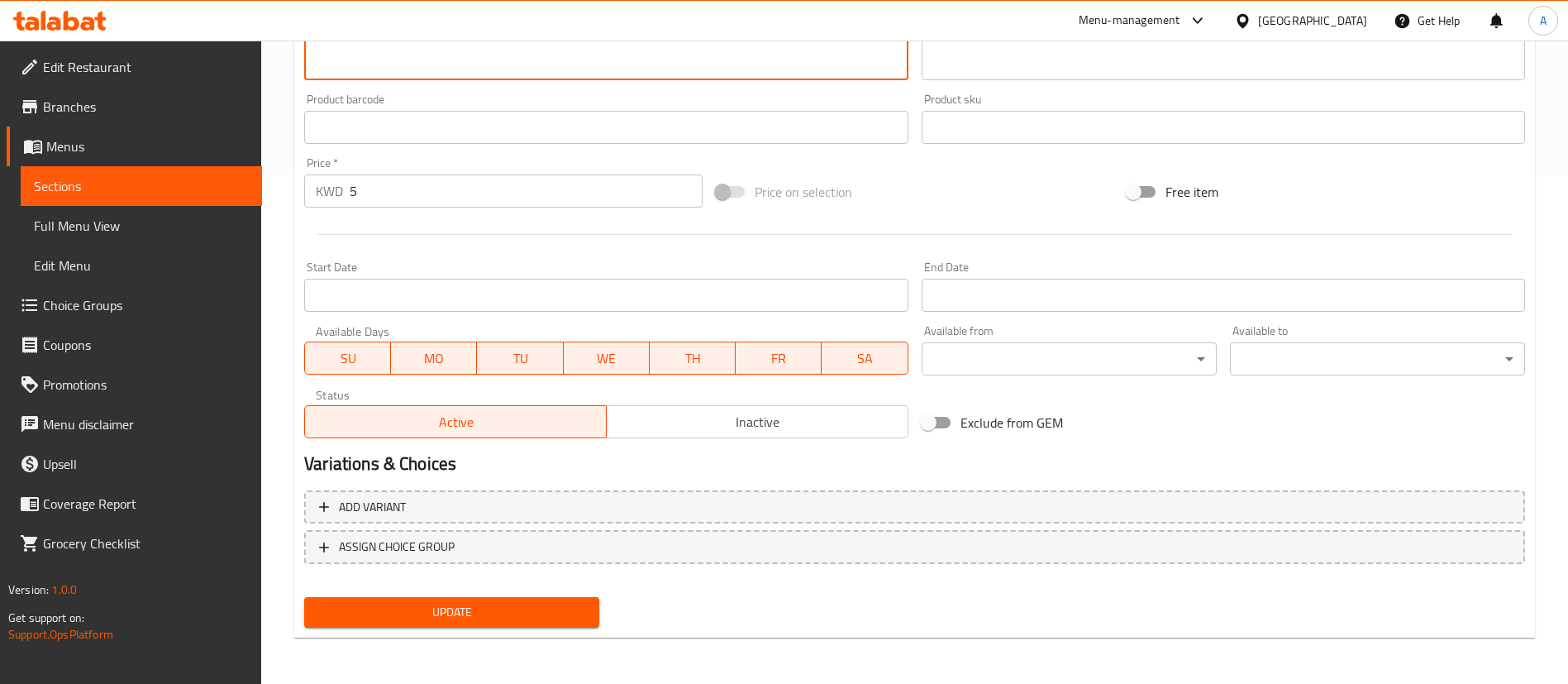
type textarea "[PERSON_NAME], Warbat, [PERSON_NAME], Balah El Sham, [GEOGRAPHIC_DATA], basbous…"
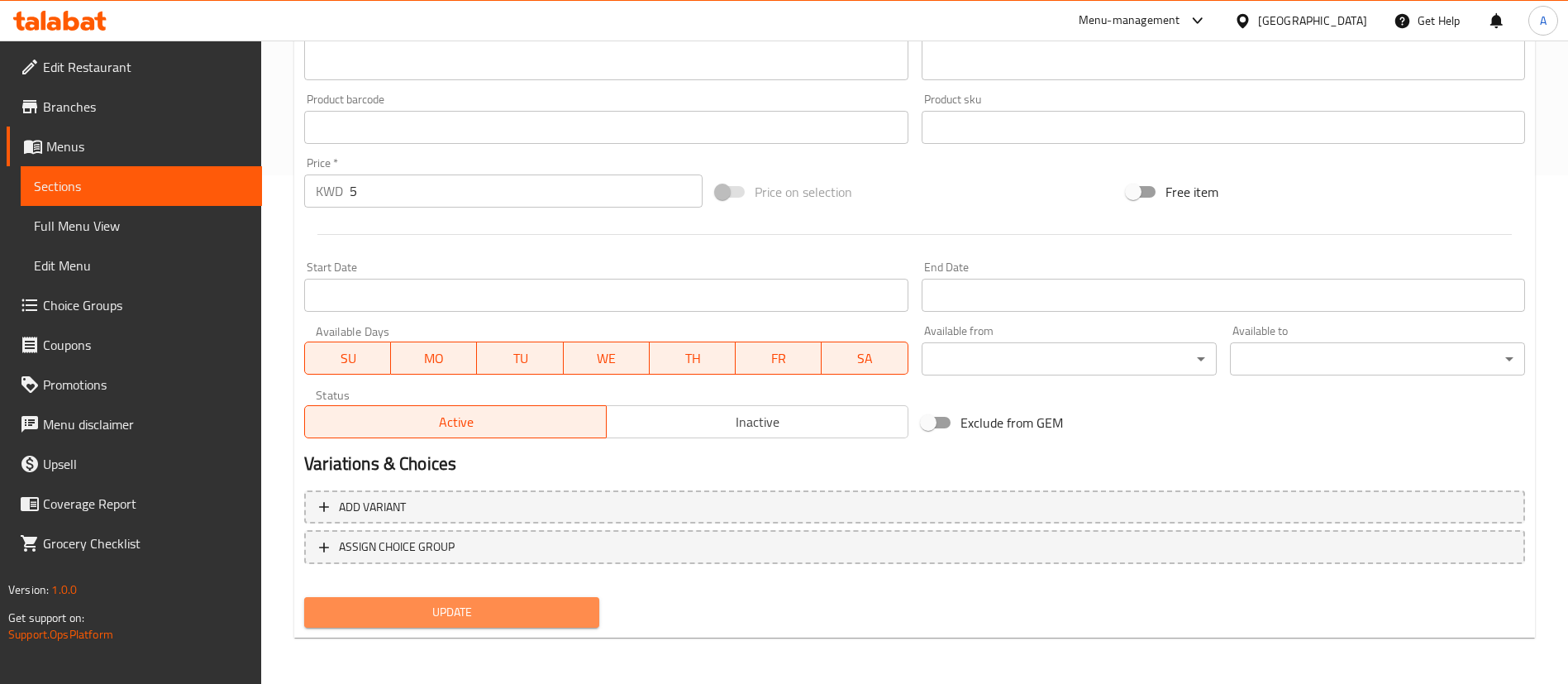
click at [414, 609] on span "Update" at bounding box center [451, 612] width 269 height 21
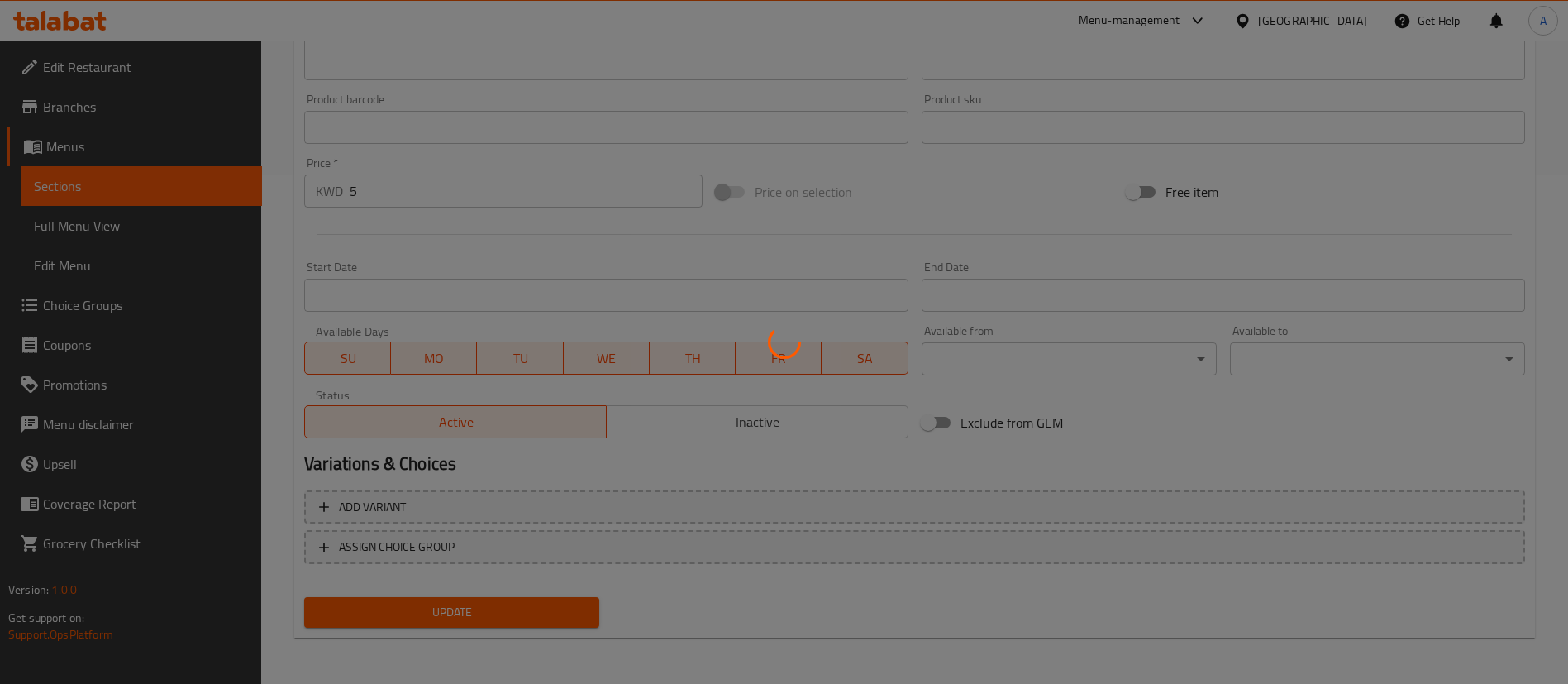
scroll to position [0, 0]
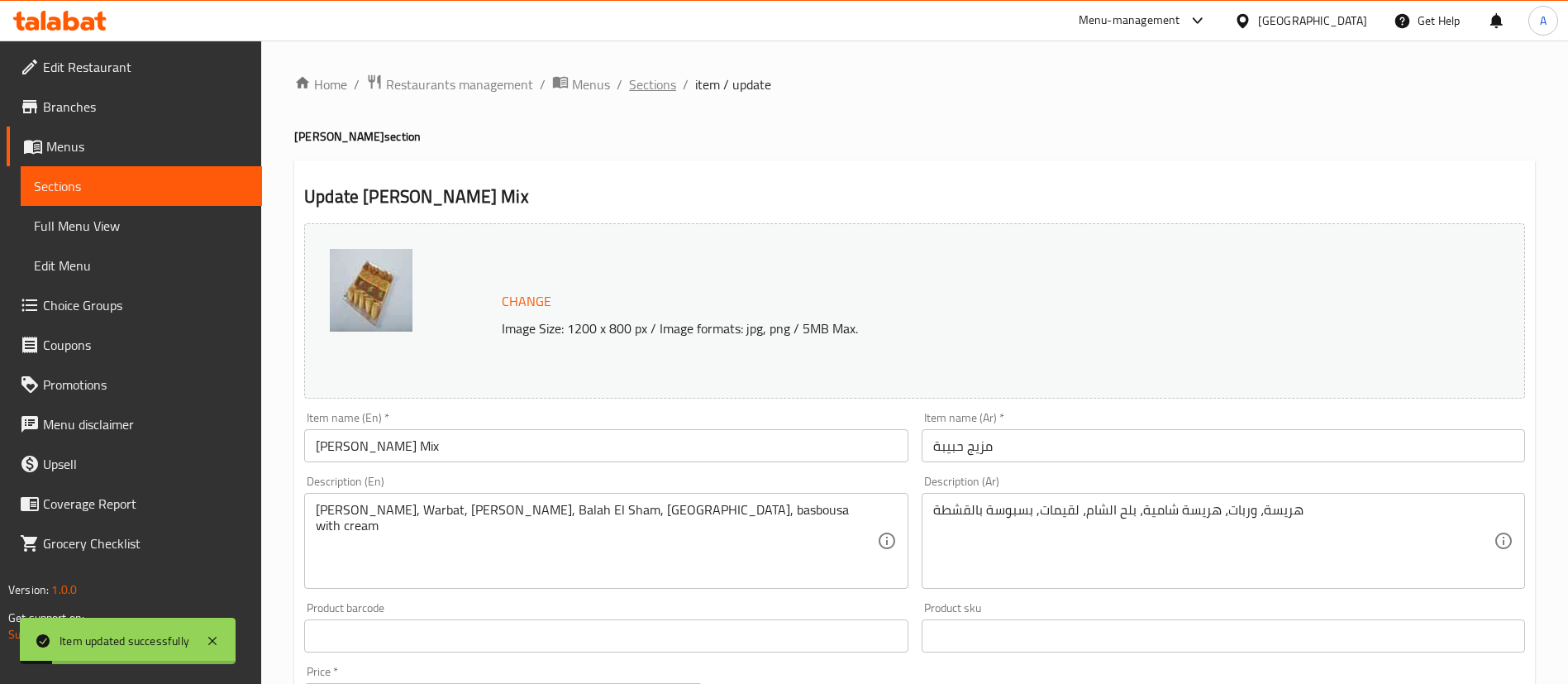
click at [642, 83] on span "Sections" at bounding box center [652, 84] width 47 height 20
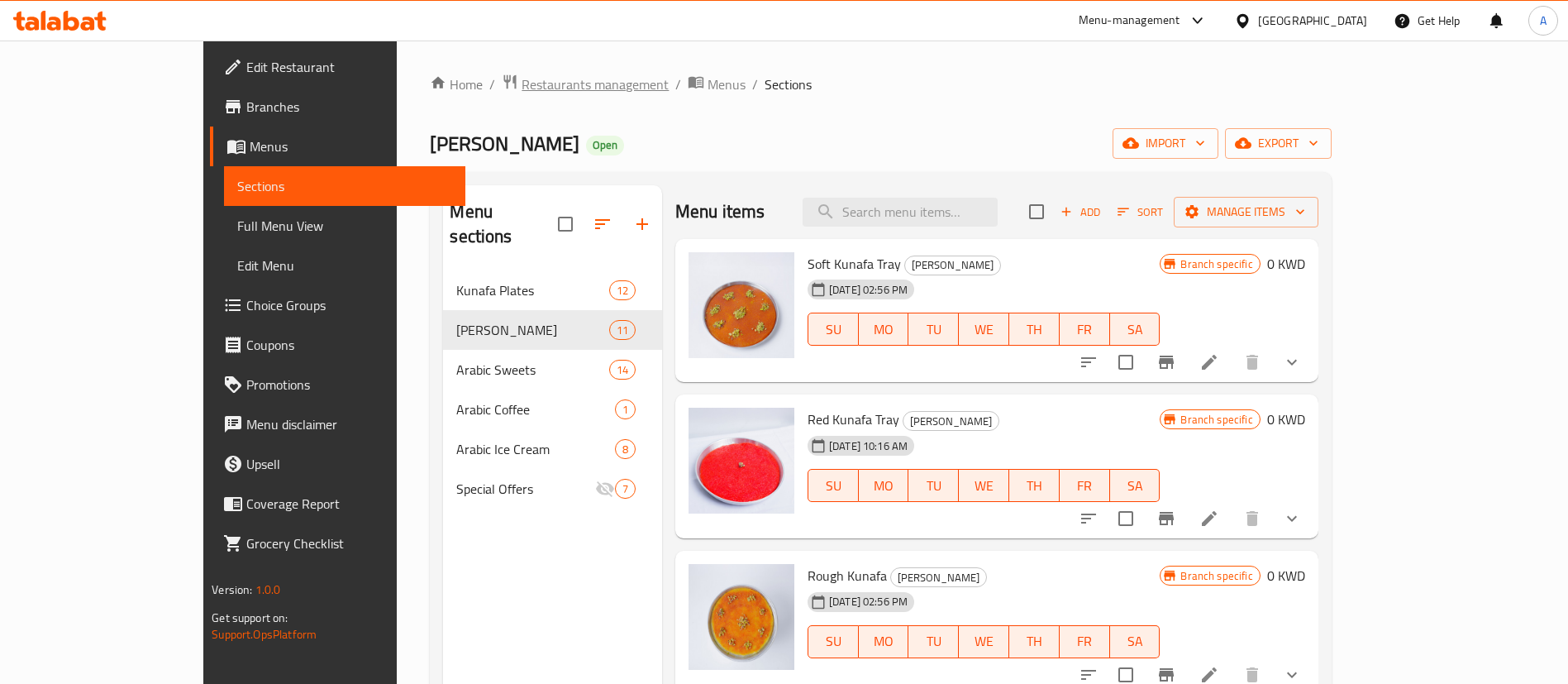
click at [522, 86] on span "Restaurants management" at bounding box center [595, 84] width 147 height 20
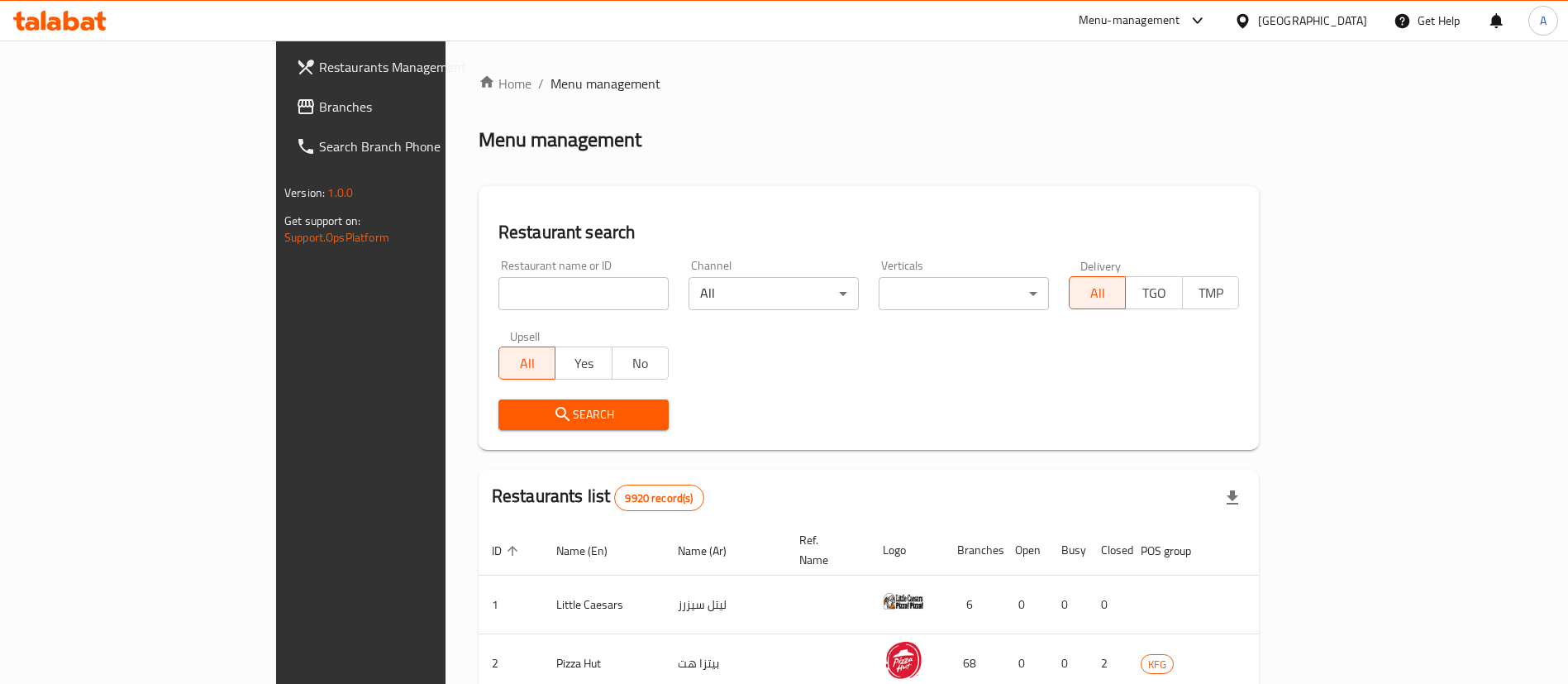
click at [503, 283] on input "search" at bounding box center [583, 293] width 170 height 33
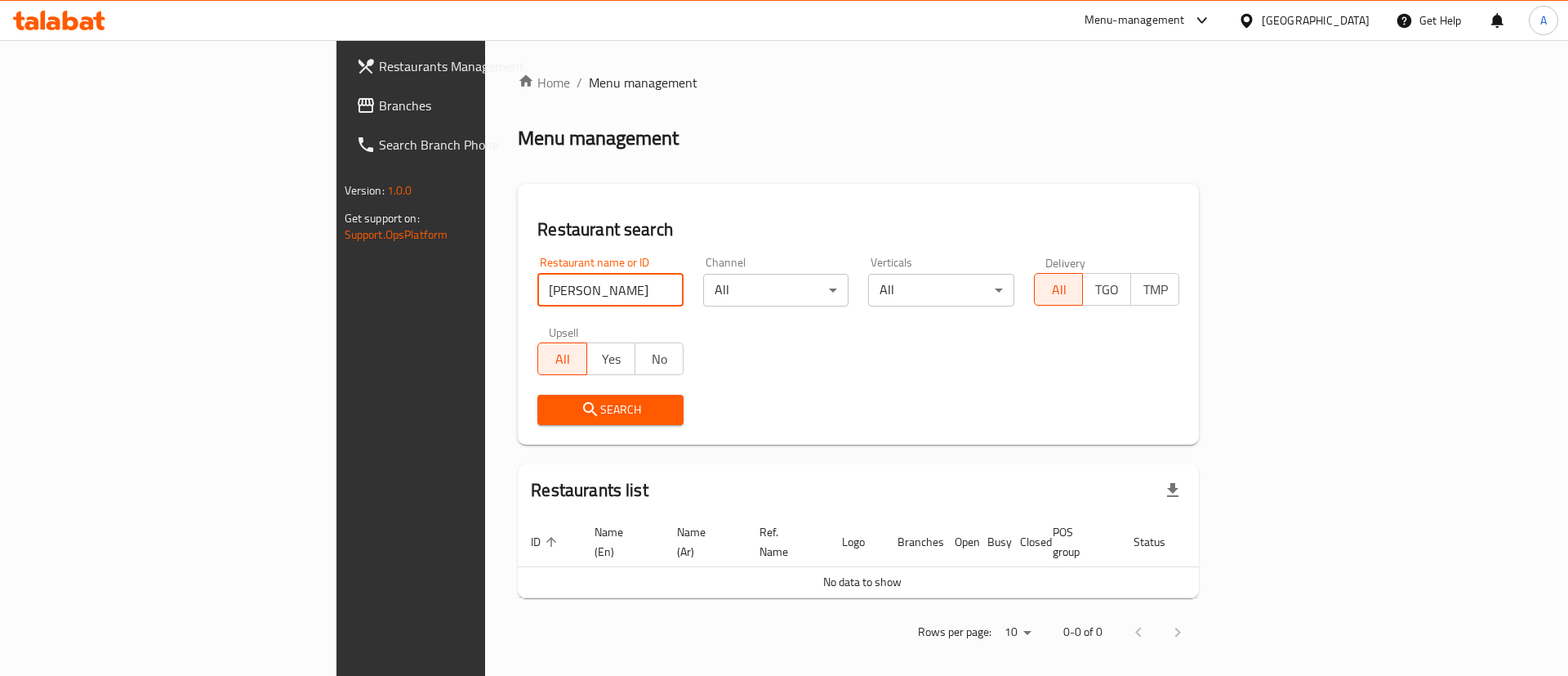
drag, startPoint x: 497, startPoint y: 284, endPoint x: 392, endPoint y: 279, distance: 105.1
click at [537, 279] on input "[PERSON_NAME]" at bounding box center [610, 290] width 146 height 32
type input "kunafa"
click button "Search" at bounding box center [610, 410] width 146 height 31
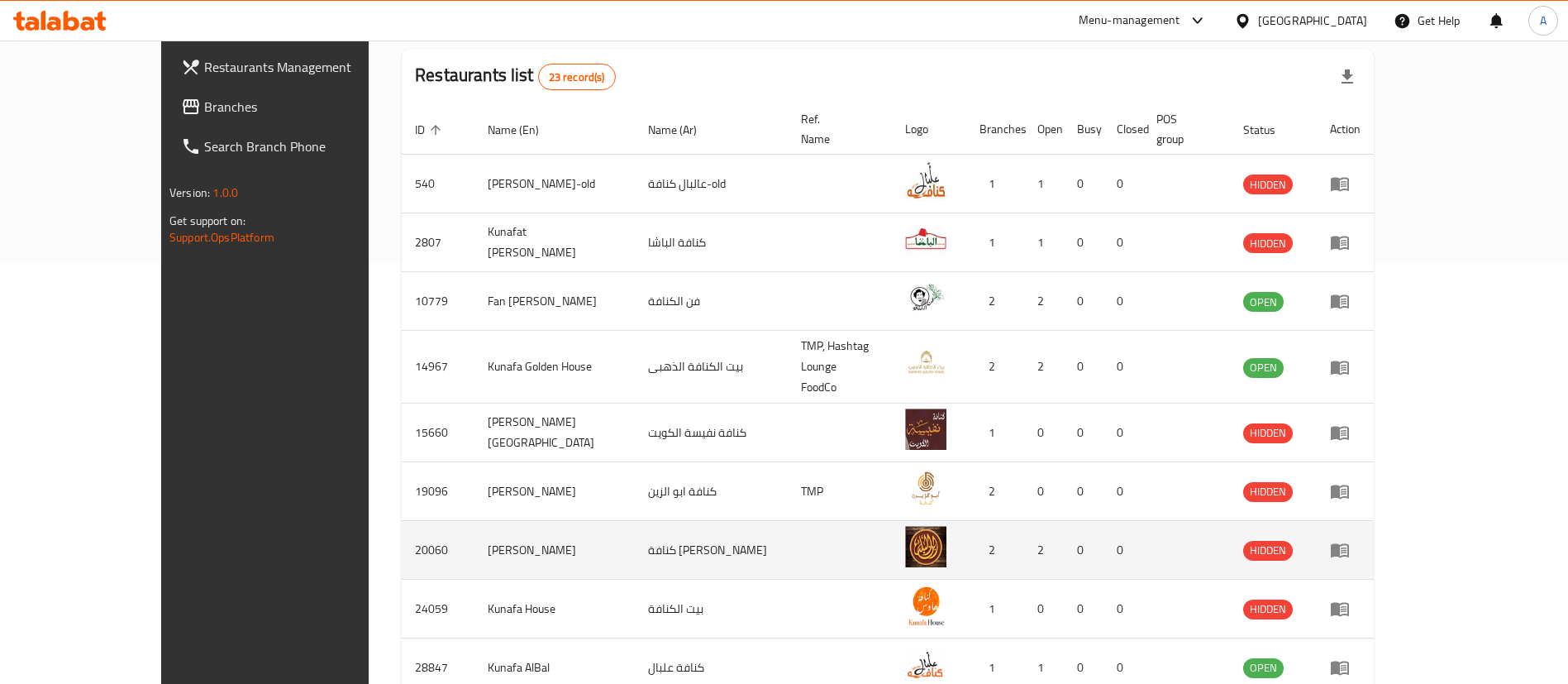
scroll to position [550, 0]
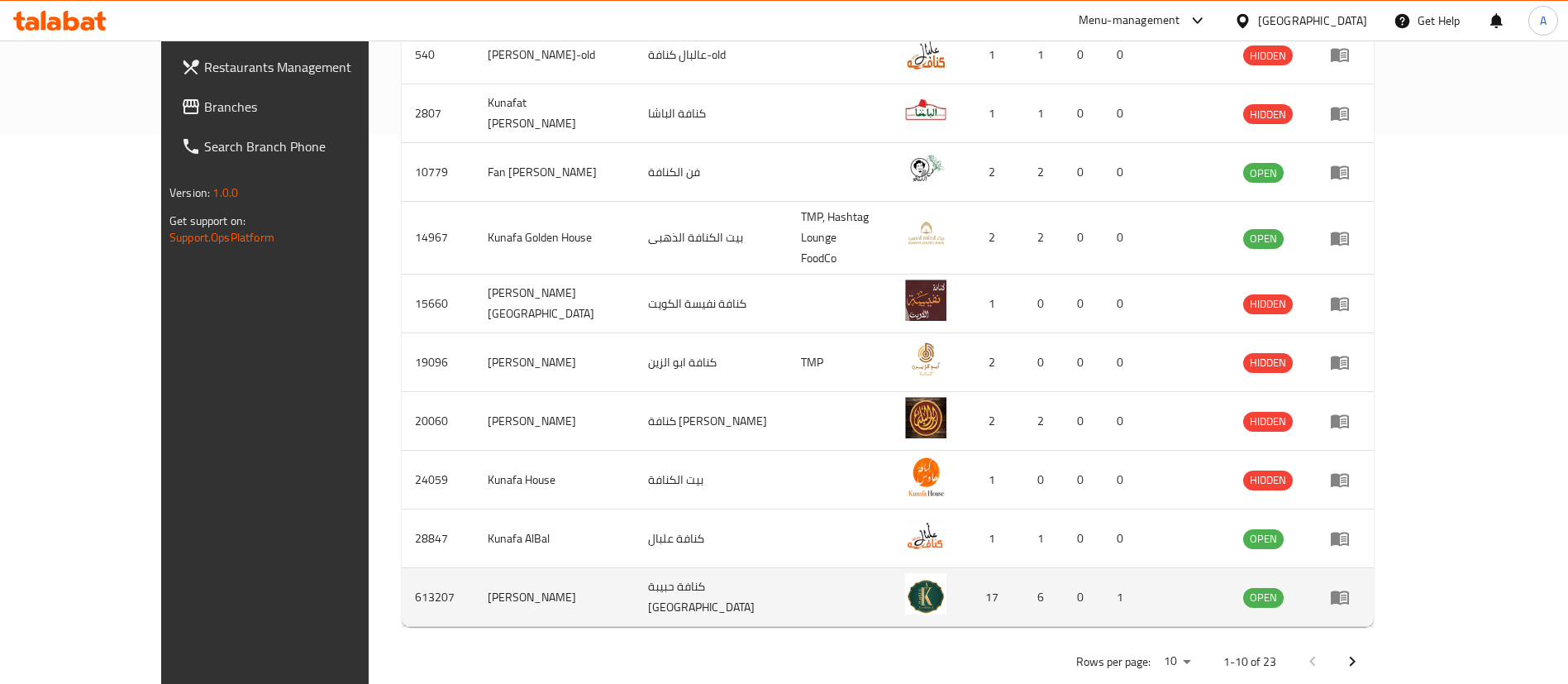
click at [1349, 591] on icon "enhanced table" at bounding box center [1339, 598] width 18 height 14
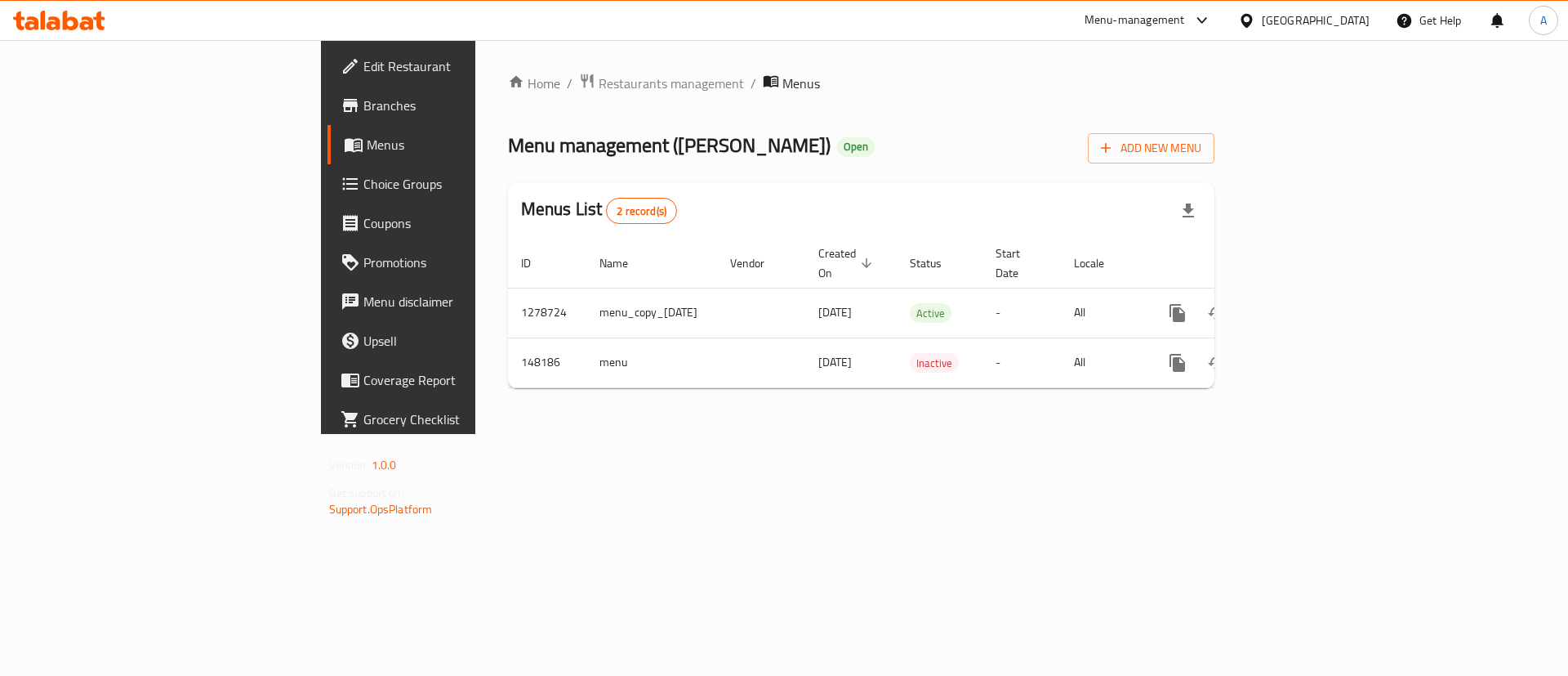
click at [363, 104] on span "Branches" at bounding box center [466, 105] width 206 height 20
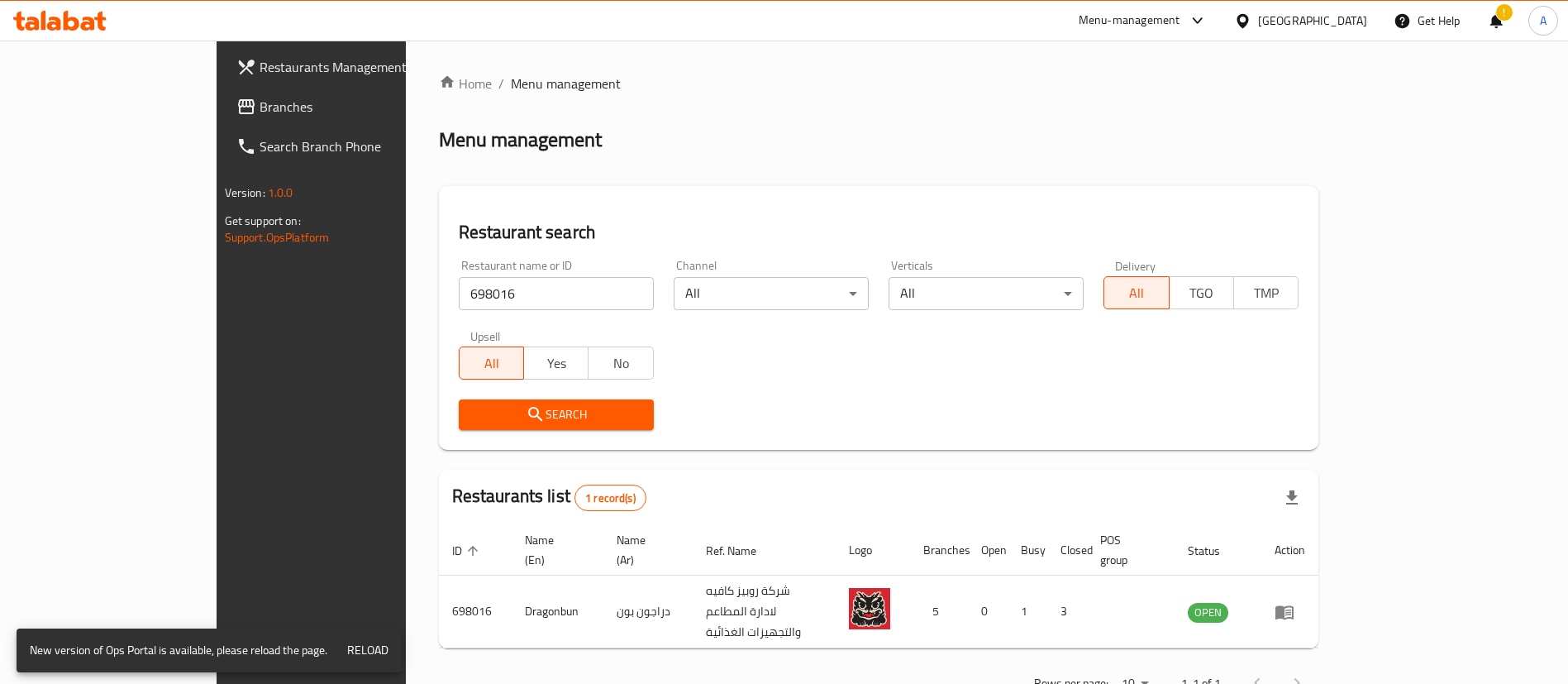
scroll to position [21, 0]
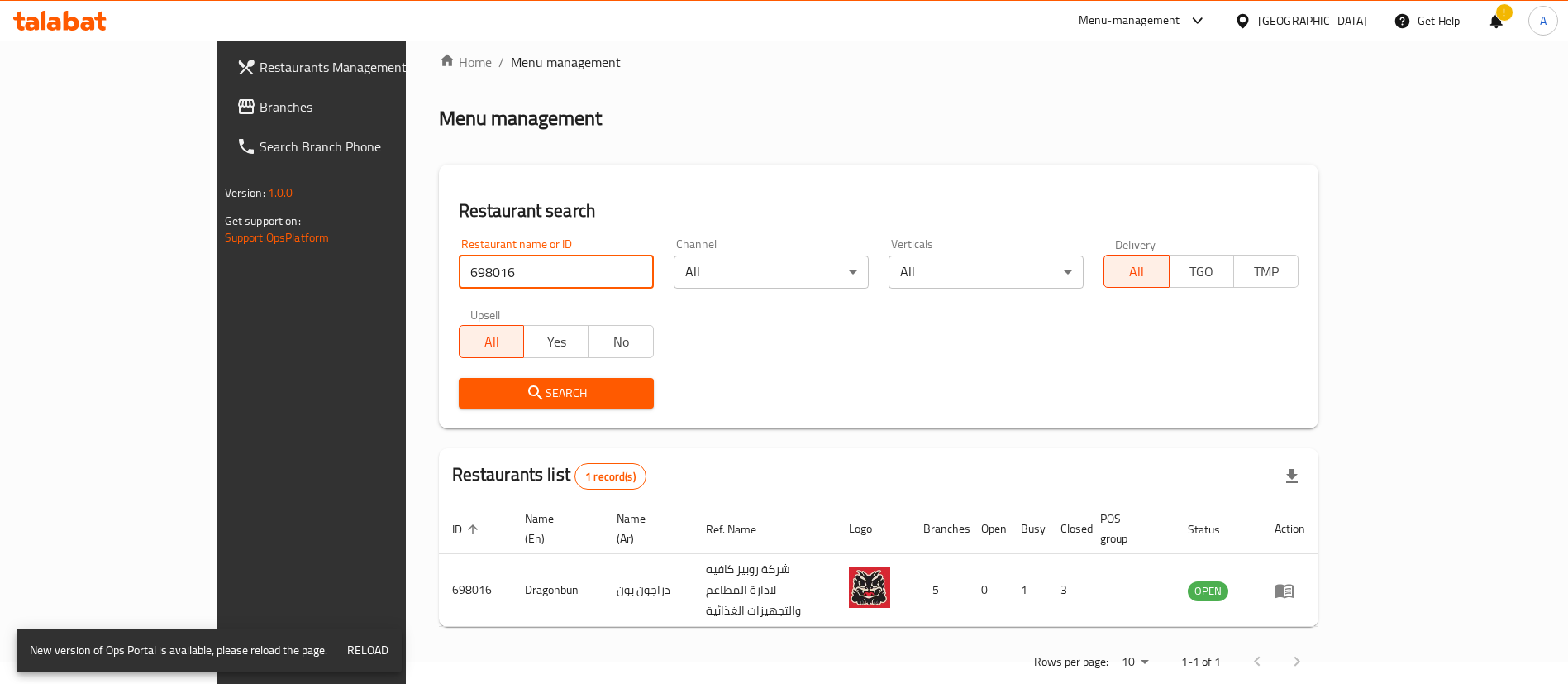
click at [459, 286] on input "698016" at bounding box center [556, 272] width 195 height 33
type input "[PERSON_NAME]"
click button "Search" at bounding box center [556, 394] width 195 height 31
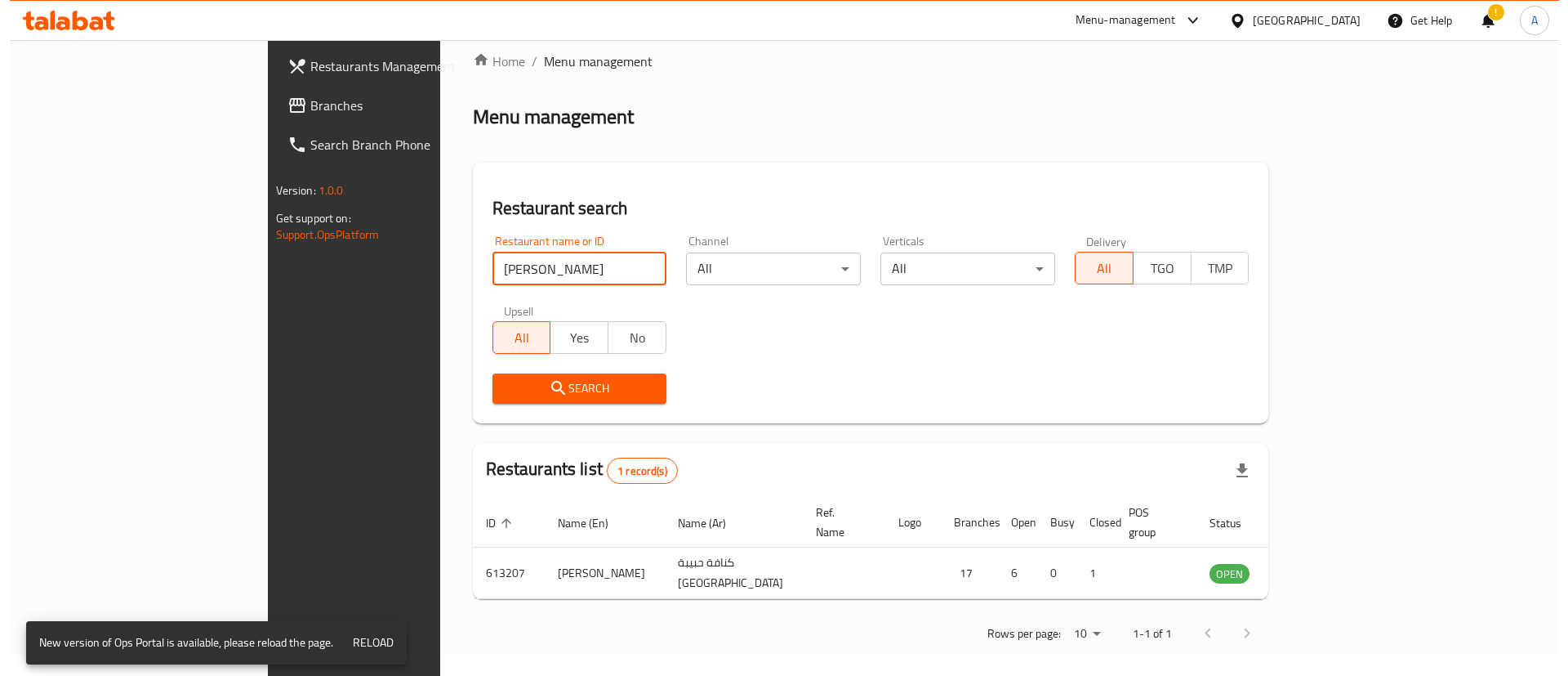
scroll to position [0, 0]
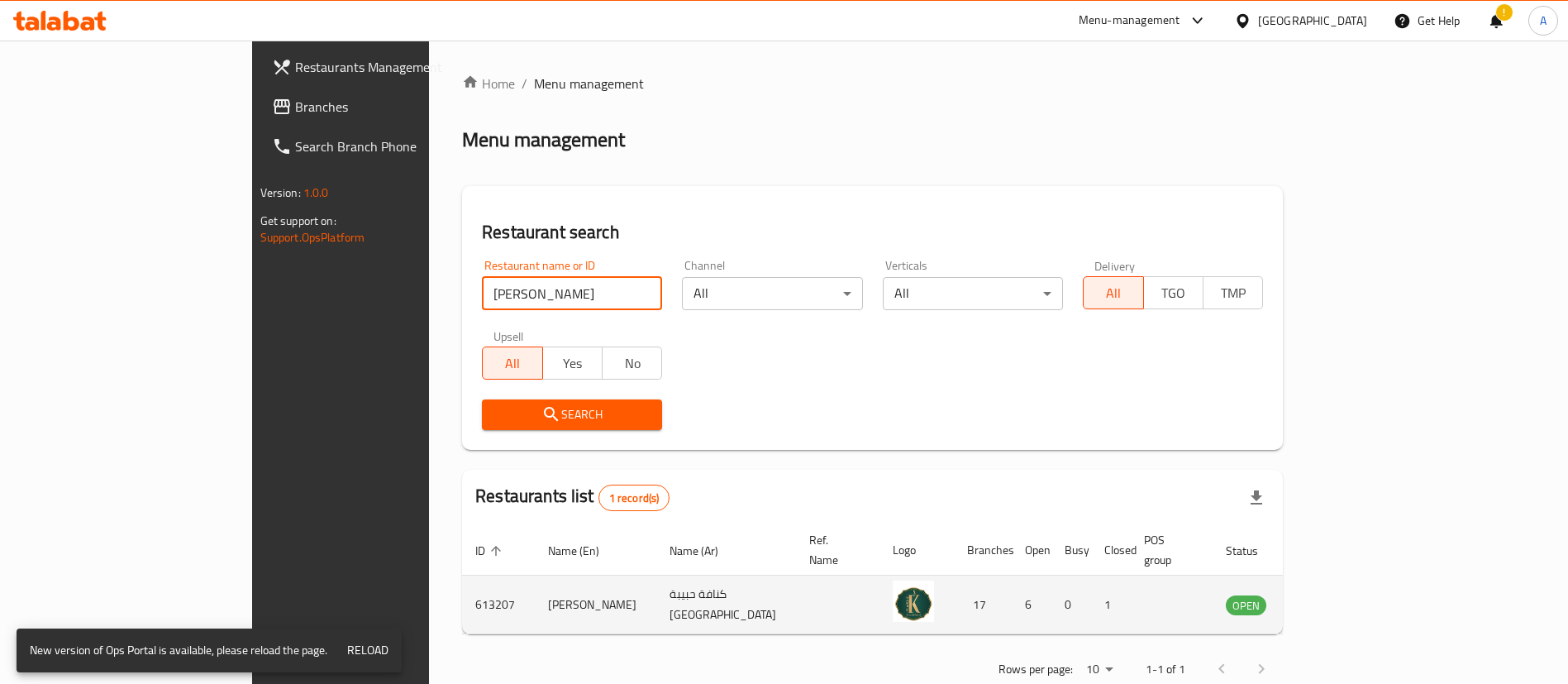
click at [1357, 601] on td "enhanced table" at bounding box center [1328, 605] width 57 height 58
click at [1333, 595] on icon "enhanced table" at bounding box center [1322, 604] width 20 height 20
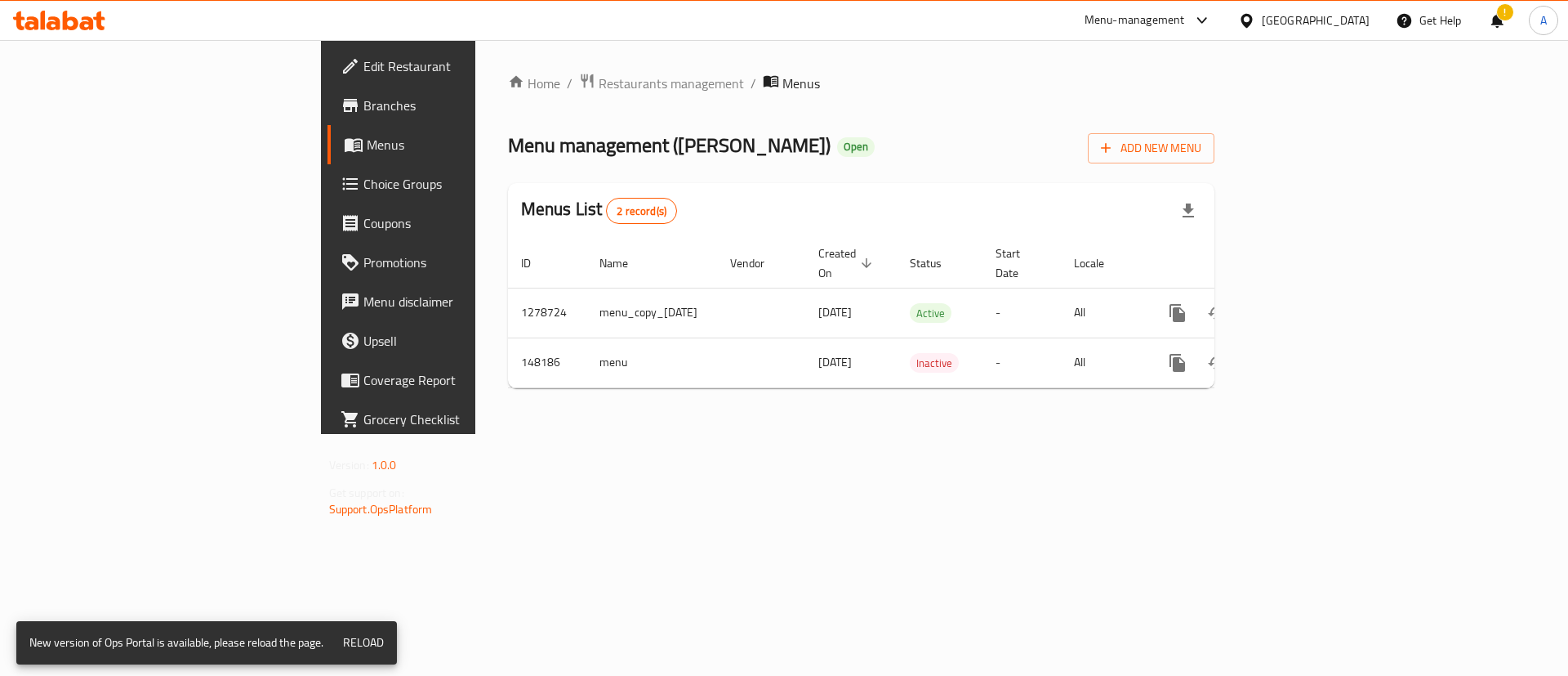
click at [363, 99] on span "Branches" at bounding box center [466, 105] width 206 height 20
